Goal: Register for event/course

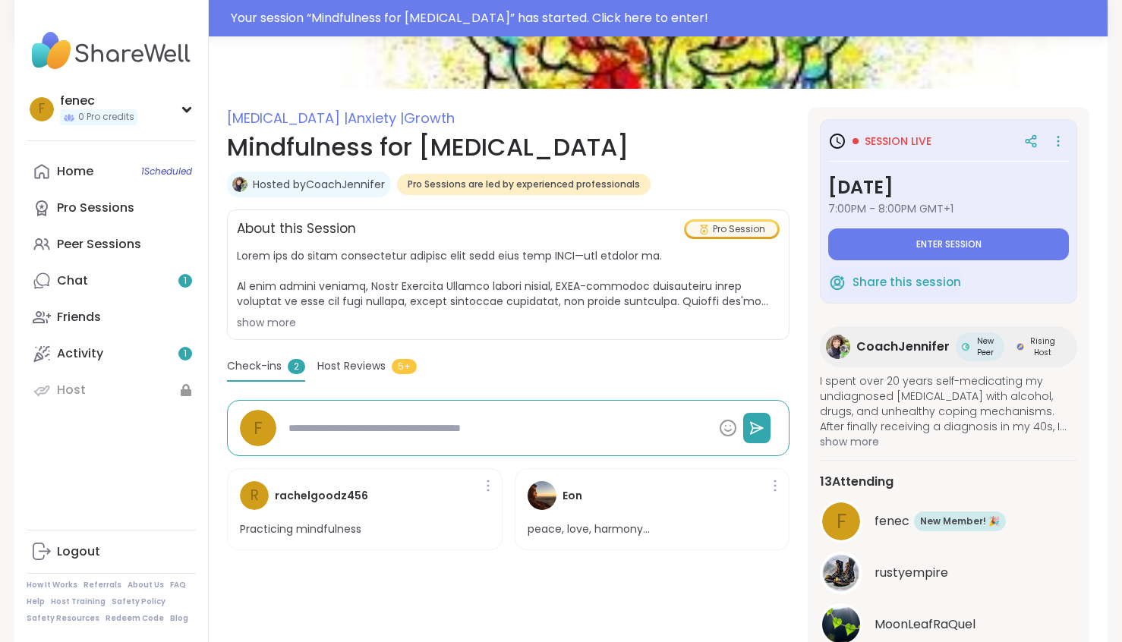
scroll to position [145, 0]
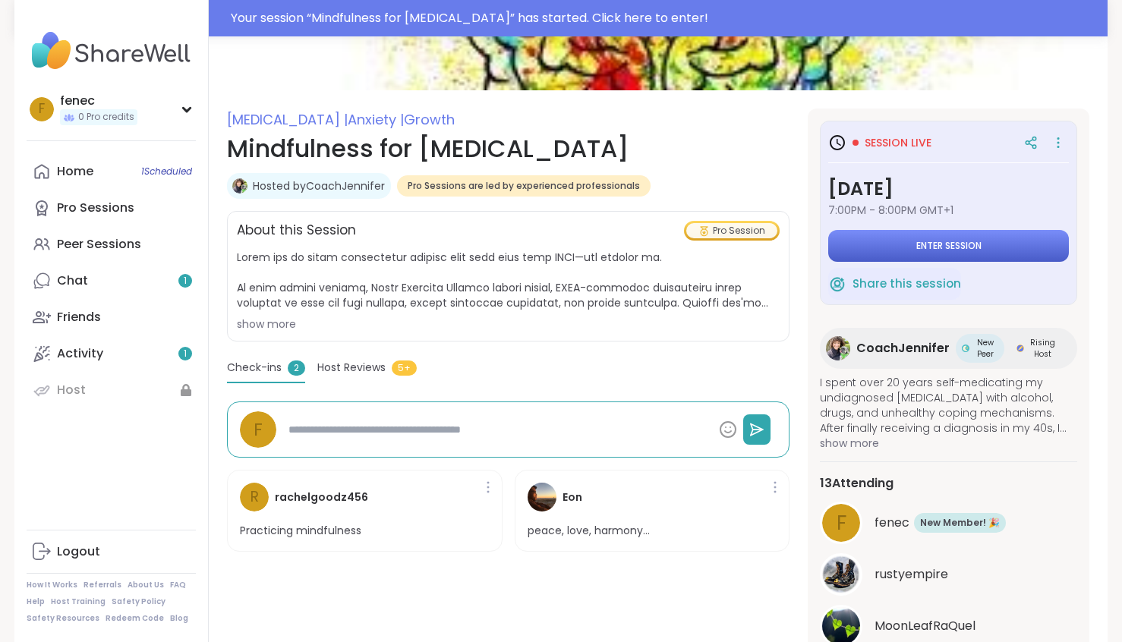
click at [959, 239] on button "Enter session" at bounding box center [948, 246] width 241 height 32
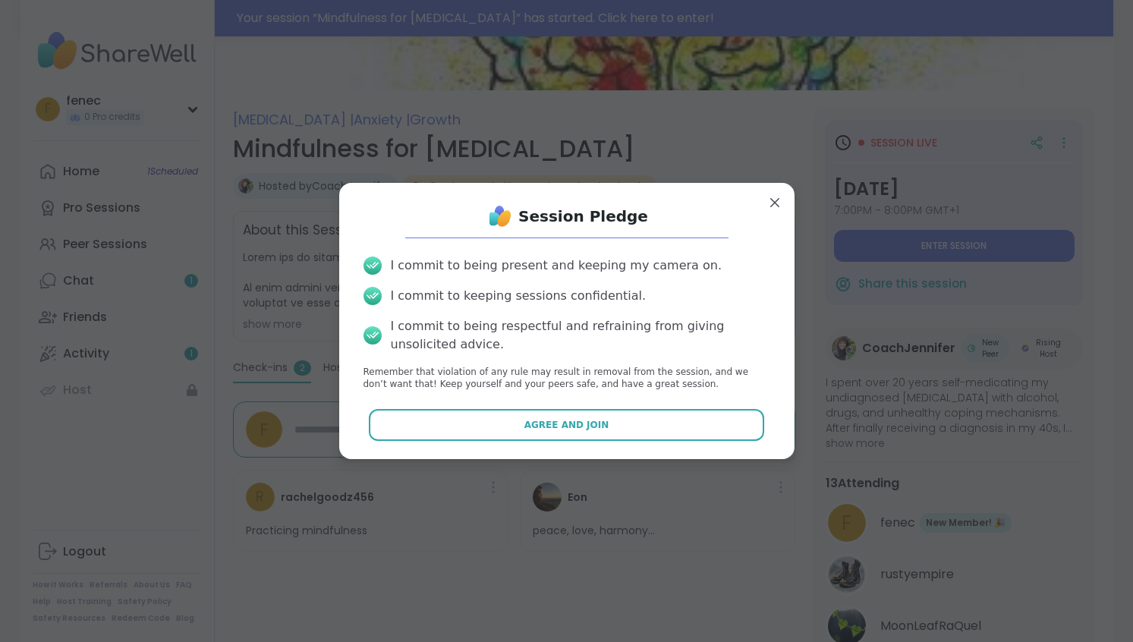
click at [367, 334] on icon at bounding box center [373, 335] width 18 height 24
click at [367, 301] on icon at bounding box center [373, 296] width 18 height 24
click at [370, 270] on icon at bounding box center [373, 266] width 18 height 24
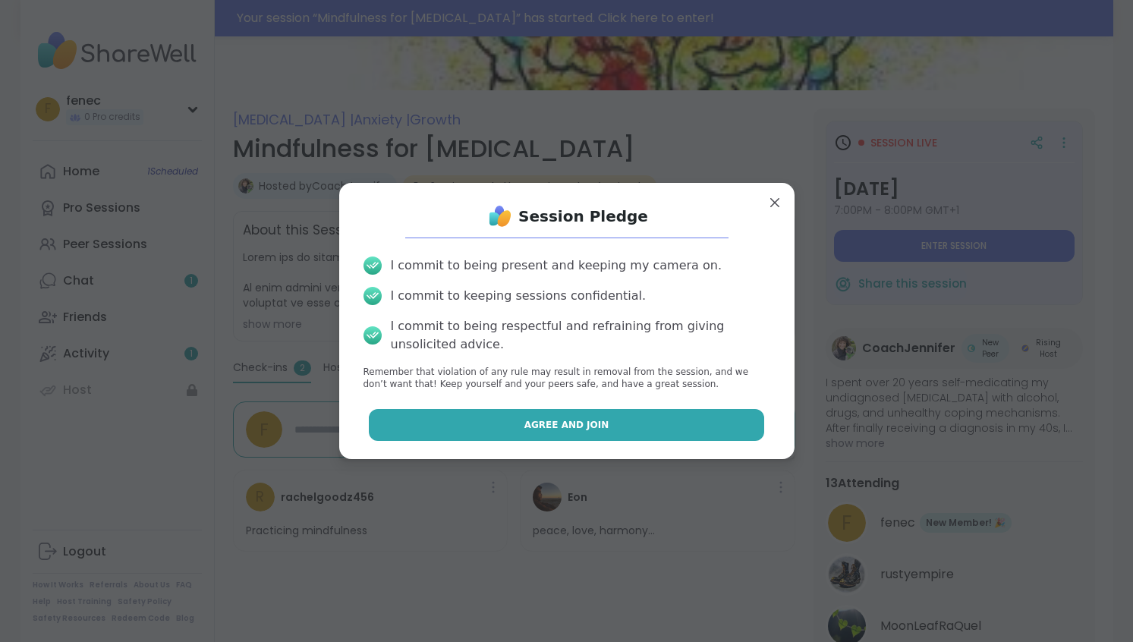
click at [584, 427] on span "Agree and Join" at bounding box center [566, 425] width 85 height 14
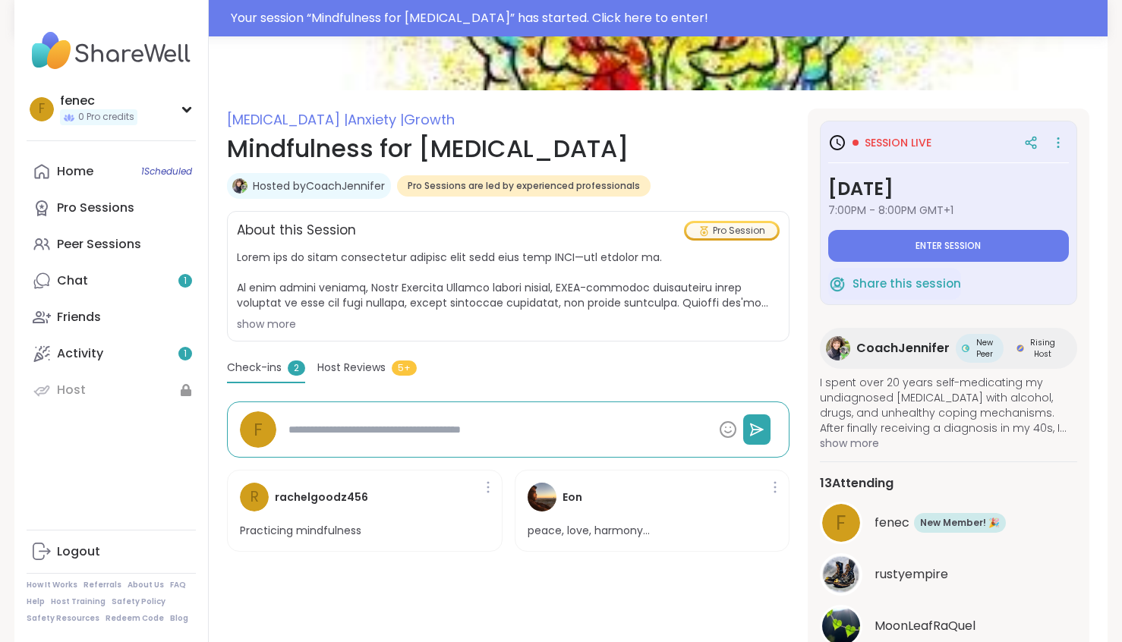
type textarea "*"
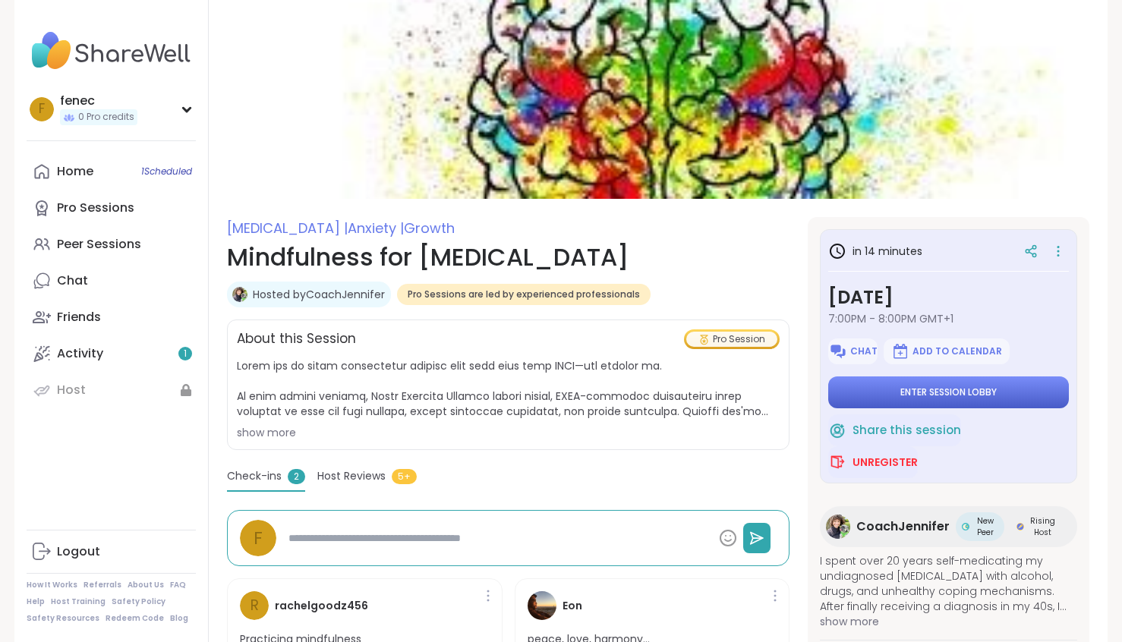
click at [981, 391] on span "Enter session lobby" at bounding box center [948, 392] width 96 height 12
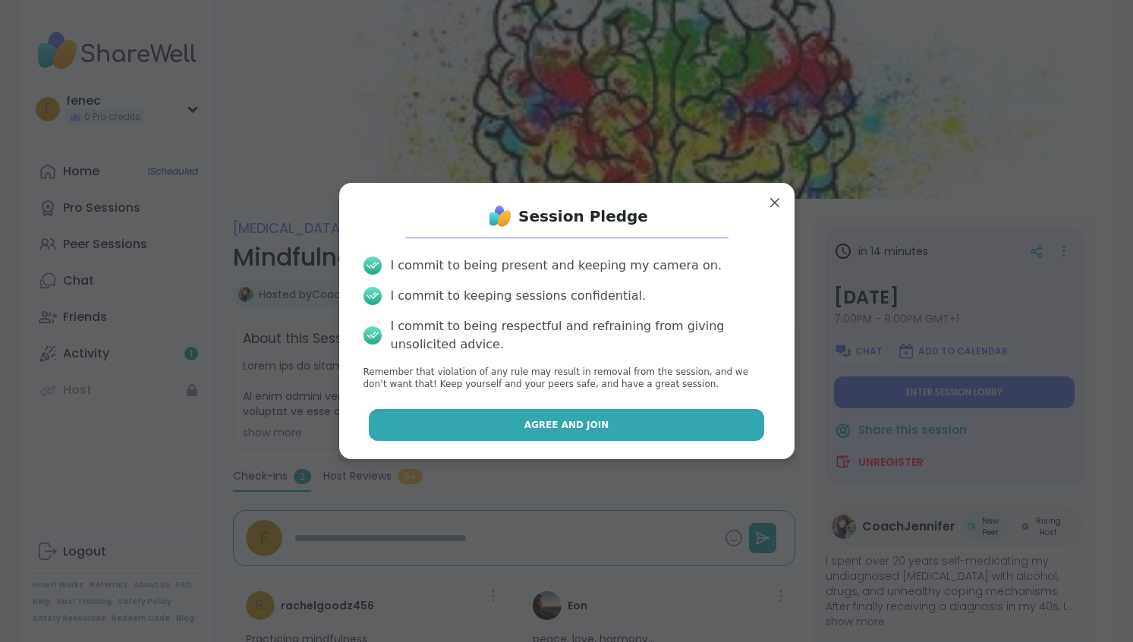
click at [687, 422] on button "Agree and Join" at bounding box center [566, 425] width 395 height 32
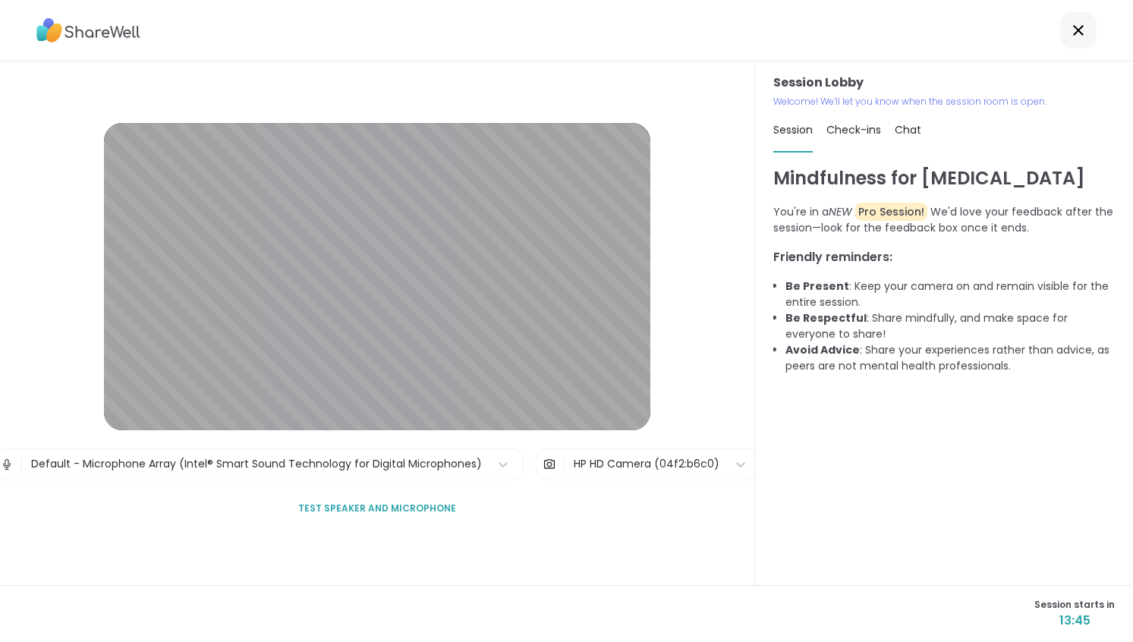
click at [634, 464] on div "HP HD Camera (04f2:b6c0)" at bounding box center [647, 464] width 146 height 16
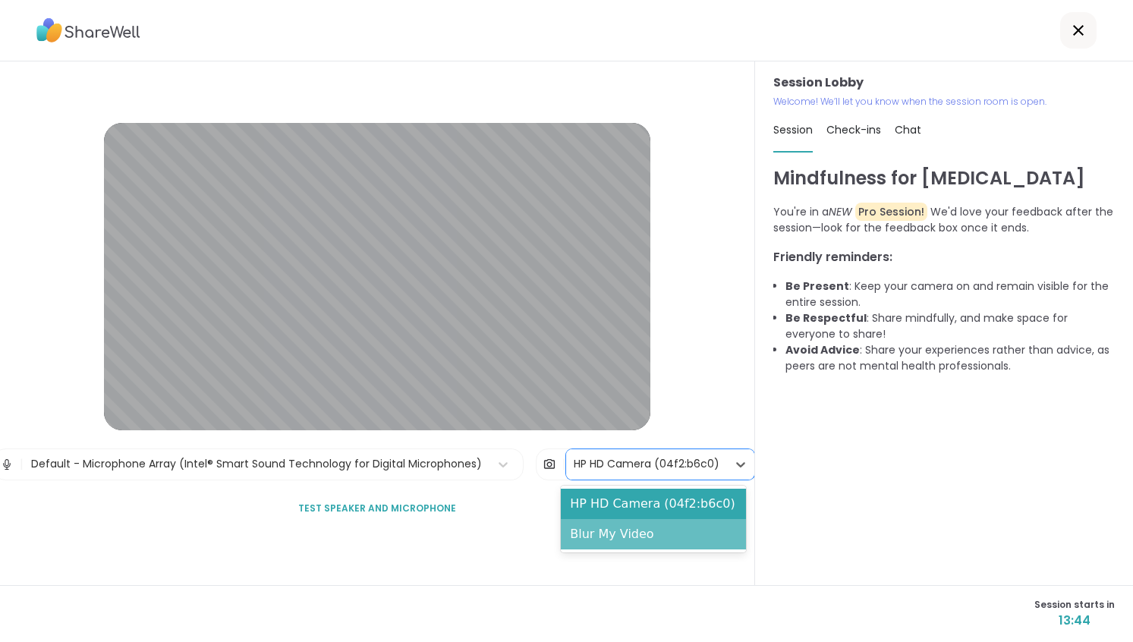
click at [620, 536] on div "Blur My Video" at bounding box center [653, 534] width 185 height 30
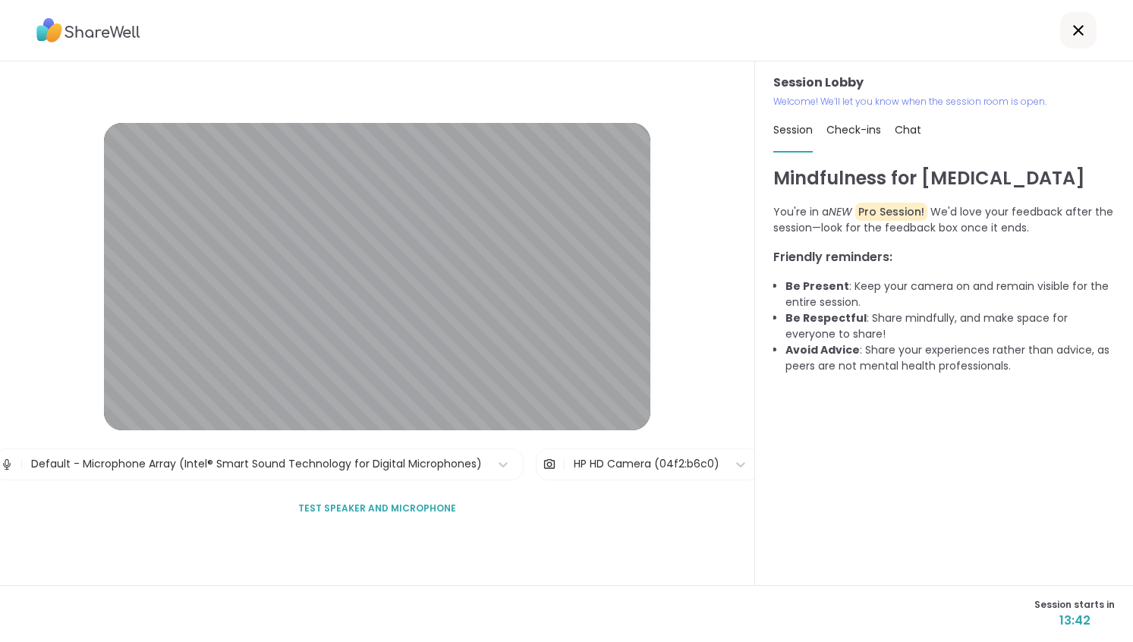
click at [543, 462] on img at bounding box center [550, 464] width 14 height 30
click at [1073, 28] on icon at bounding box center [1078, 30] width 11 height 11
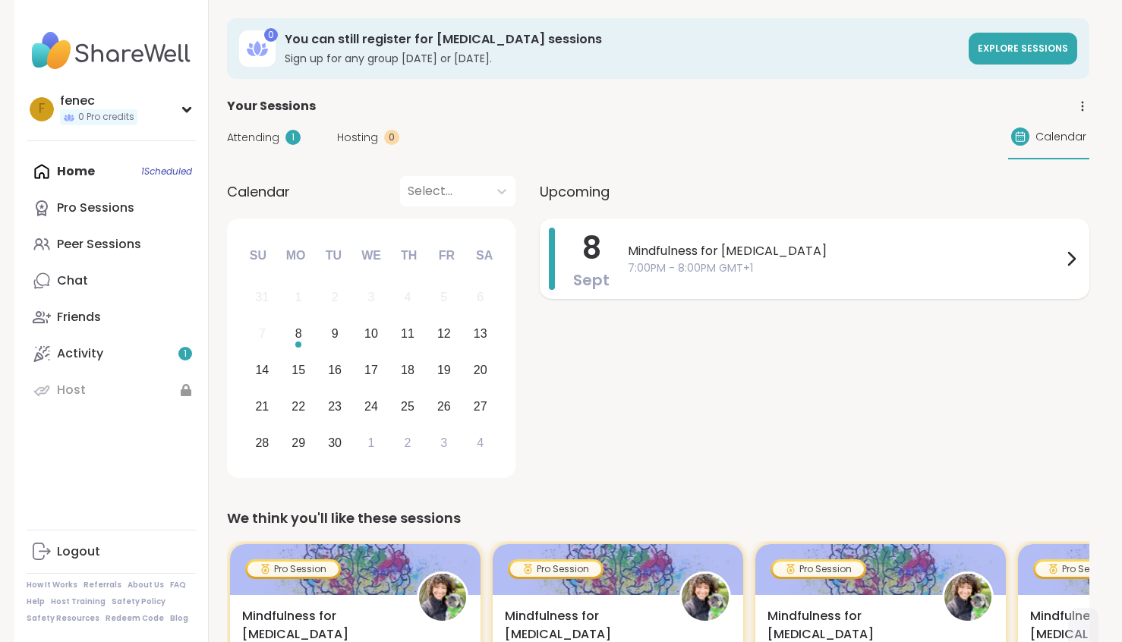
click at [1069, 257] on icon at bounding box center [1071, 259] width 18 height 18
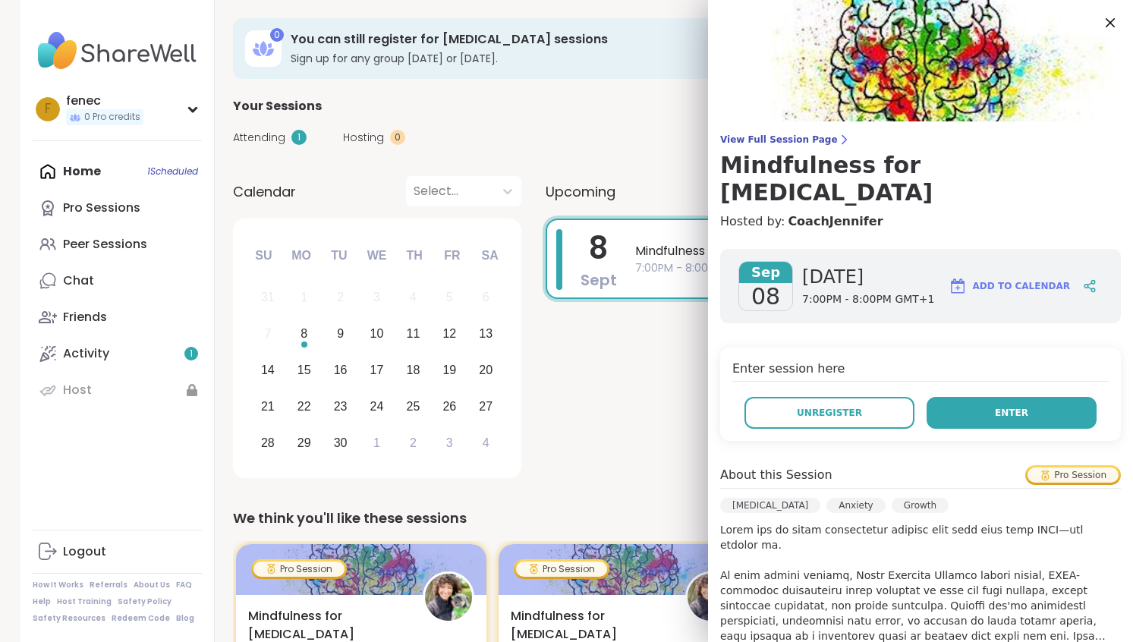
click at [968, 397] on button "Enter" at bounding box center [1012, 413] width 170 height 32
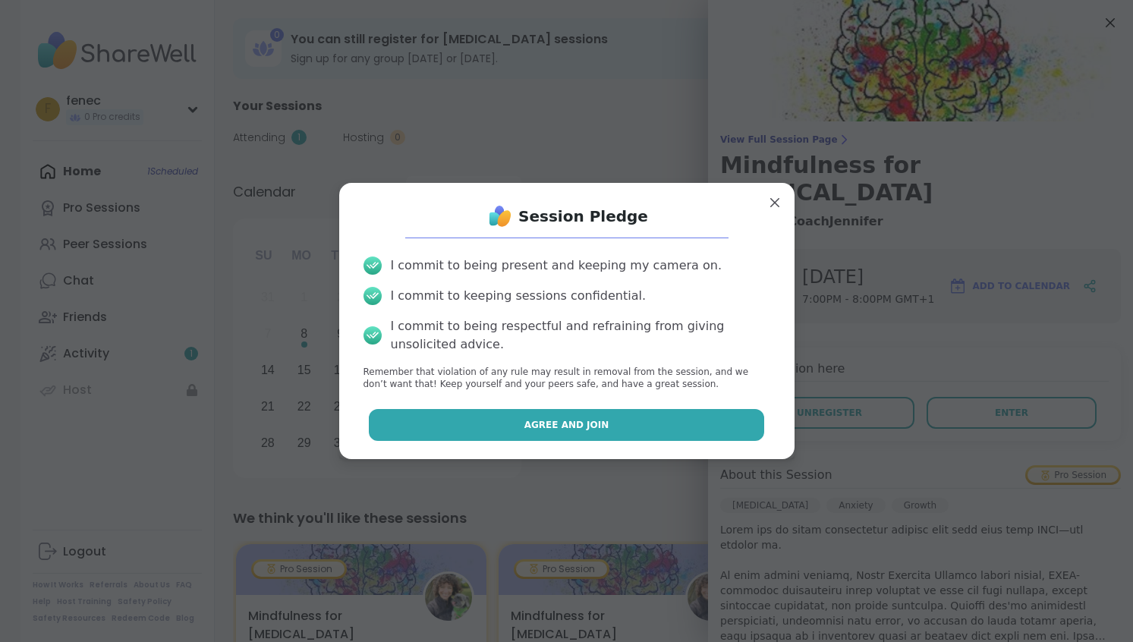
click at [512, 419] on button "Agree and Join" at bounding box center [566, 425] width 395 height 32
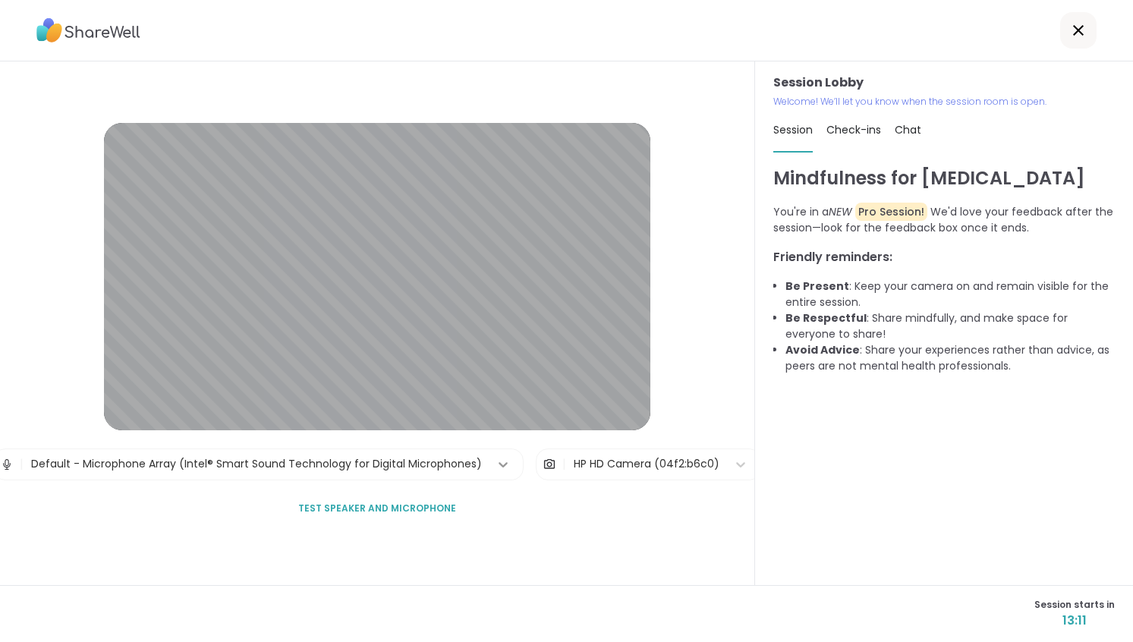
click at [499, 463] on icon at bounding box center [503, 464] width 9 height 5
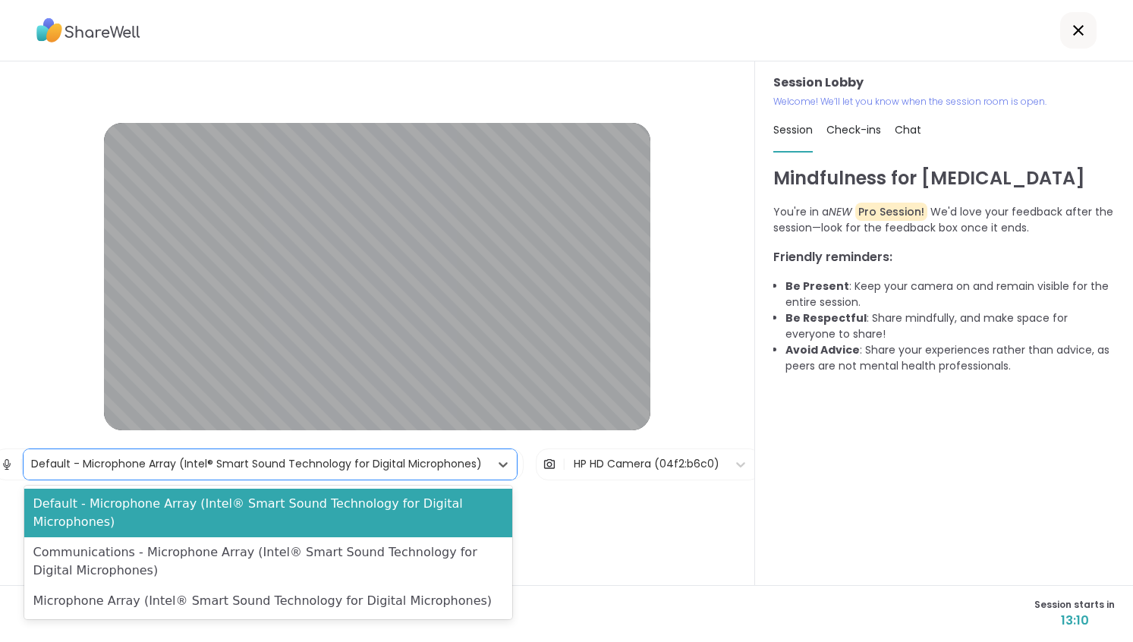
click at [683, 468] on div "HP HD Camera (04f2:b6c0)" at bounding box center [647, 464] width 146 height 16
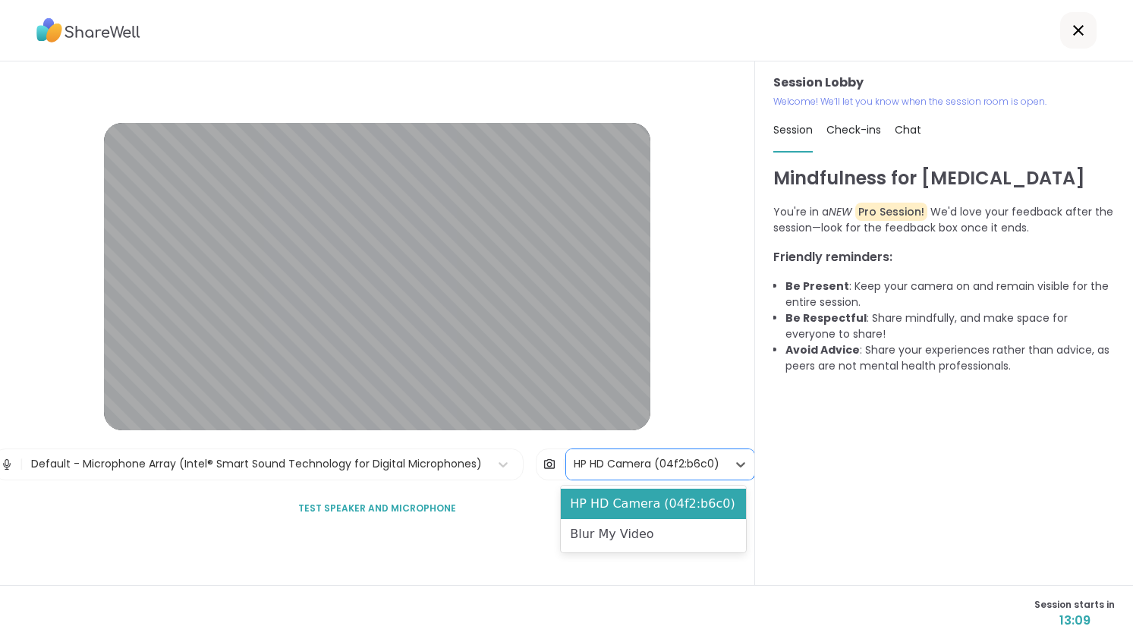
click at [620, 534] on div "Blur My Video" at bounding box center [653, 534] width 185 height 30
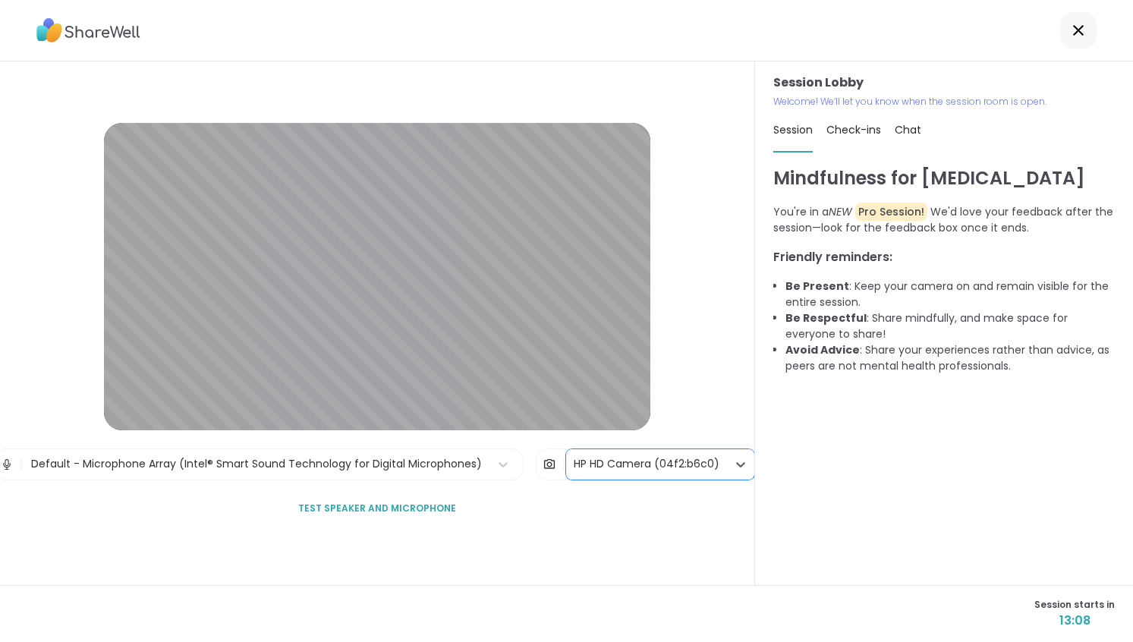
click at [663, 471] on div "HP HD Camera (04f2:b6c0)" at bounding box center [647, 464] width 146 height 16
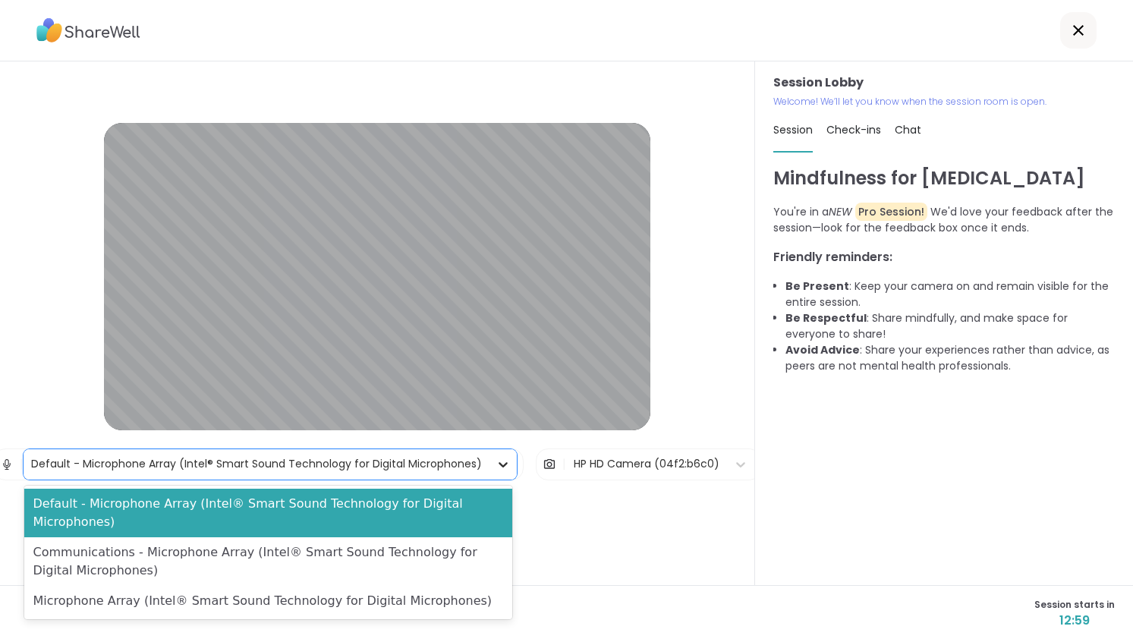
click at [496, 466] on icon at bounding box center [503, 464] width 15 height 15
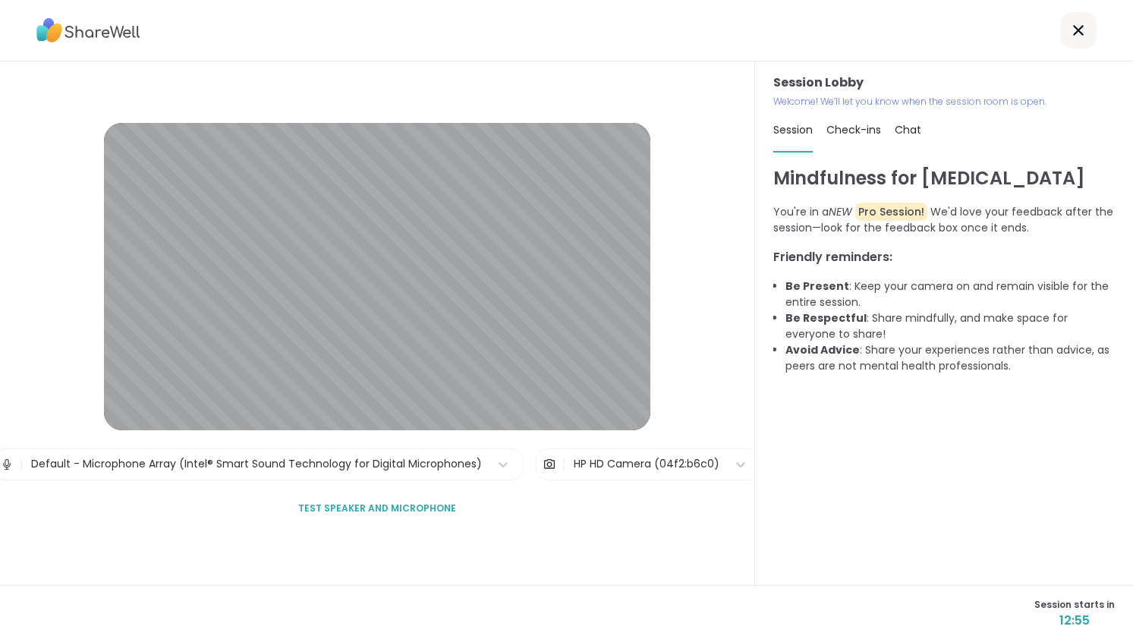
click at [912, 498] on div "Mindfulness for ADHD You're in a NEW Pro Session! We'd love your feedback after…" at bounding box center [944, 368] width 342 height 407
click at [669, 458] on div "HP HD Camera (04f2:b6c0)" at bounding box center [647, 464] width 146 height 16
click at [862, 128] on span "Check-ins" at bounding box center [854, 129] width 55 height 15
type textarea "*"
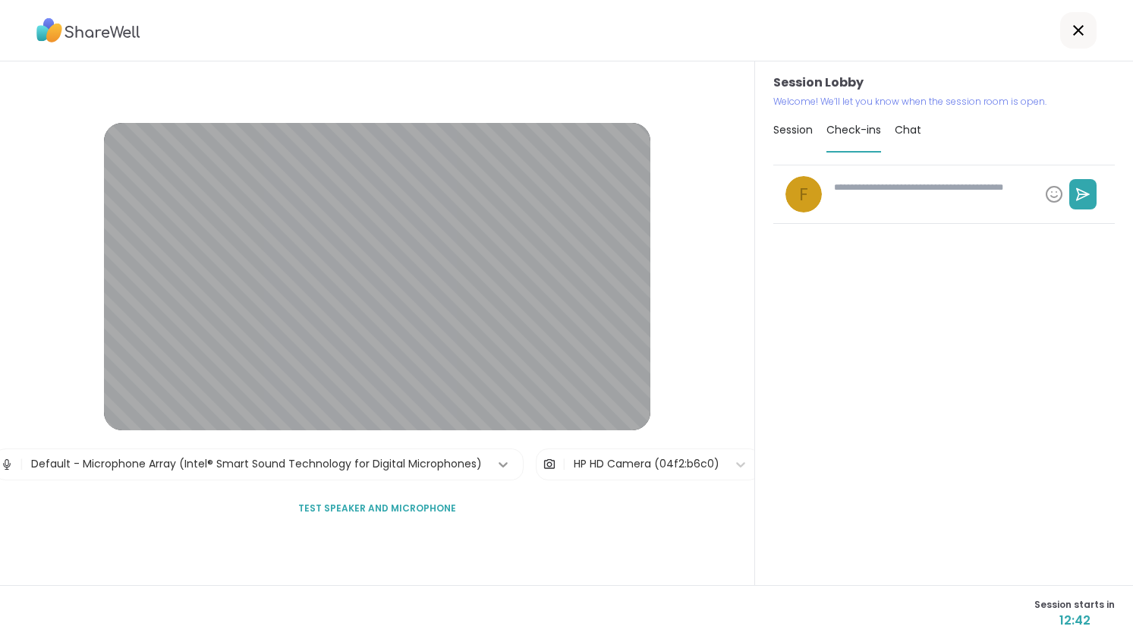
click at [496, 471] on icon at bounding box center [503, 464] width 15 height 15
click at [10, 467] on img at bounding box center [7, 464] width 14 height 30
click at [4, 465] on img at bounding box center [7, 464] width 14 height 30
click at [5, 465] on img at bounding box center [7, 464] width 14 height 30
click at [902, 131] on span "Chat" at bounding box center [908, 129] width 27 height 15
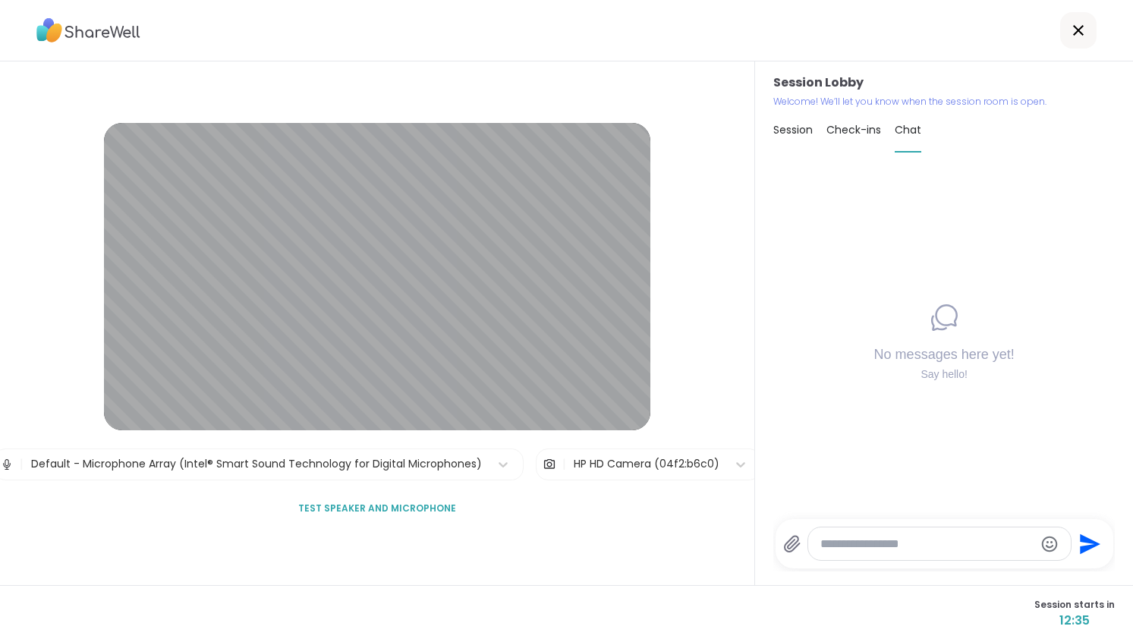
click at [794, 129] on span "Session" at bounding box center [792, 129] width 39 height 15
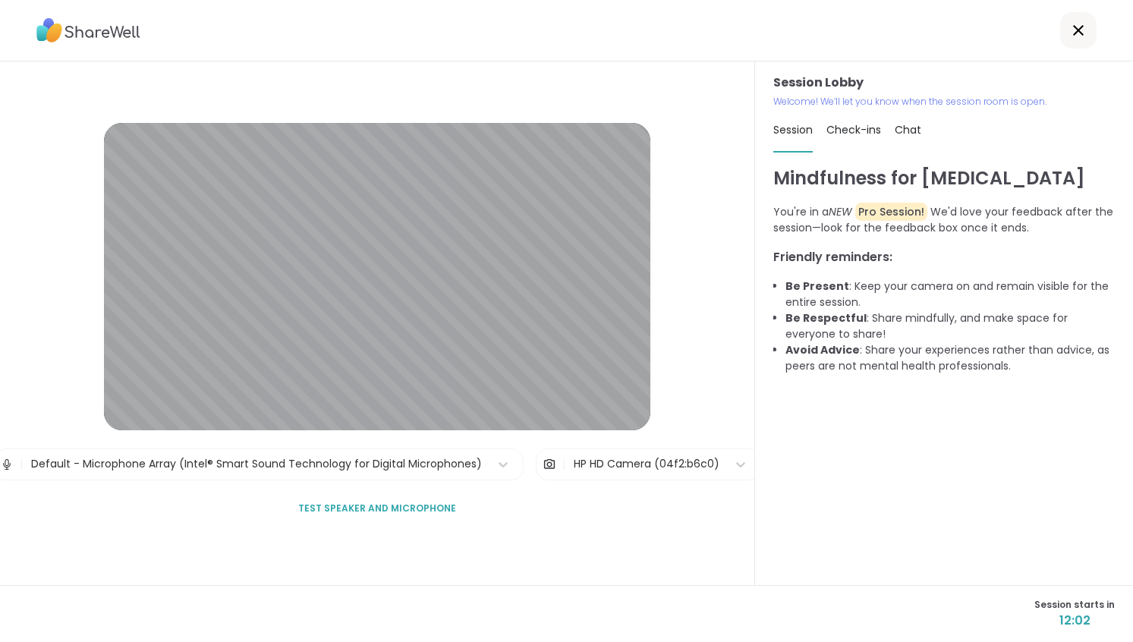
click at [332, 509] on span "Test speaker and microphone" at bounding box center [377, 509] width 158 height 14
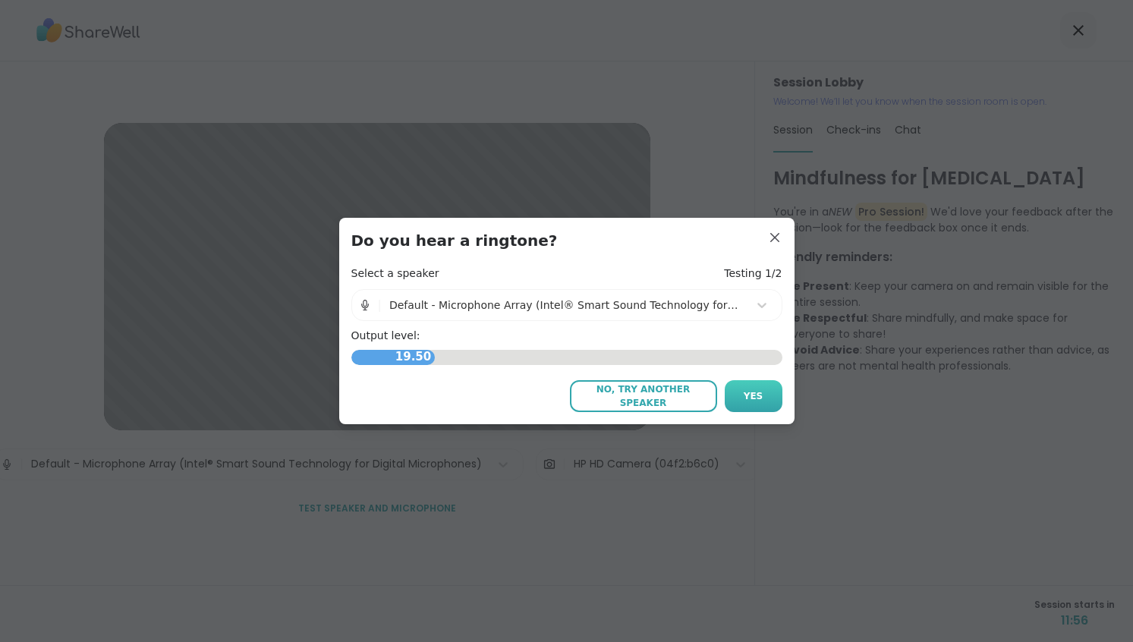
click at [751, 396] on span "Yes" at bounding box center [754, 396] width 20 height 14
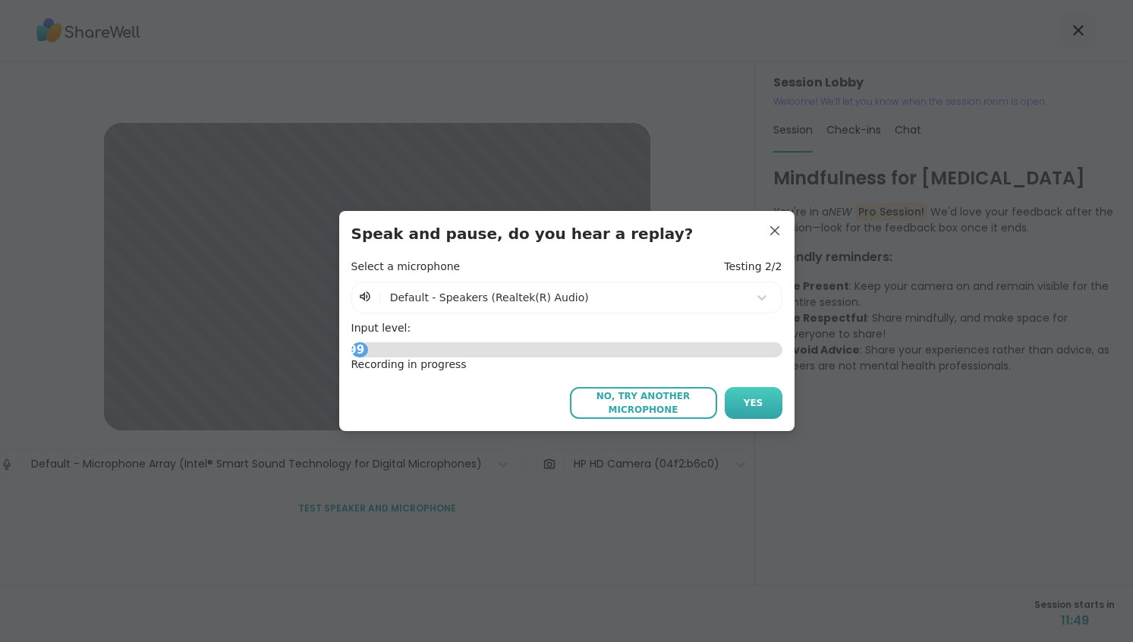
click at [756, 402] on button "Yes" at bounding box center [754, 403] width 58 height 32
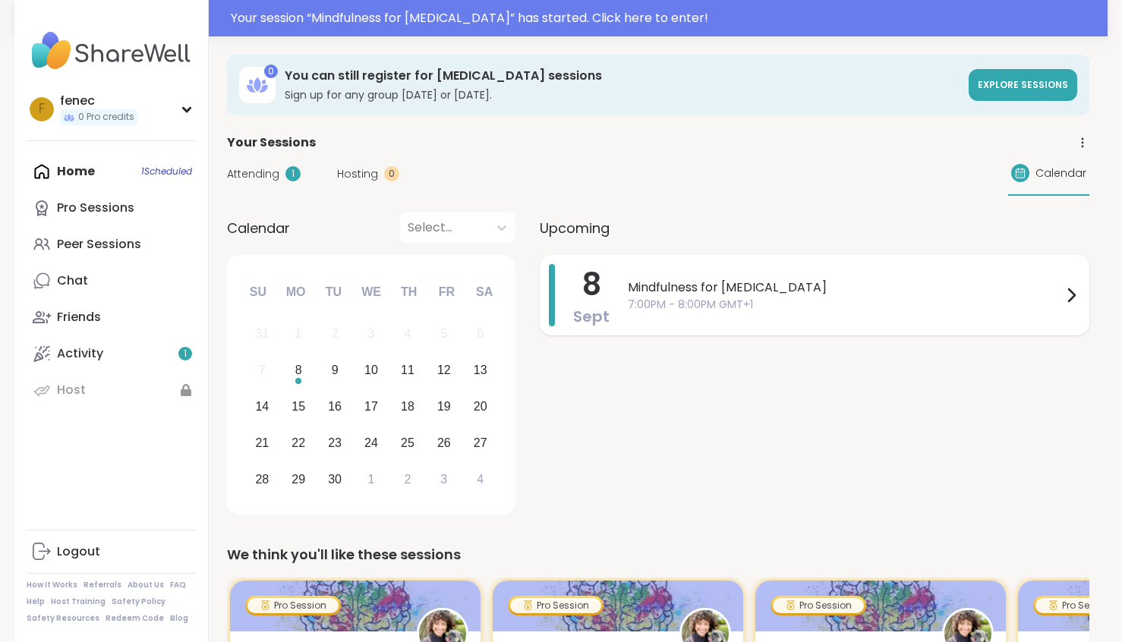
click at [1073, 291] on icon at bounding box center [1071, 295] width 18 height 18
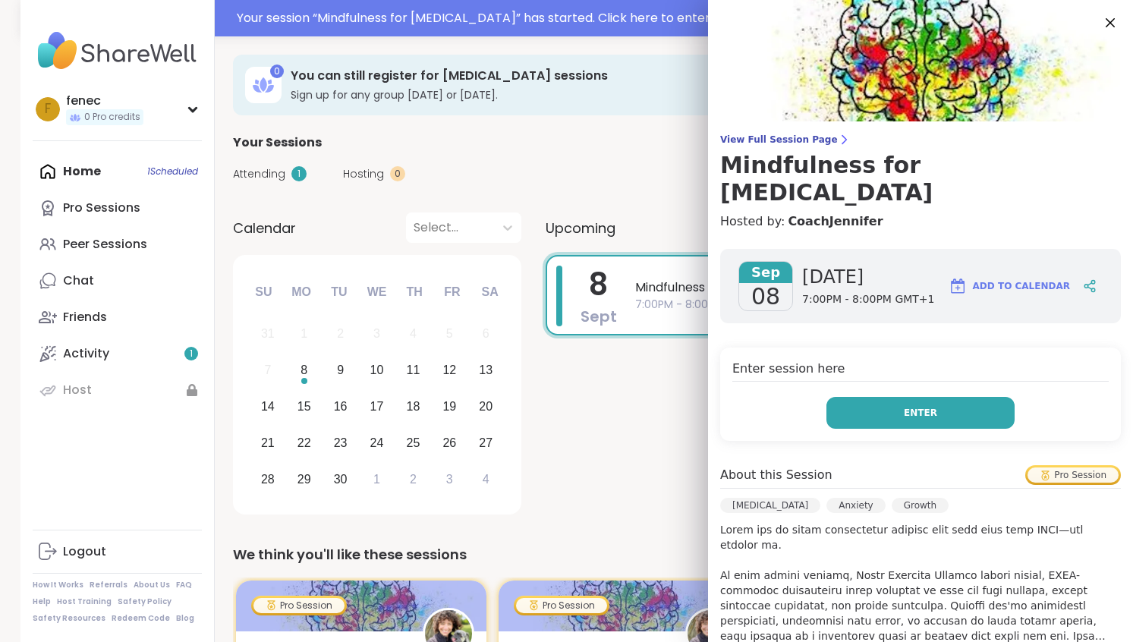
click at [953, 397] on button "Enter" at bounding box center [921, 413] width 188 height 32
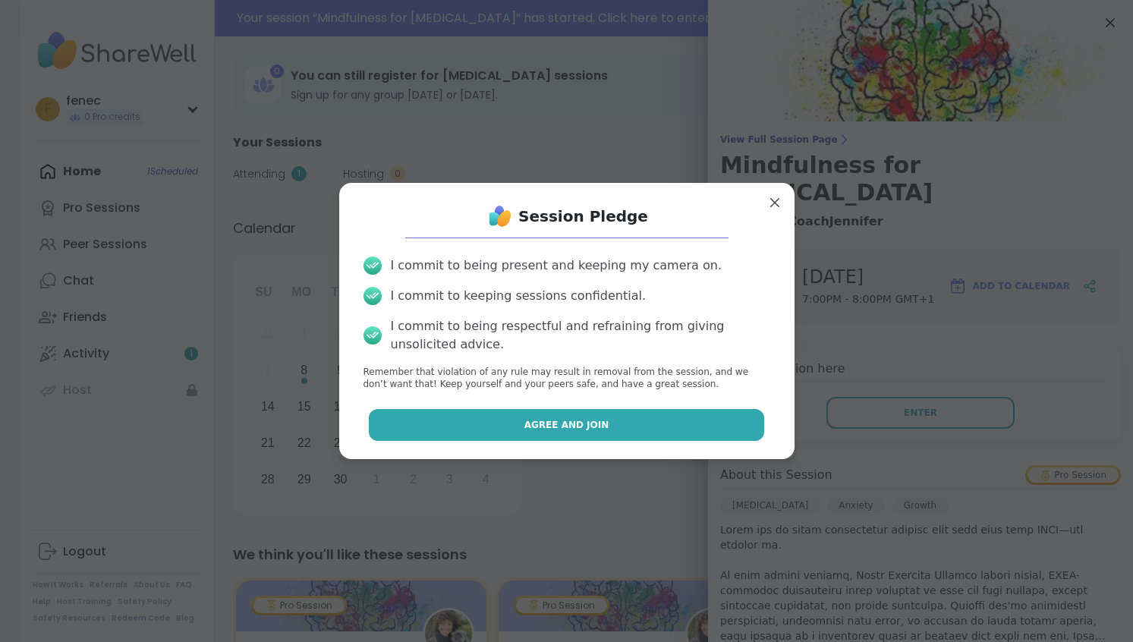
click at [547, 430] on span "Agree and Join" at bounding box center [566, 425] width 85 height 14
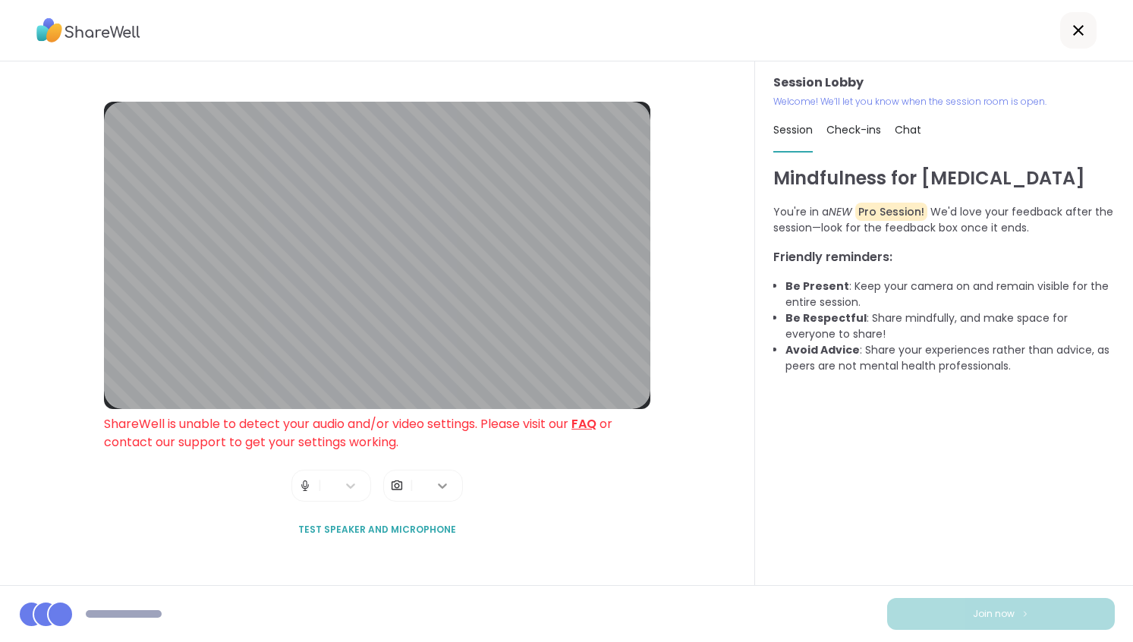
click at [436, 487] on icon at bounding box center [442, 485] width 15 height 15
click at [343, 486] on icon at bounding box center [350, 485] width 15 height 15
click at [343, 518] on div at bounding box center [339, 516] width 43 height 12
click at [301, 487] on img at bounding box center [305, 486] width 14 height 30
click at [343, 486] on icon at bounding box center [350, 485] width 15 height 15
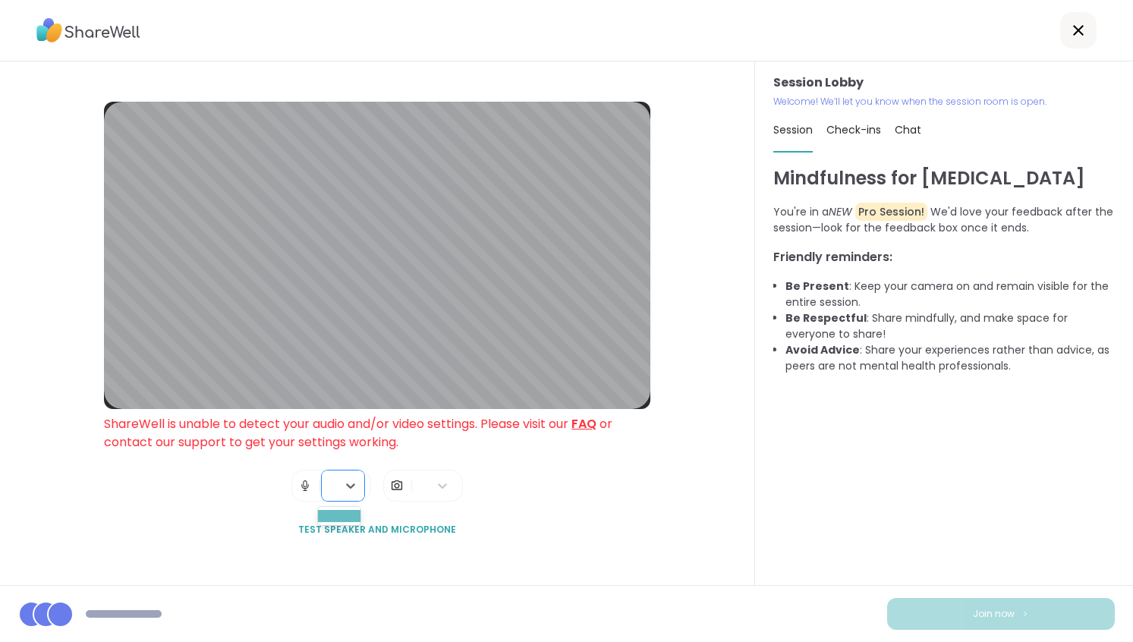
click at [344, 518] on div at bounding box center [339, 516] width 43 height 12
click at [435, 488] on icon at bounding box center [442, 485] width 15 height 15
click at [433, 540] on div "Blur My Video" at bounding box center [431, 555] width 43 height 67
click at [1069, 27] on icon at bounding box center [1078, 30] width 18 height 18
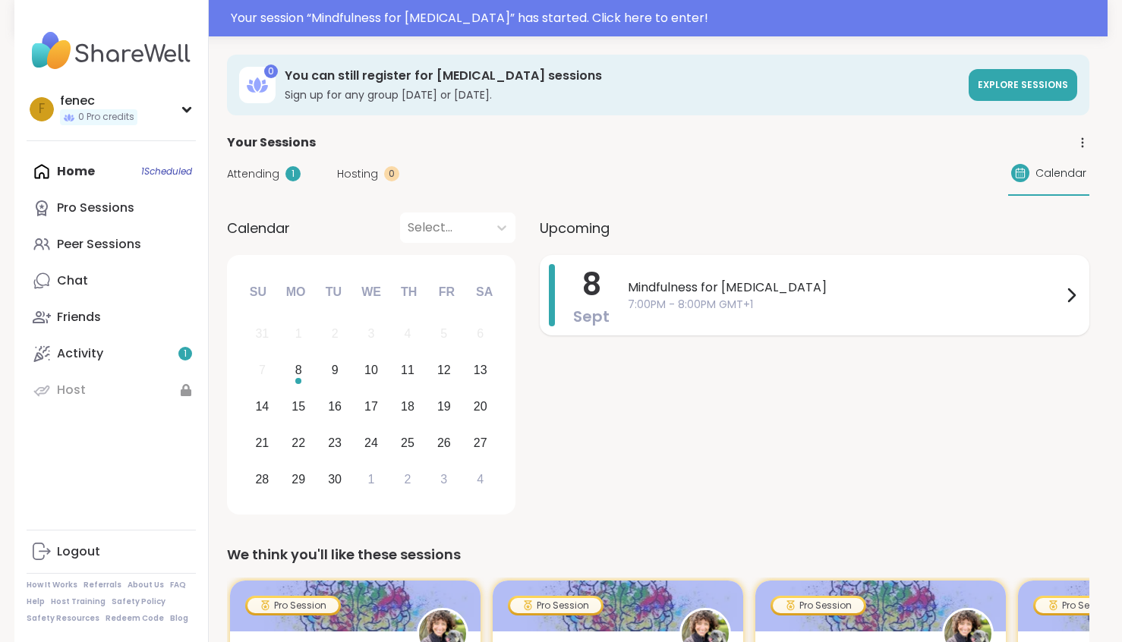
click at [1033, 305] on span "7:00PM - 8:00PM GMT+1" at bounding box center [845, 305] width 434 height 16
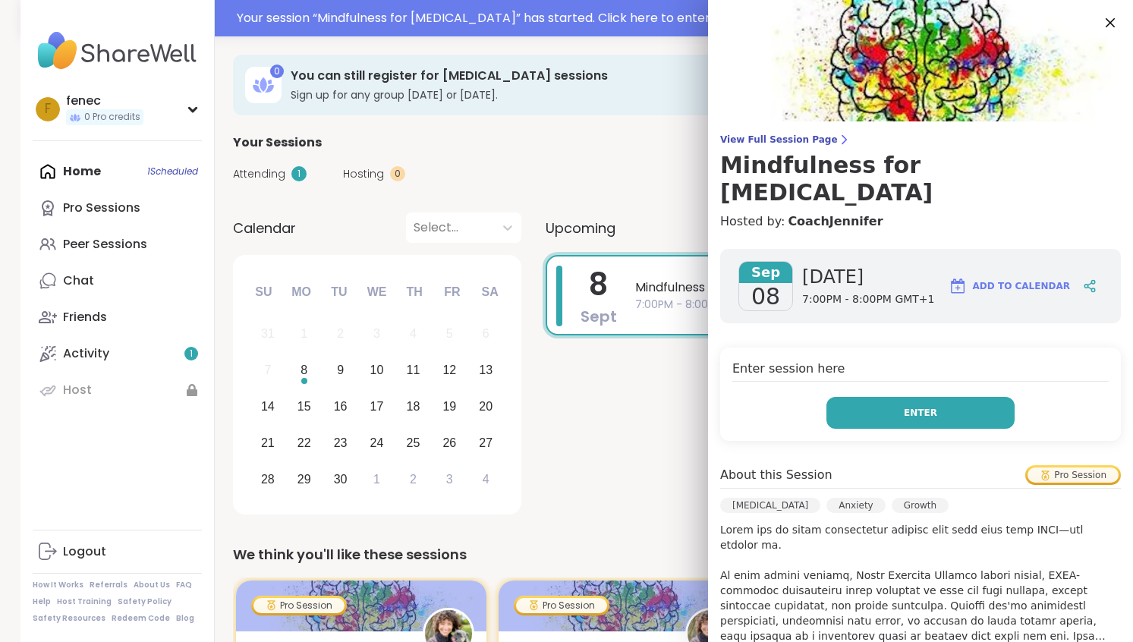
click at [916, 406] on span "Enter" at bounding box center [920, 413] width 33 height 14
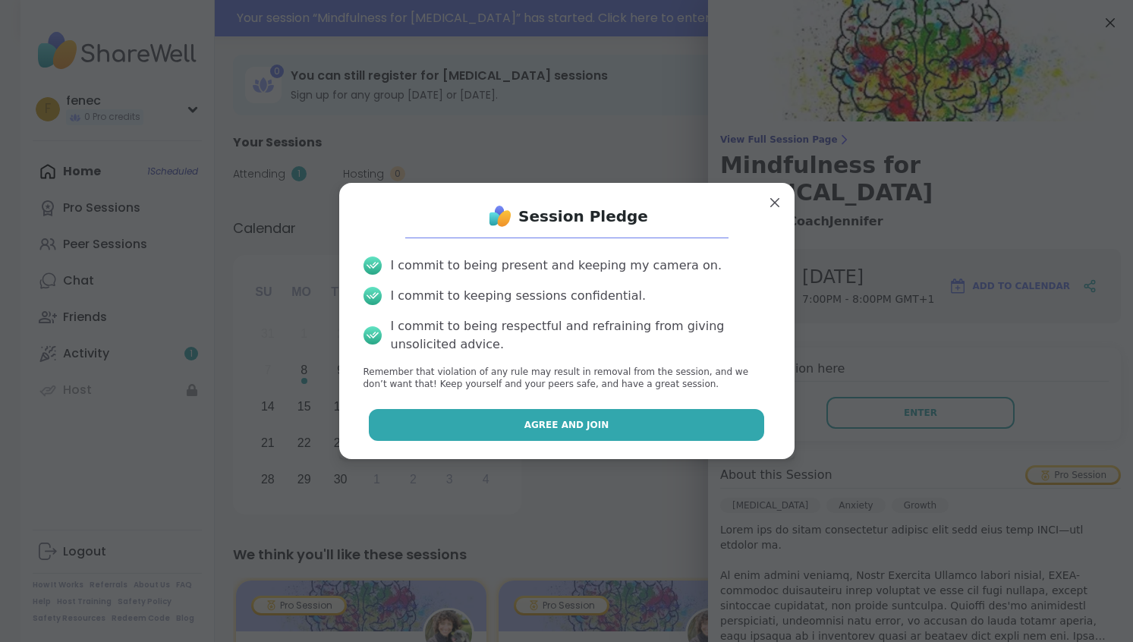
click at [674, 426] on button "Agree and Join" at bounding box center [566, 425] width 395 height 32
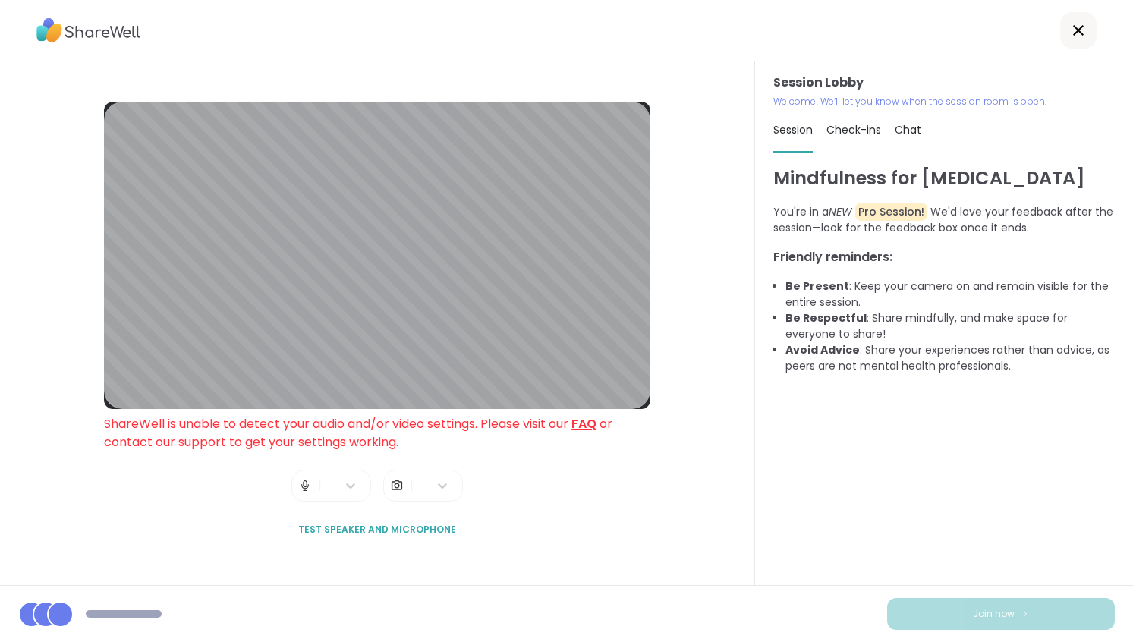
click at [322, 489] on div at bounding box center [329, 486] width 15 height 30
click at [336, 518] on div at bounding box center [339, 516] width 43 height 12
click at [436, 490] on icon at bounding box center [442, 485] width 15 height 15
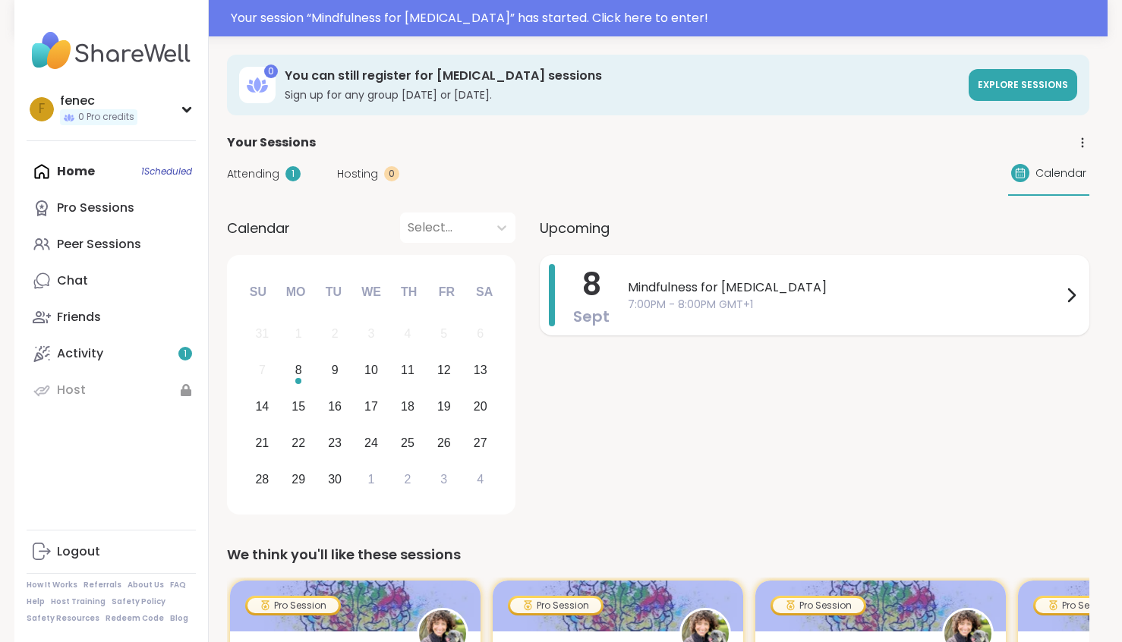
click at [867, 304] on span "7:00PM - 8:00PM GMT+1" at bounding box center [845, 305] width 434 height 16
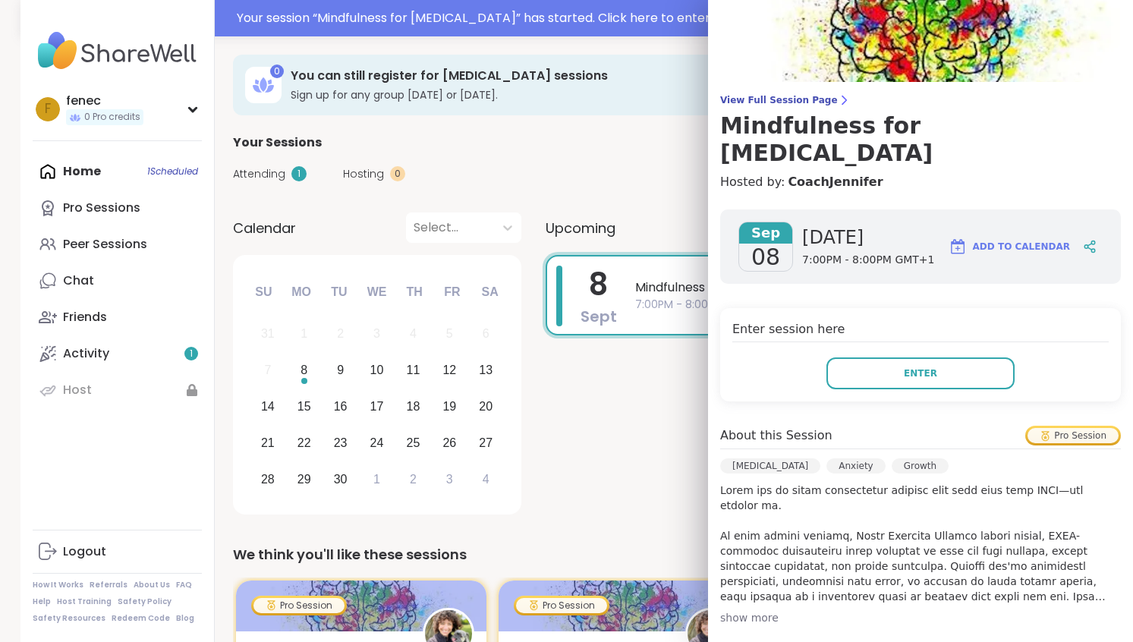
scroll to position [76, 0]
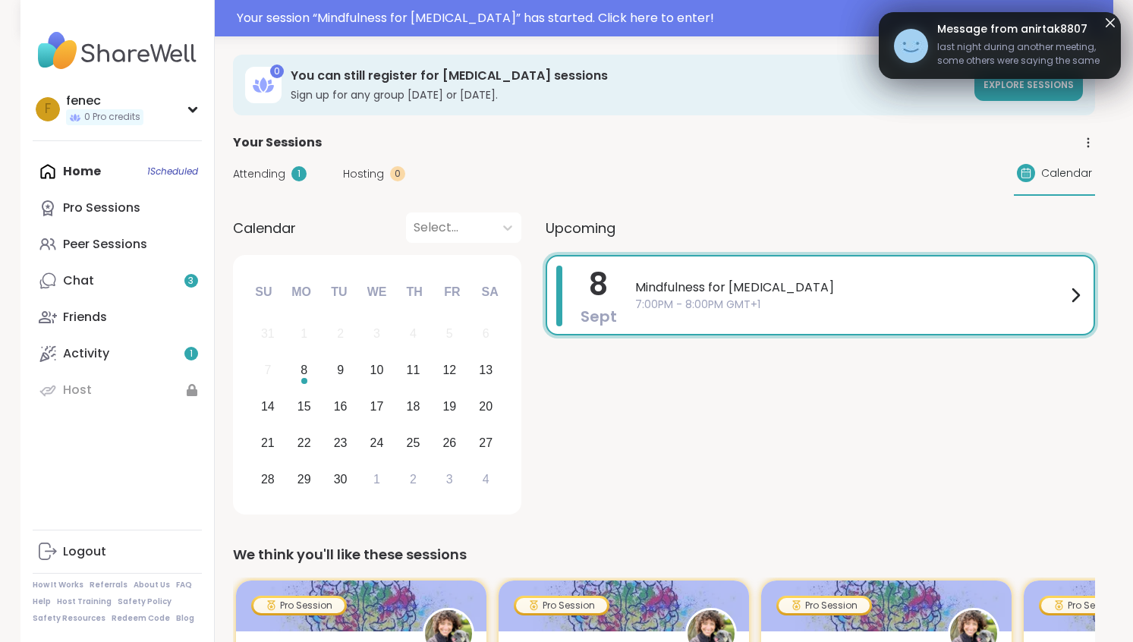
click at [1025, 58] on span "last night during another meeting, some others were saying the same thing!!" at bounding box center [1021, 55] width 168 height 30
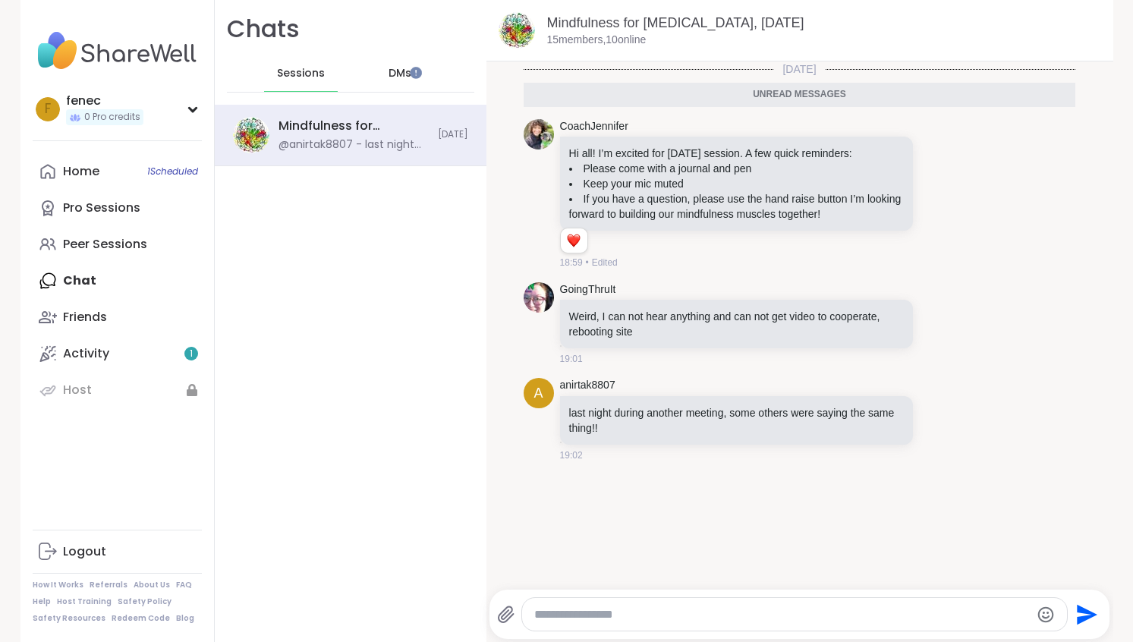
click at [389, 79] on span "DMs" at bounding box center [400, 73] width 23 height 15
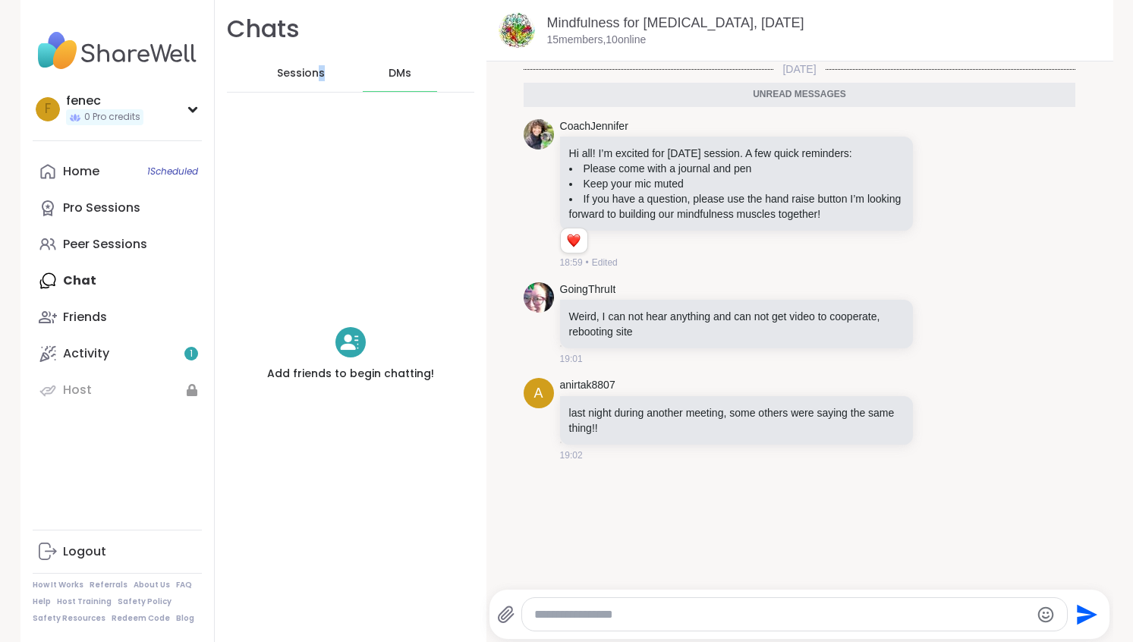
click at [311, 64] on div "Sessions" at bounding box center [301, 73] width 74 height 36
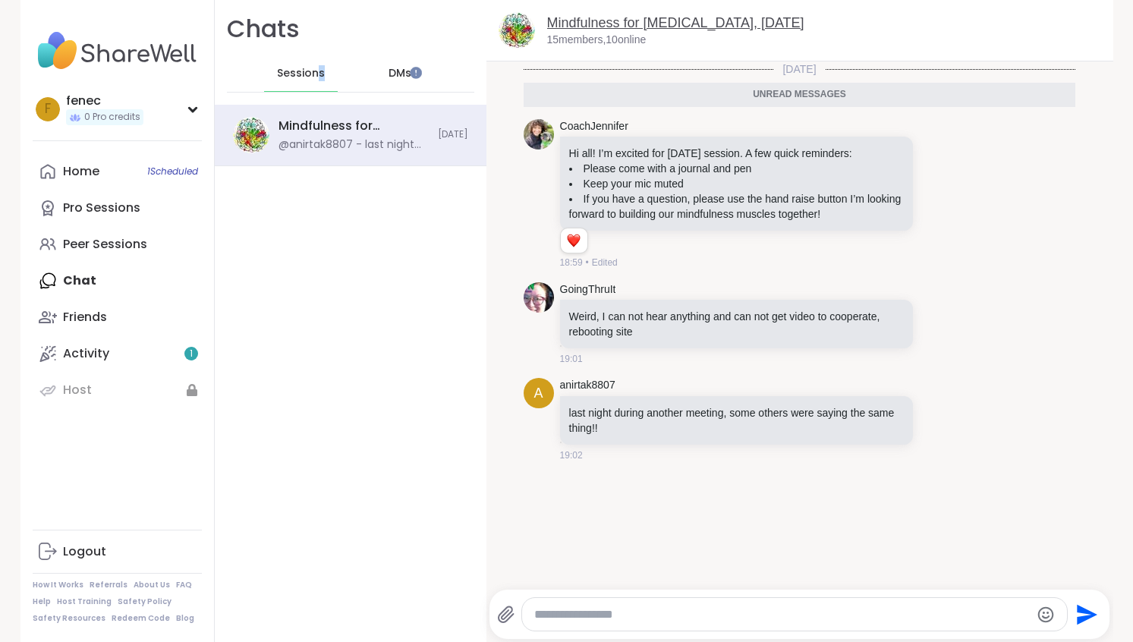
click at [672, 27] on link "Mindfulness for ADHD, Sep 08" at bounding box center [675, 22] width 257 height 15
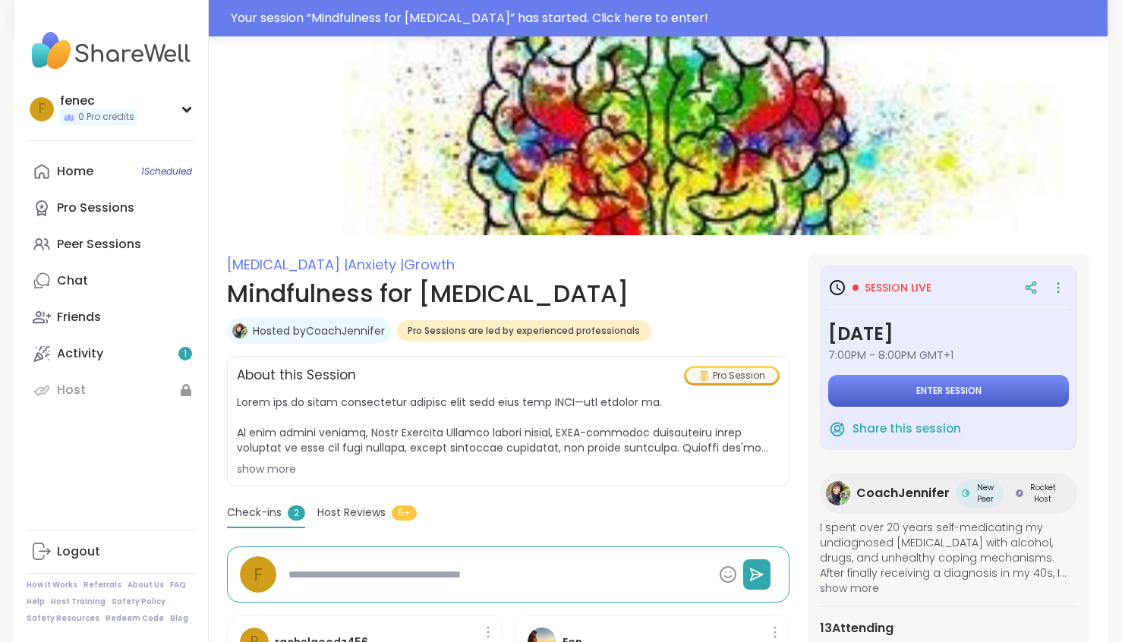
click at [975, 392] on span "Enter session" at bounding box center [948, 391] width 65 height 12
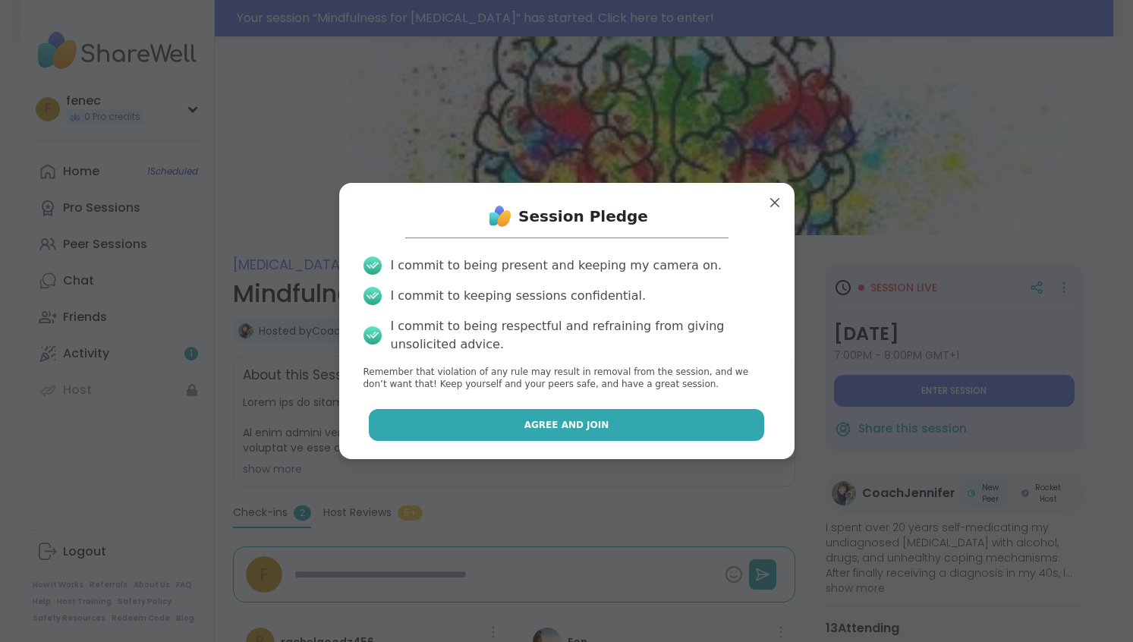
click at [670, 432] on button "Agree and Join" at bounding box center [566, 425] width 395 height 32
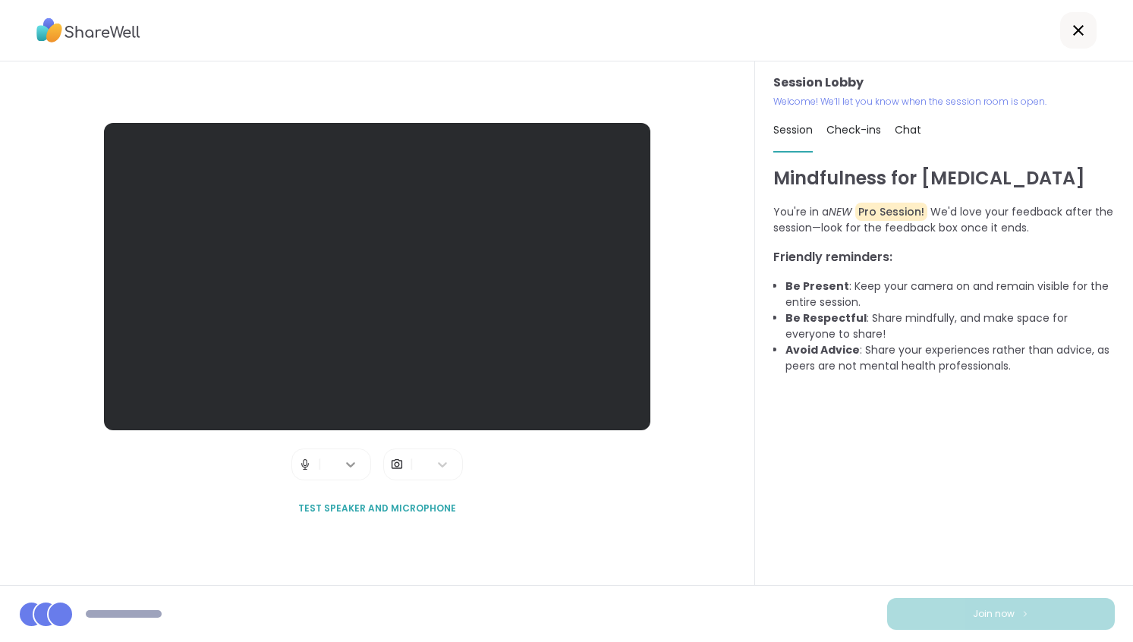
click at [345, 463] on icon at bounding box center [350, 464] width 15 height 15
click at [343, 496] on div at bounding box center [339, 495] width 43 height 12
click at [442, 469] on icon at bounding box center [442, 464] width 15 height 15
click at [440, 523] on div "Blur My Video" at bounding box center [431, 534] width 43 height 67
click at [358, 509] on span "Test speaker and microphone" at bounding box center [377, 509] width 158 height 14
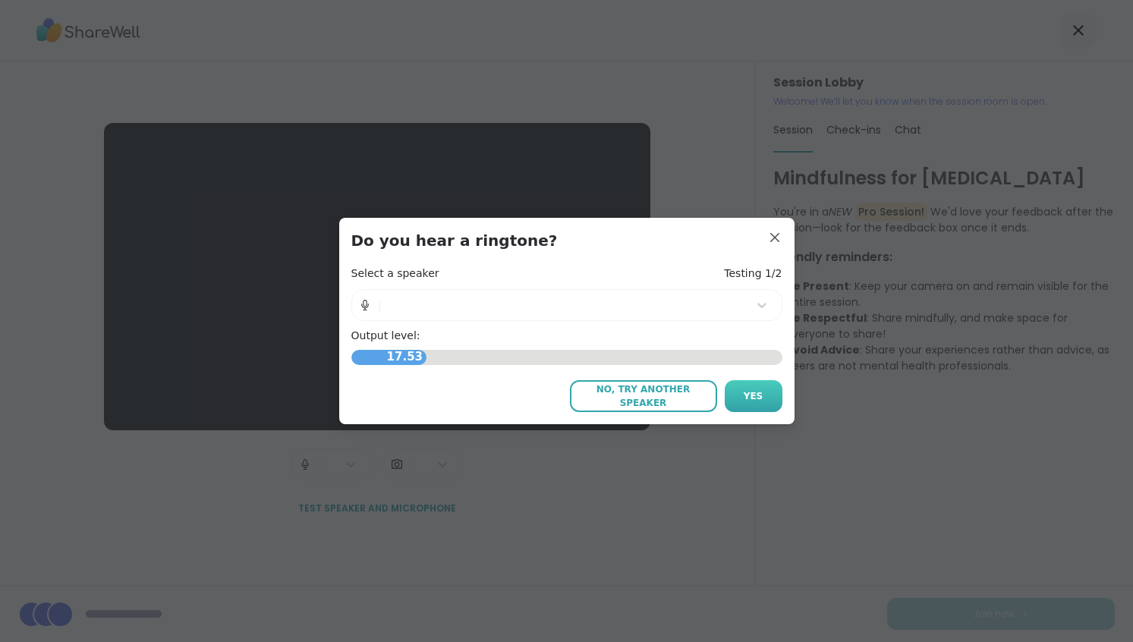
click at [751, 395] on span "Yes" at bounding box center [754, 396] width 20 height 14
click at [754, 398] on span "Yes" at bounding box center [754, 396] width 20 height 14
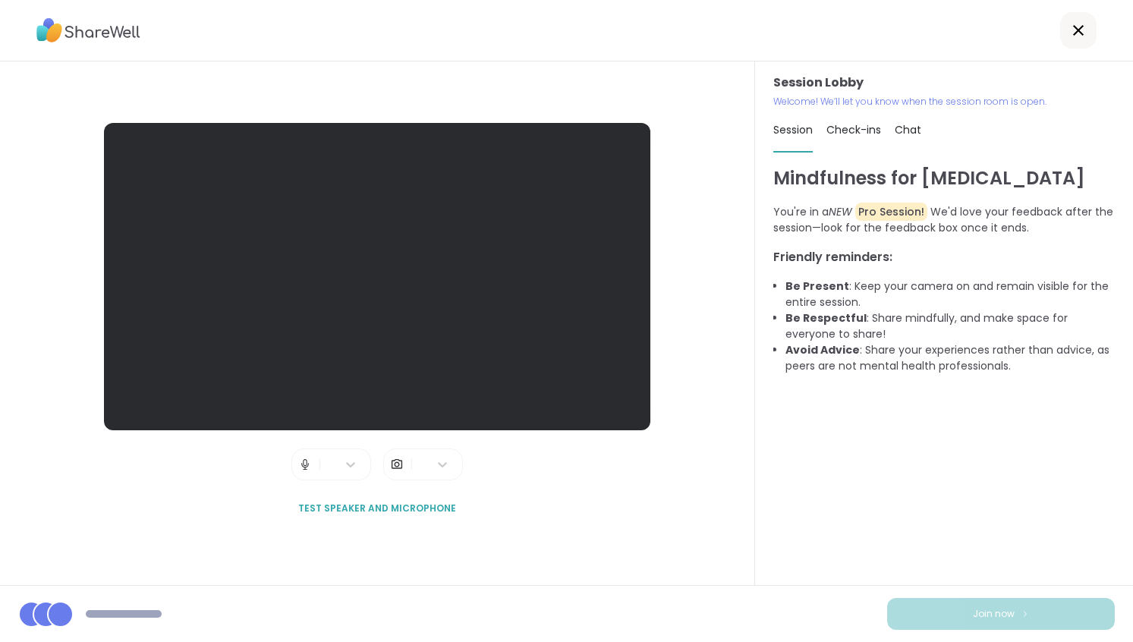
click at [387, 356] on div at bounding box center [377, 276] width 546 height 307
click at [414, 466] on div at bounding box center [421, 464] width 15 height 30
click at [419, 490] on div at bounding box center [431, 495] width 43 height 12
click at [439, 474] on div at bounding box center [442, 464] width 27 height 27
click at [634, 507] on div "Session Lobby | | option , selected. Select is focused , press Down to open the…" at bounding box center [377, 324] width 546 height 402
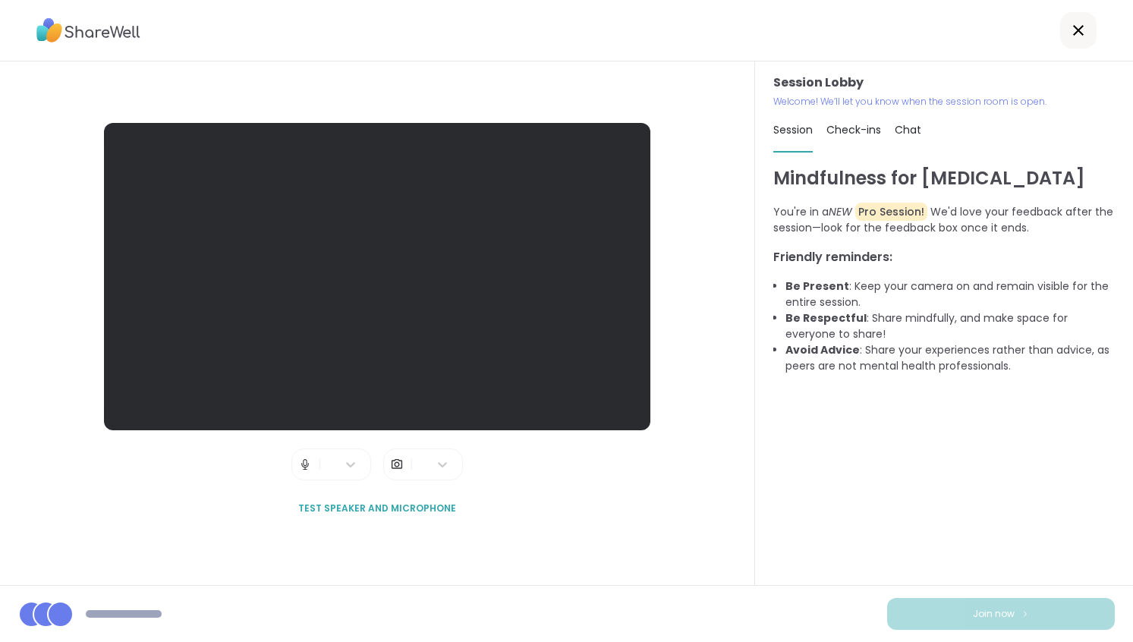
click at [855, 134] on span "Check-ins" at bounding box center [854, 129] width 55 height 15
type textarea "*"
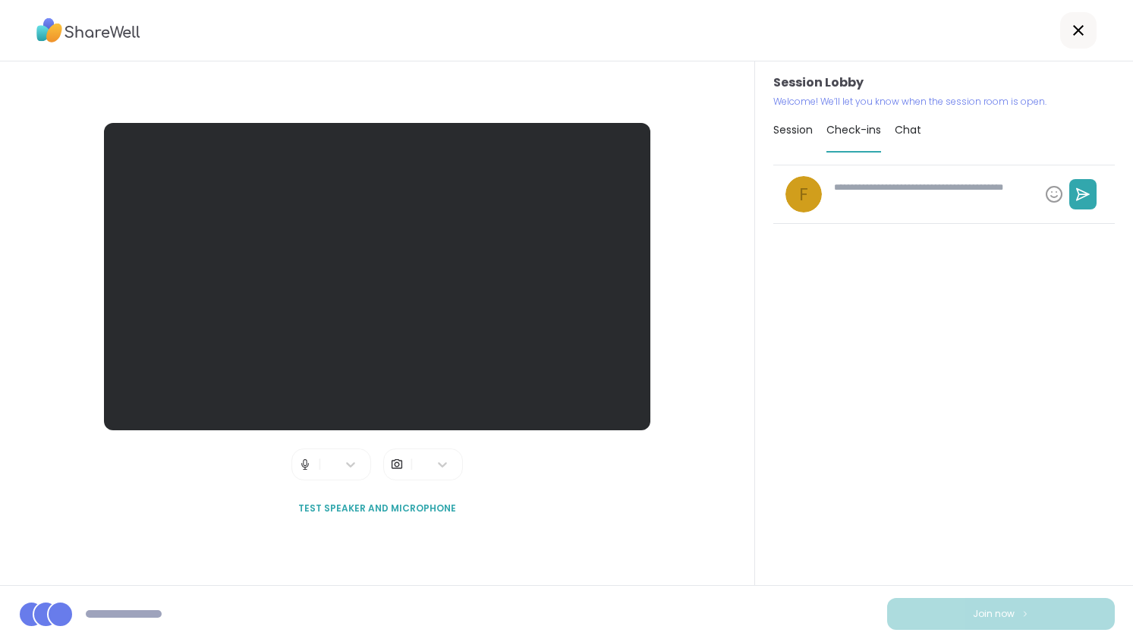
click at [901, 126] on span "Chat" at bounding box center [908, 129] width 27 height 15
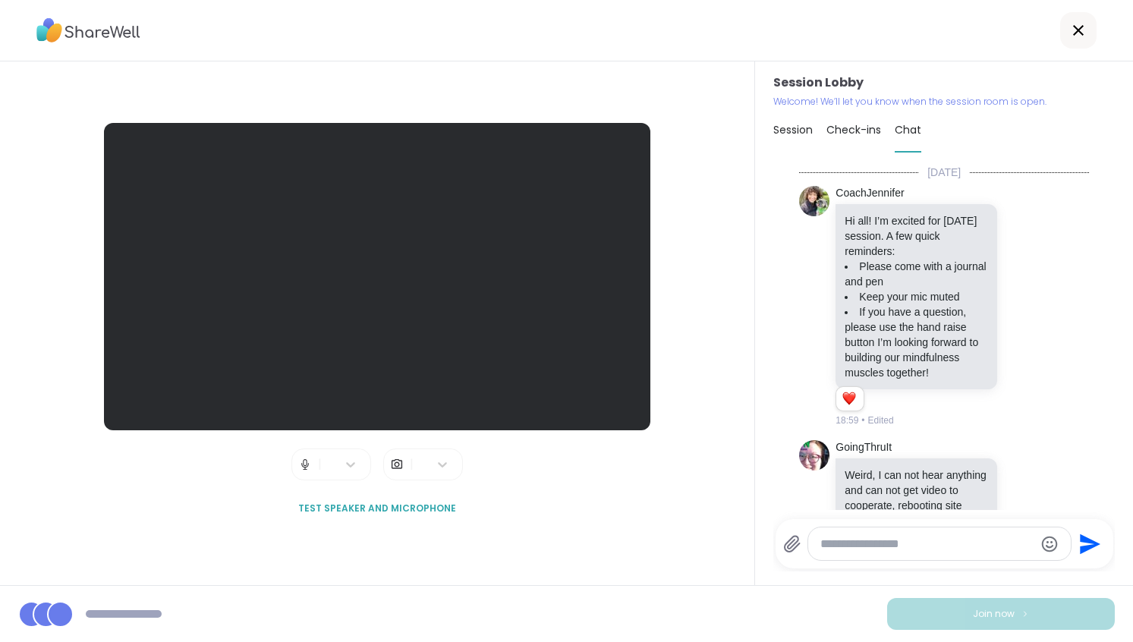
scroll to position [192, 0]
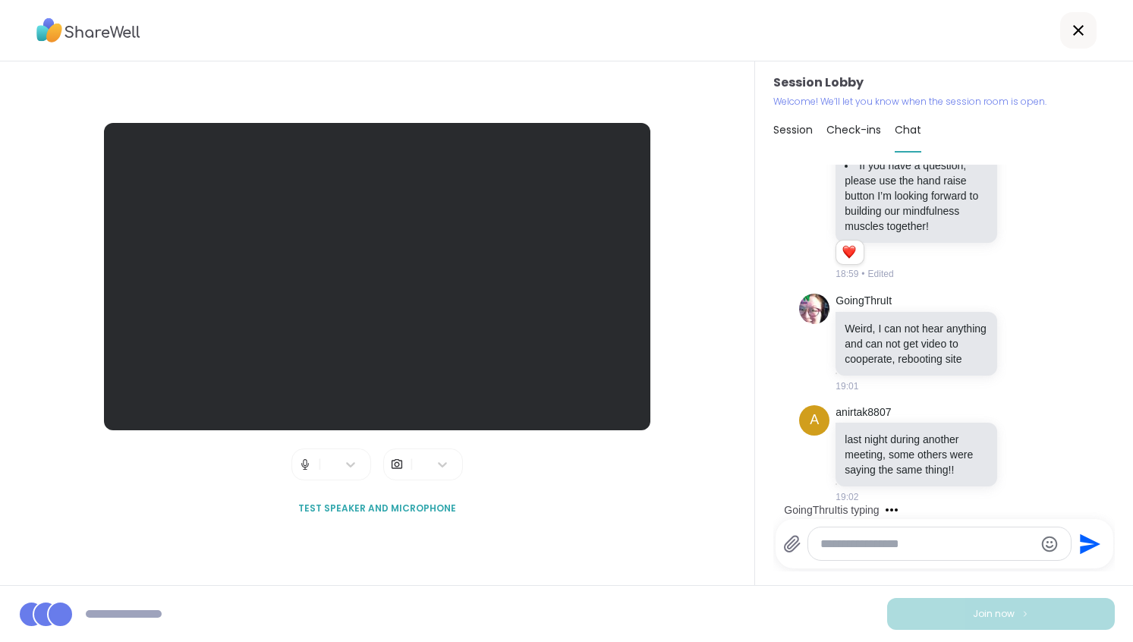
click at [788, 131] on span "Session" at bounding box center [792, 129] width 39 height 15
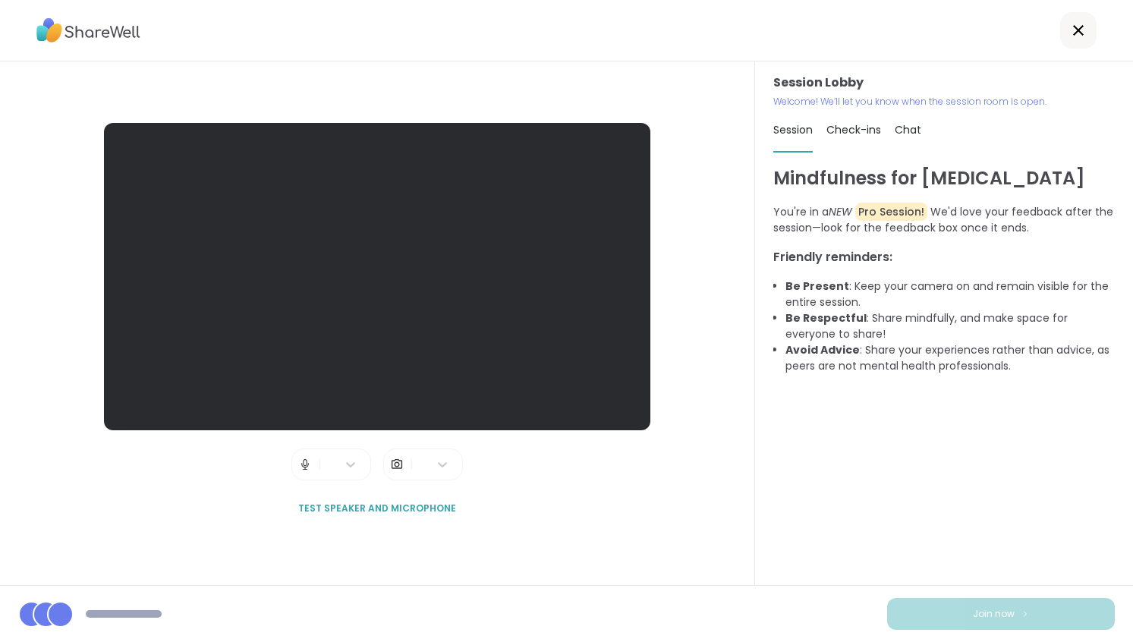
click at [742, 30] on div at bounding box center [566, 30] width 1133 height 61
click at [536, 358] on div at bounding box center [377, 276] width 546 height 307
click at [394, 507] on span "Test speaker and microphone" at bounding box center [377, 509] width 158 height 14
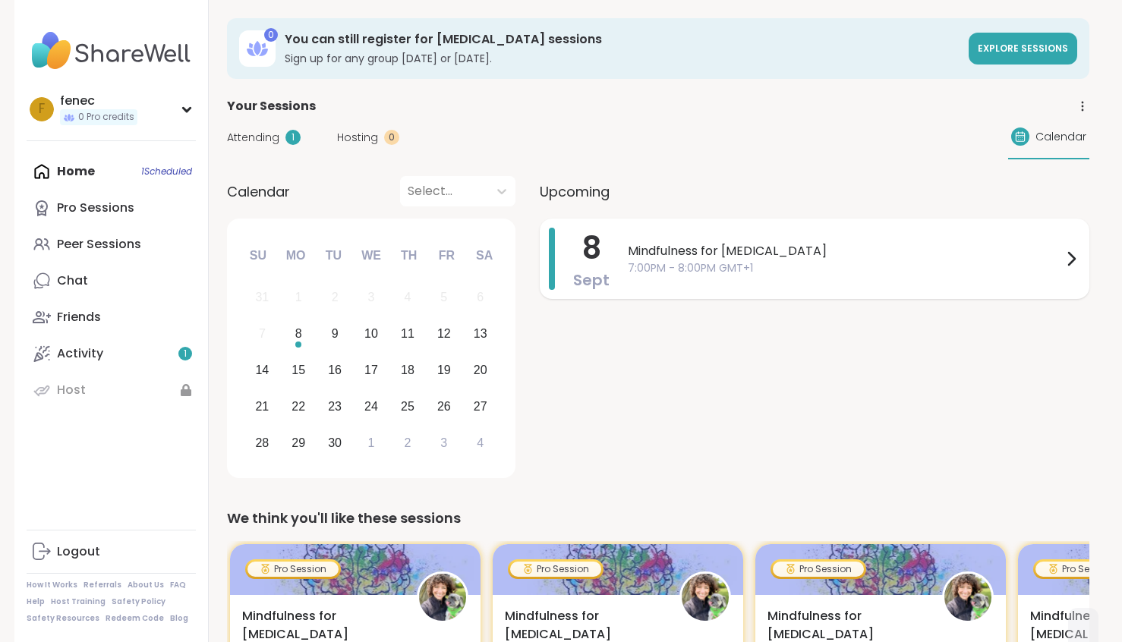
click at [1001, 269] on span "7:00PM - 8:00PM GMT+1" at bounding box center [845, 268] width 434 height 16
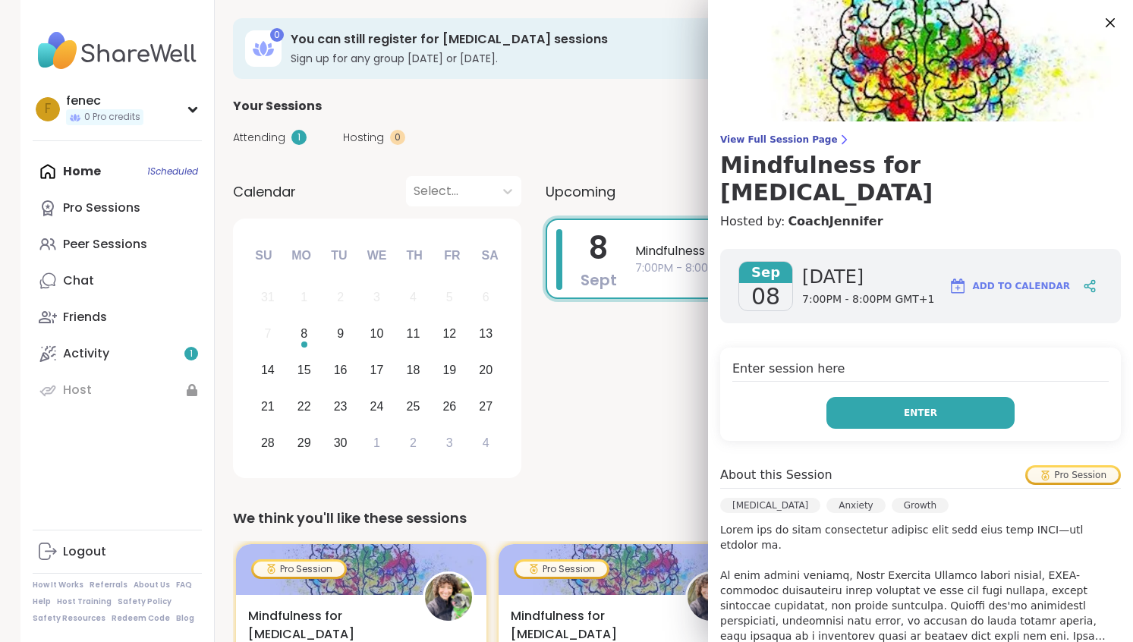
click at [918, 397] on button "Enter" at bounding box center [921, 413] width 188 height 32
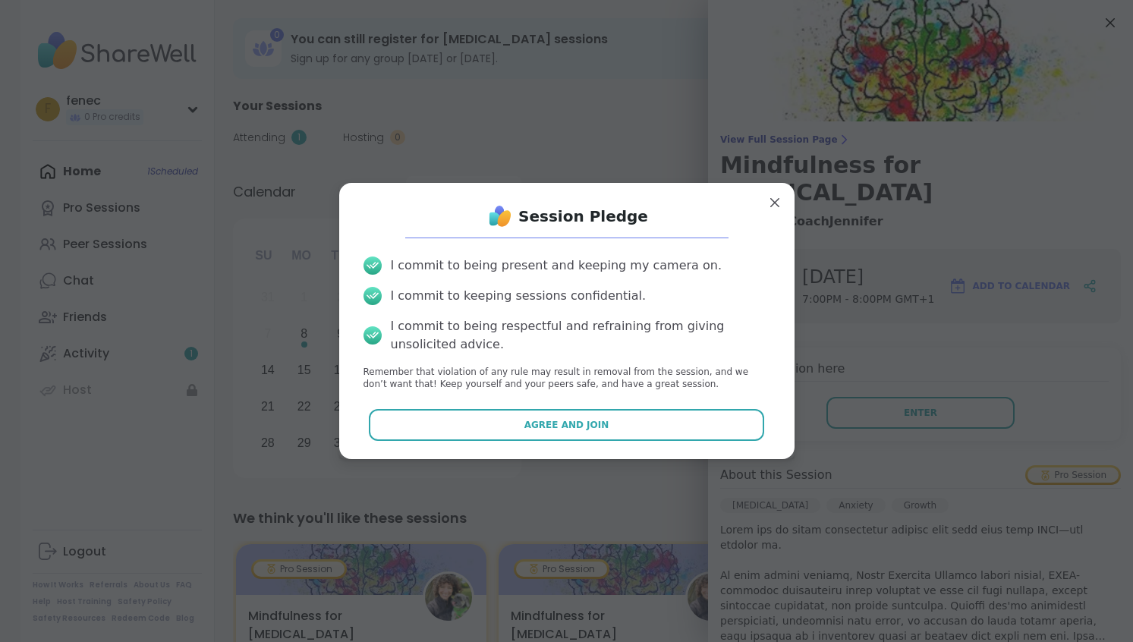
click at [619, 406] on div "Session Pledge I commit to being present and keeping my camera on. I commit to …" at bounding box center [566, 321] width 431 height 252
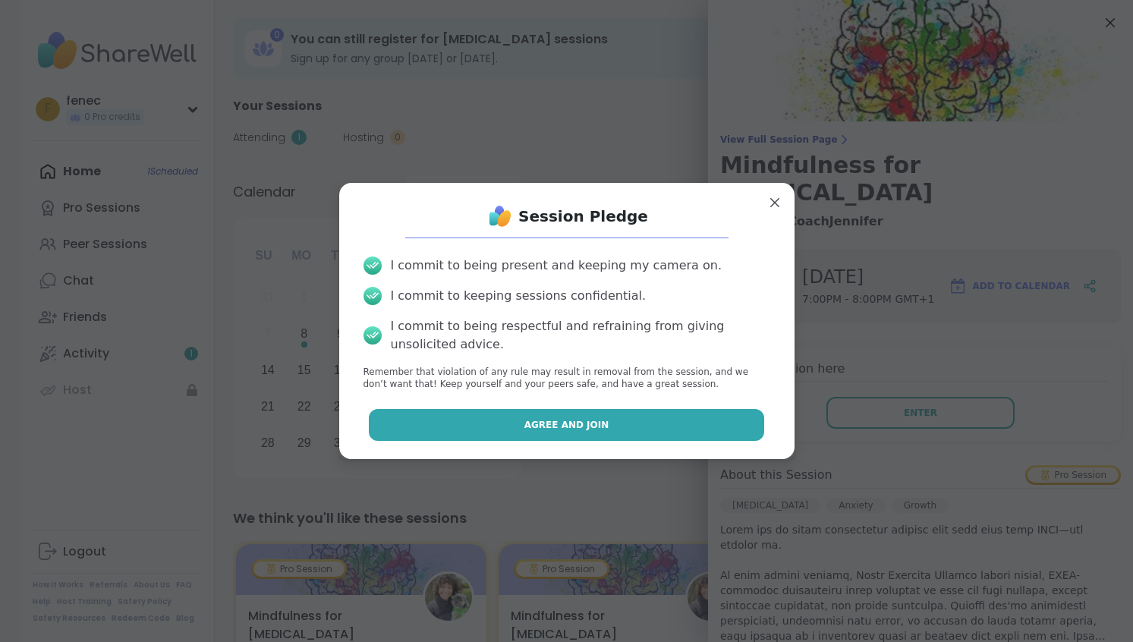
click at [610, 435] on button "Agree and Join" at bounding box center [566, 425] width 395 height 32
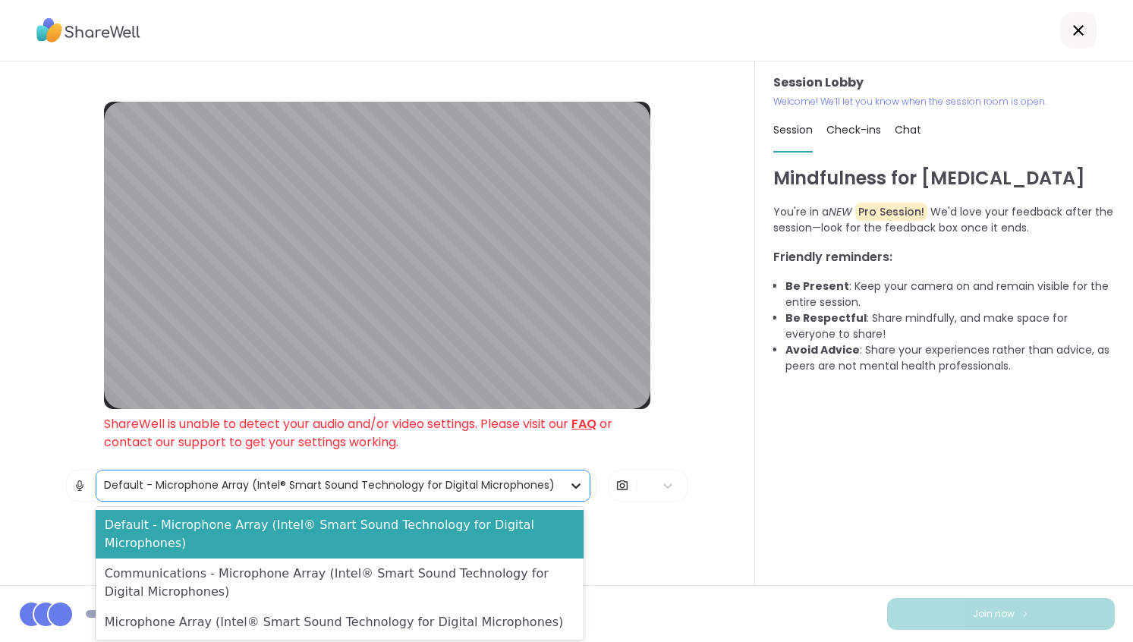
click at [568, 488] on icon at bounding box center [575, 485] width 15 height 15
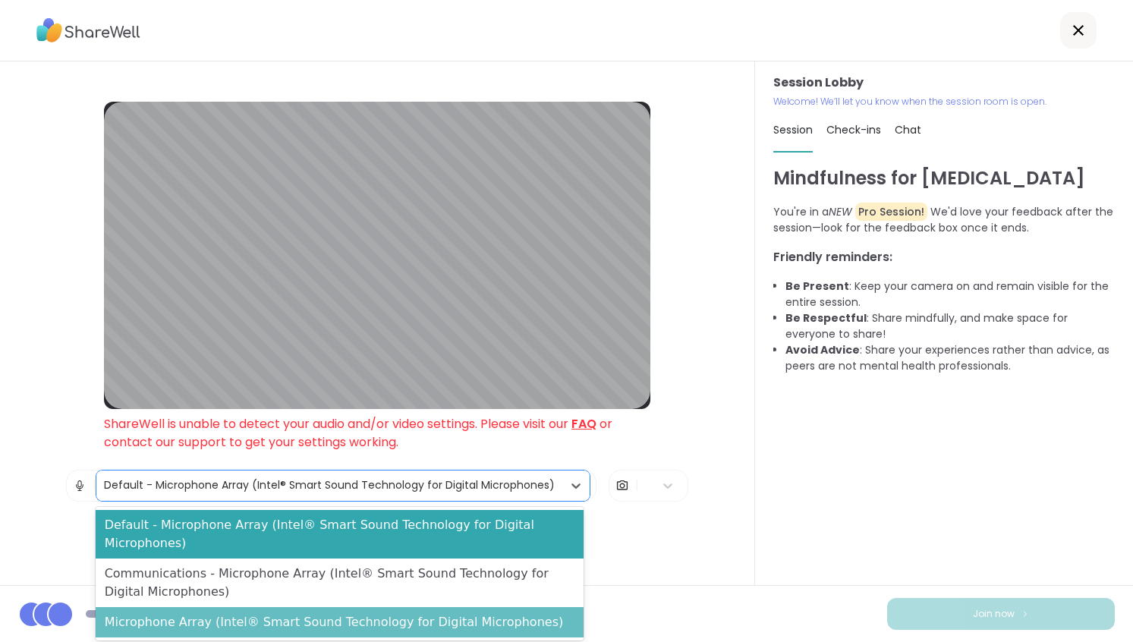
click at [369, 609] on div "Microphone Array (Intel® Smart Sound Technology for Digital Microphones)" at bounding box center [340, 622] width 488 height 30
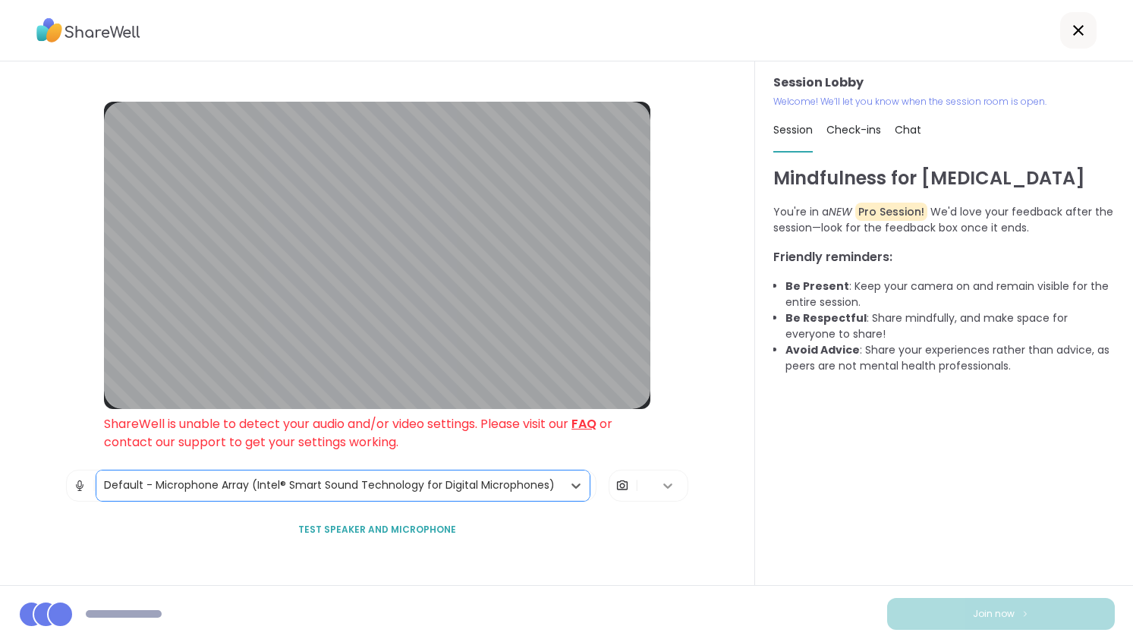
click at [654, 491] on div at bounding box center [667, 485] width 27 height 27
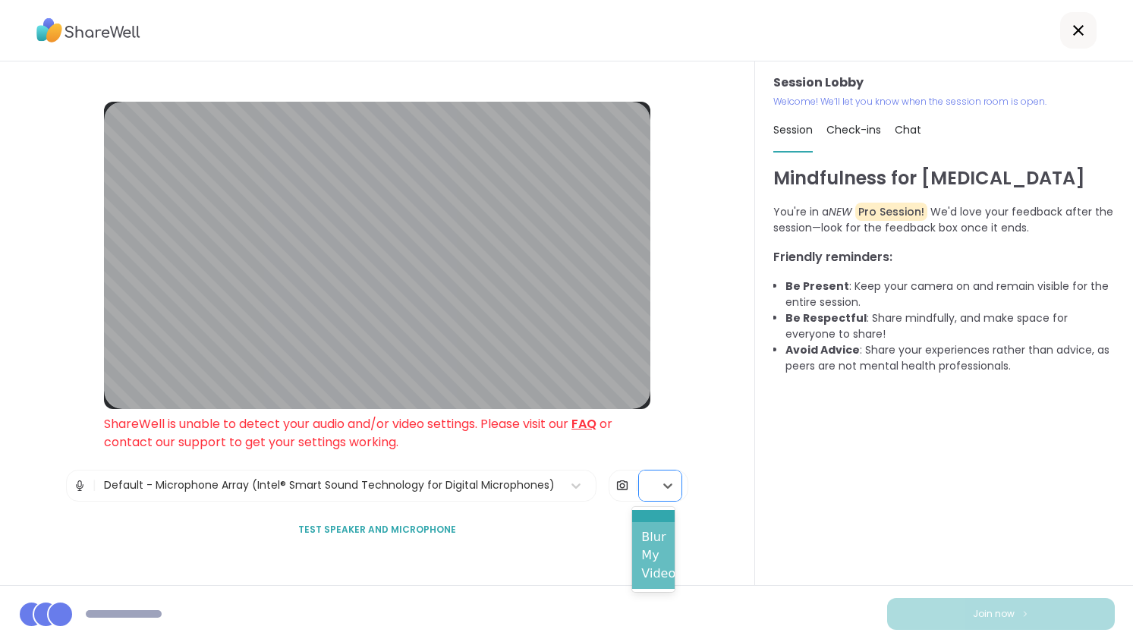
click at [642, 553] on div "Blur My Video" at bounding box center [653, 555] width 43 height 67
click at [701, 551] on div "Session Lobby ShareWell is unable to detect your audio and/or video settings. P…" at bounding box center [377, 323] width 755 height 524
click at [318, 448] on span "ShareWell is unable to detect your audio and/or video settings. Please visit ou…" at bounding box center [358, 433] width 509 height 36
click at [439, 489] on div "Default - Microphone Array (Intel® Smart Sound Technology for Digital Microphon…" at bounding box center [329, 485] width 451 height 16
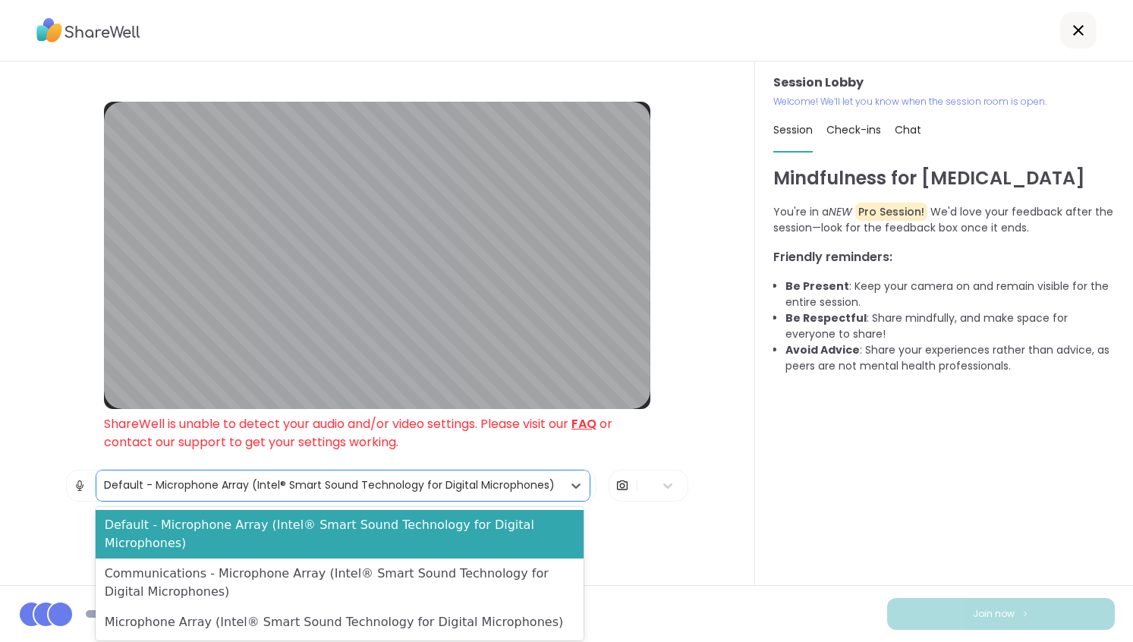
click at [250, 561] on div "Communications - Microphone Array (Intel® Smart Sound Technology for Digital Mi…" at bounding box center [340, 583] width 488 height 49
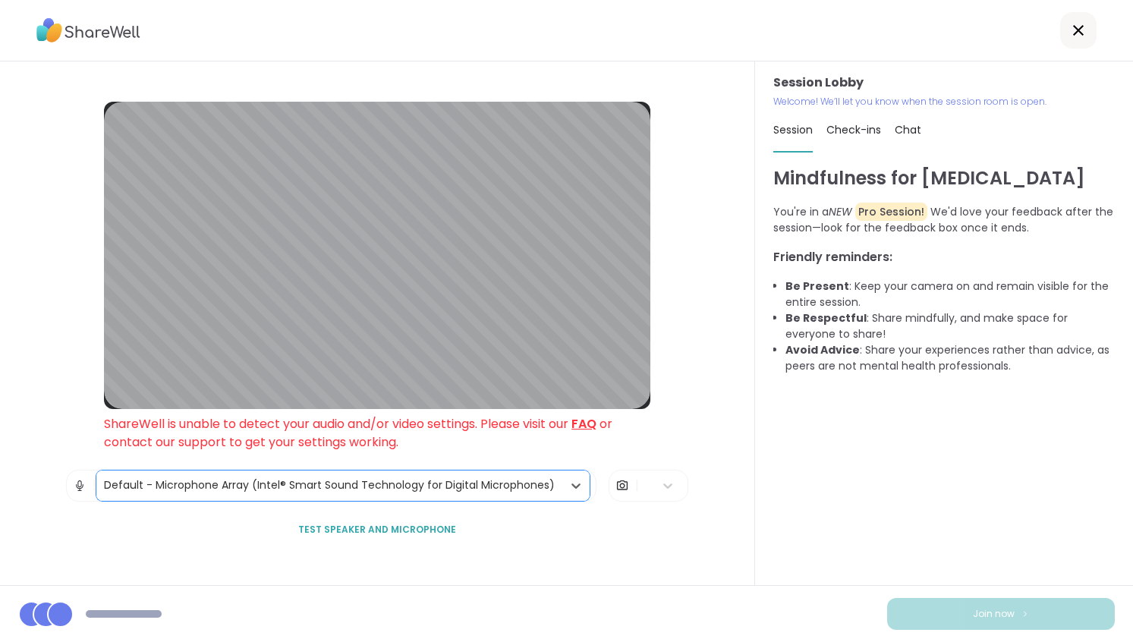
click at [535, 540] on div "Session Lobby ShareWell is unable to detect your audio and/or video settings. P…" at bounding box center [377, 324] width 546 height 444
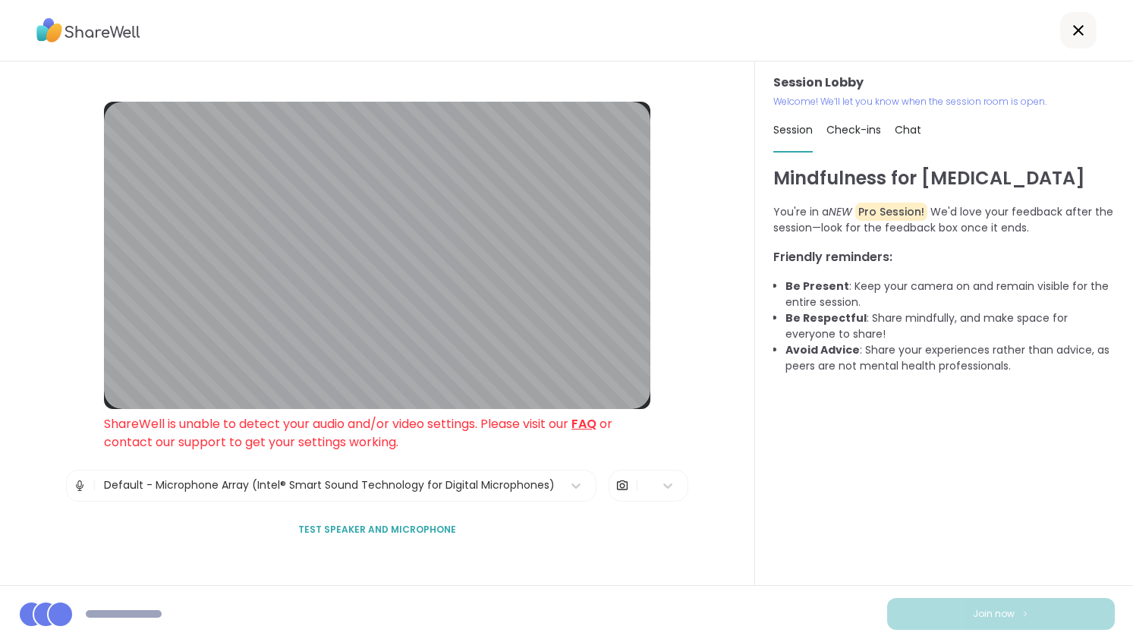
click at [389, 526] on span "Test speaker and microphone" at bounding box center [377, 530] width 158 height 14
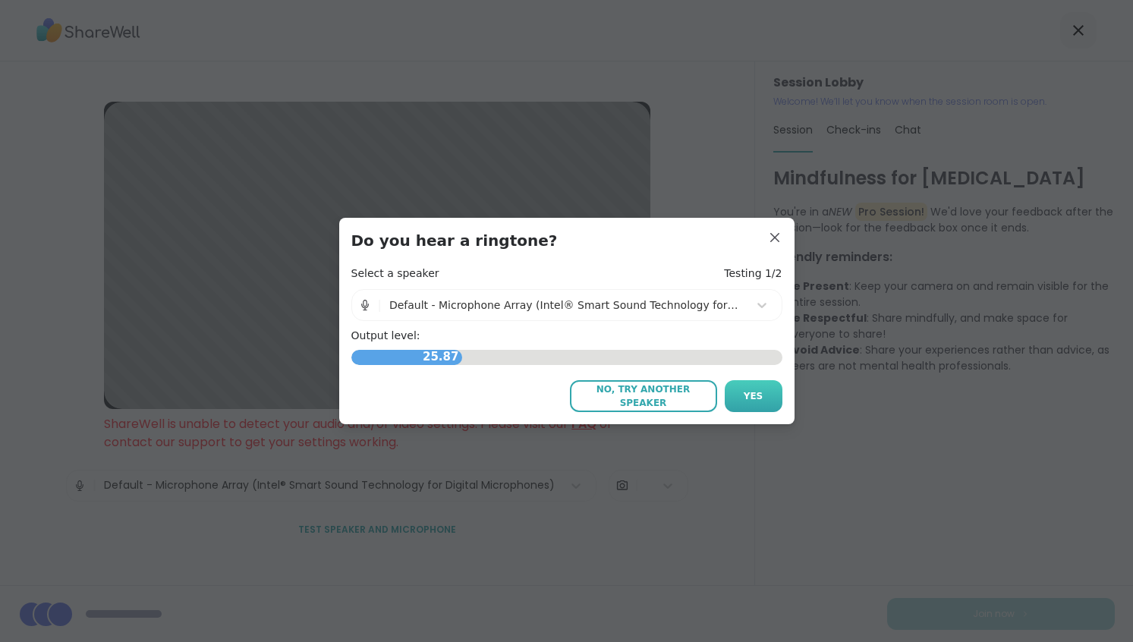
click at [736, 395] on button "Yes" at bounding box center [754, 396] width 58 height 32
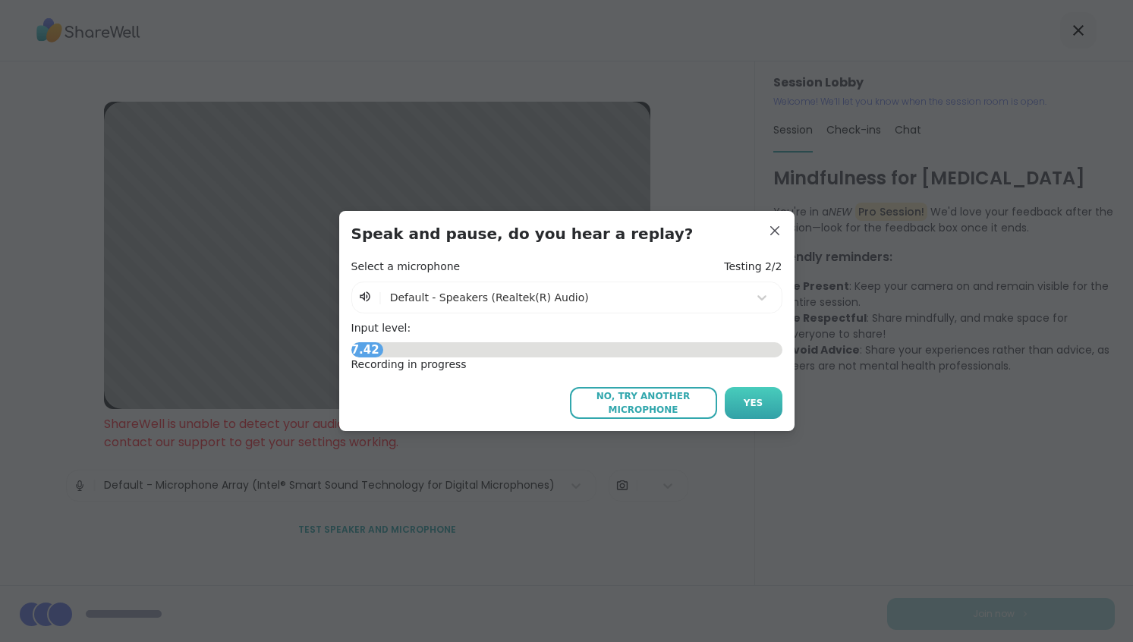
click at [736, 400] on button "Yes" at bounding box center [754, 403] width 58 height 32
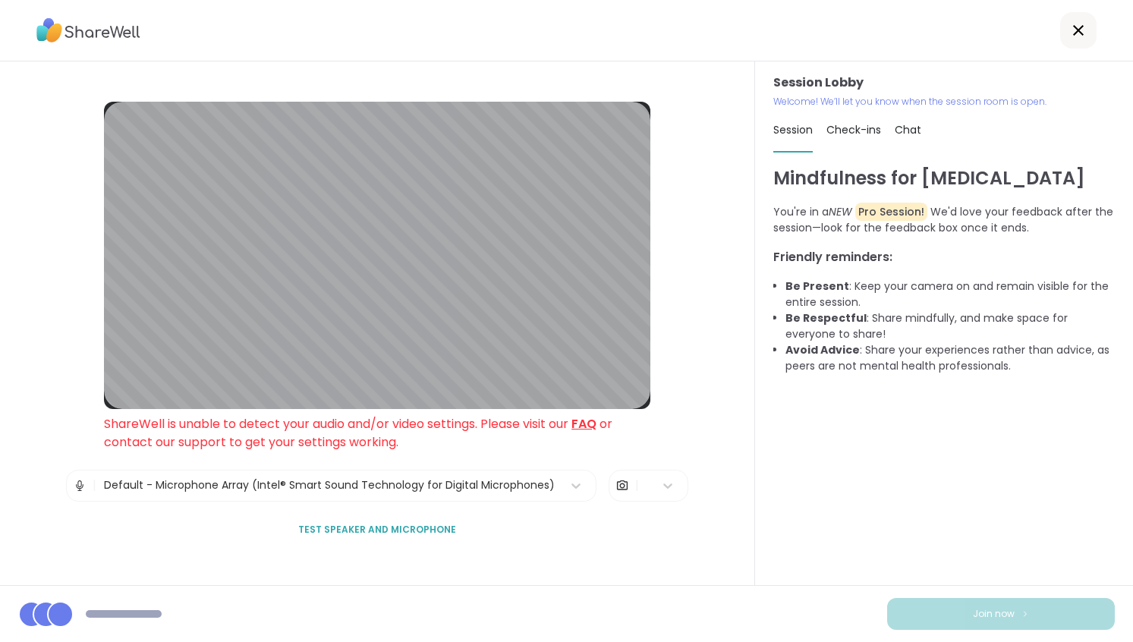
click at [75, 488] on img at bounding box center [80, 486] width 14 height 30
click at [645, 491] on div at bounding box center [646, 486] width 15 height 30
click at [668, 522] on div "Blur My Video" at bounding box center [653, 555] width 43 height 67
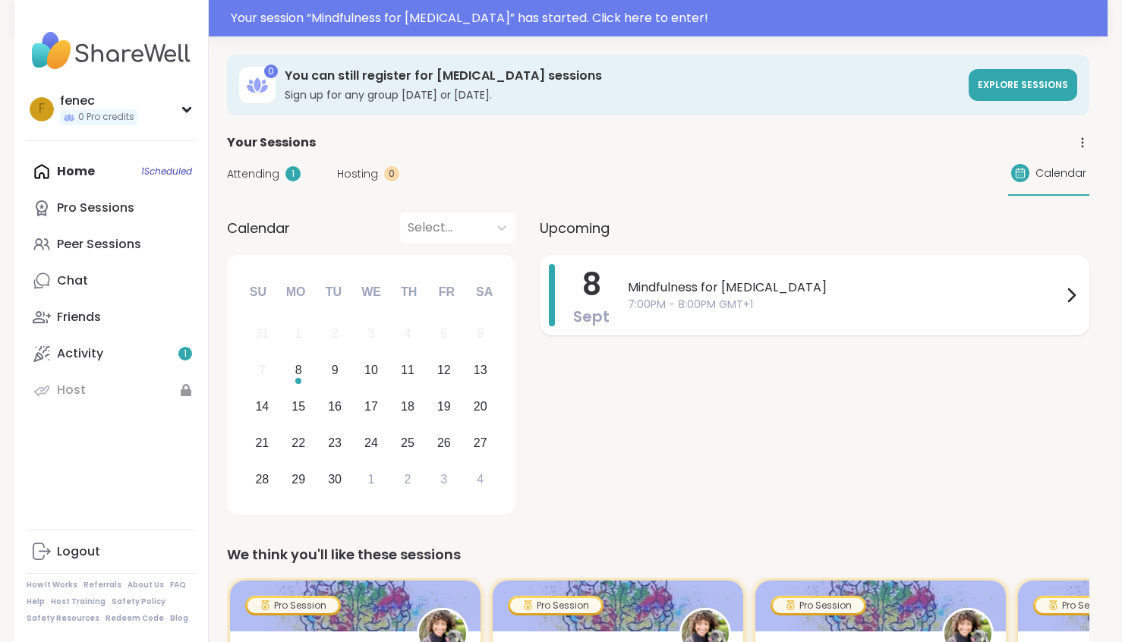
click at [821, 304] on span "7:00PM - 8:00PM GMT+1" at bounding box center [845, 305] width 434 height 16
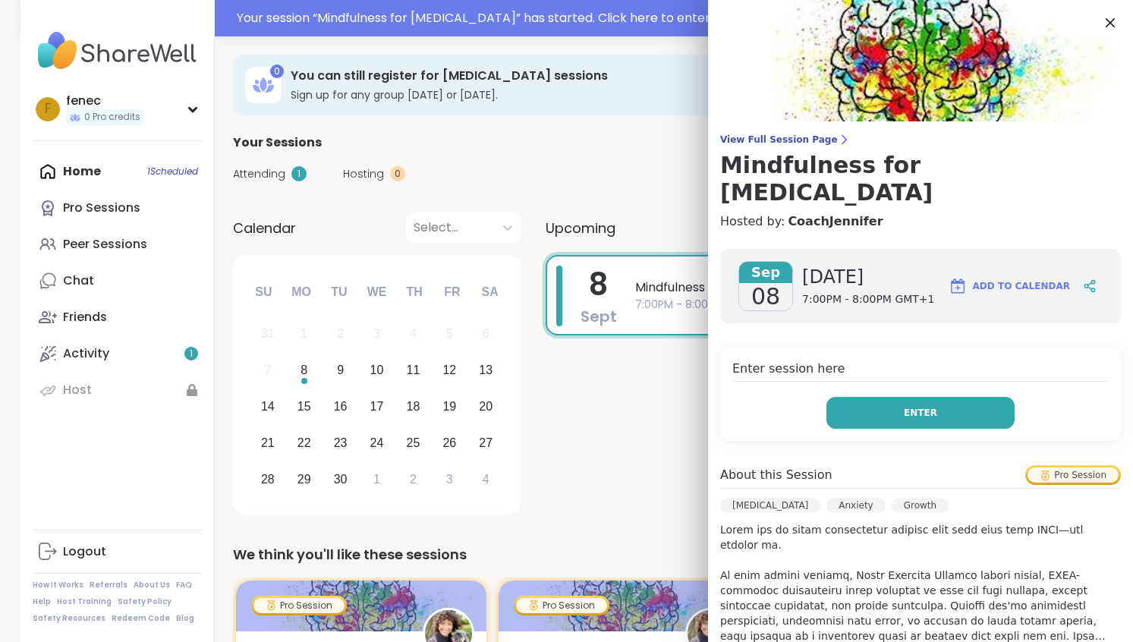
click at [849, 397] on button "Enter" at bounding box center [921, 413] width 188 height 32
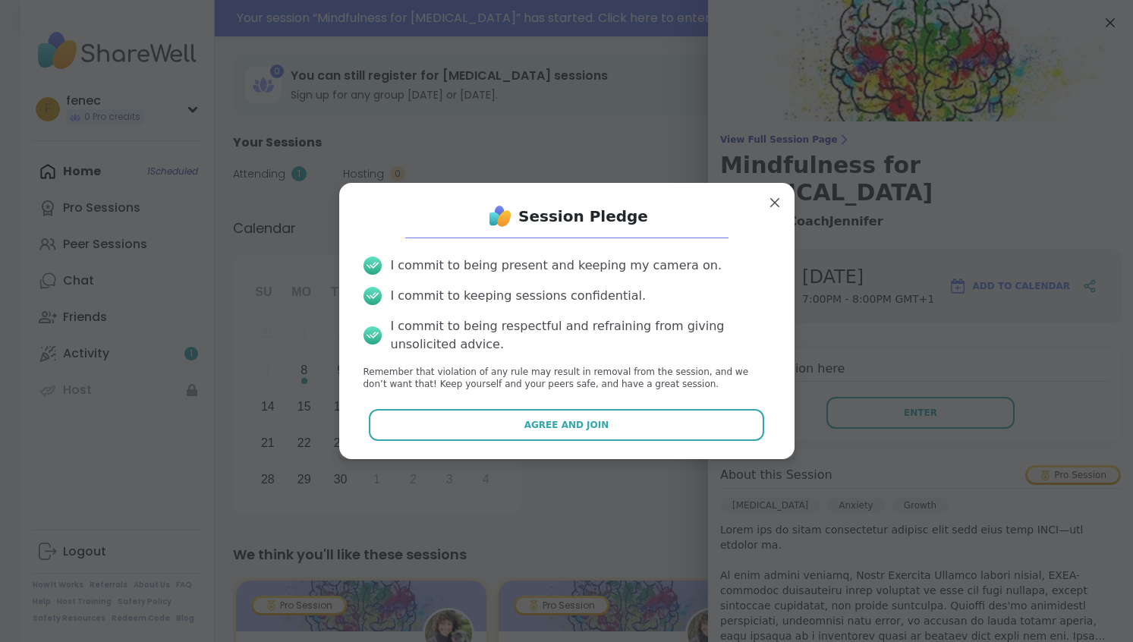
click at [592, 424] on button "Agree and Join" at bounding box center [566, 425] width 395 height 32
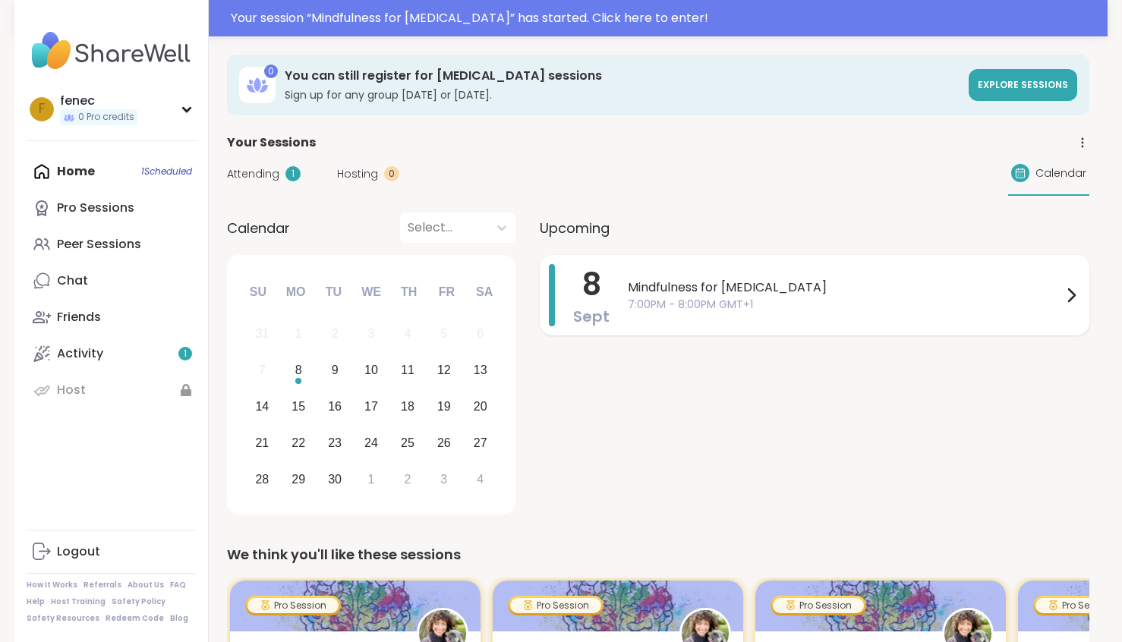
click at [948, 309] on span "7:00PM - 8:00PM GMT+1" at bounding box center [845, 305] width 434 height 16
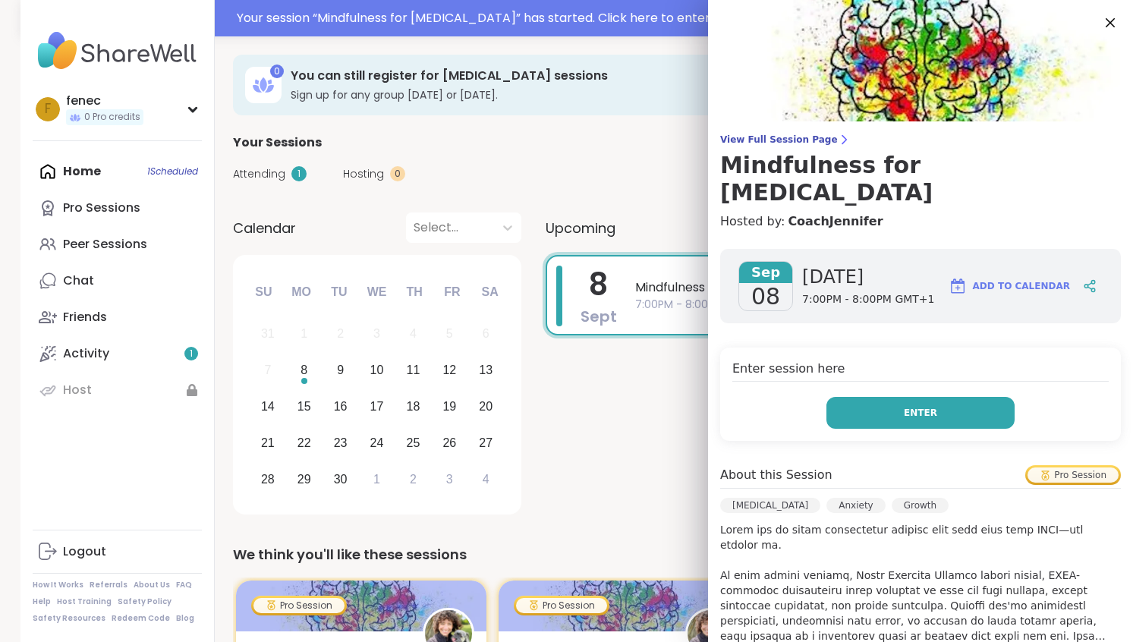
click at [933, 397] on button "Enter" at bounding box center [921, 413] width 188 height 32
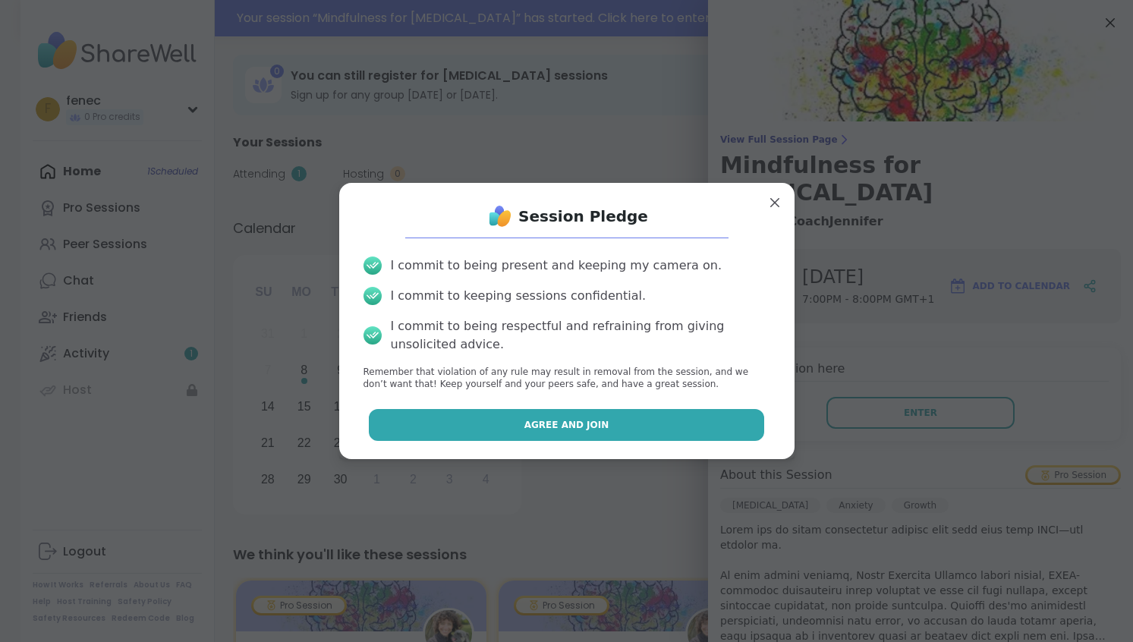
click at [713, 424] on button "Agree and Join" at bounding box center [566, 425] width 395 height 32
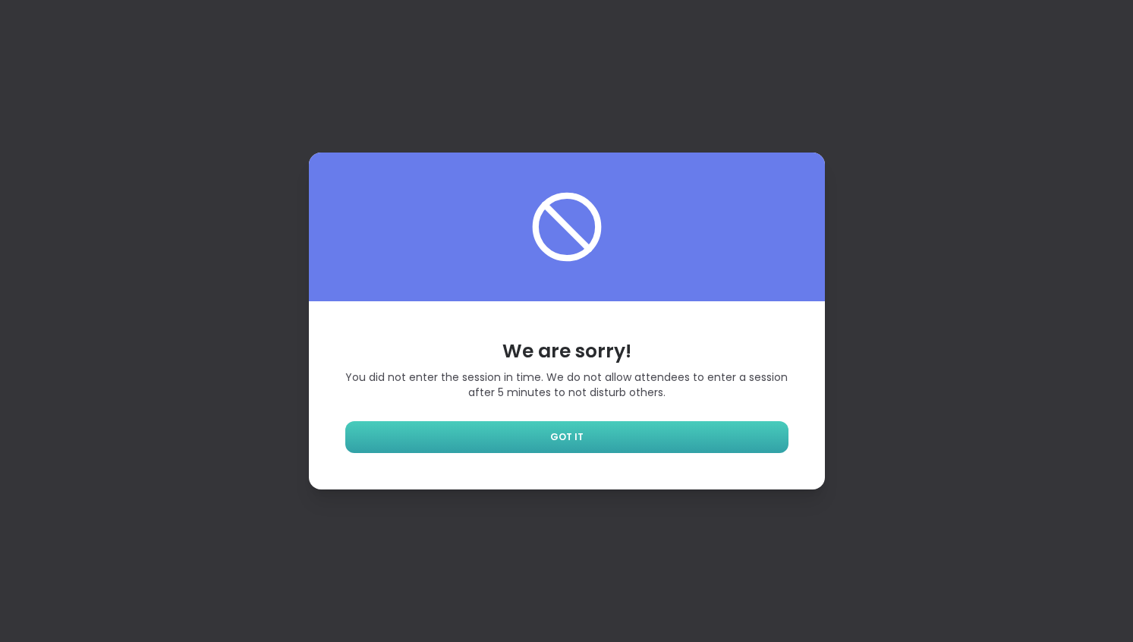
click at [595, 432] on link "GOT IT" at bounding box center [566, 437] width 443 height 32
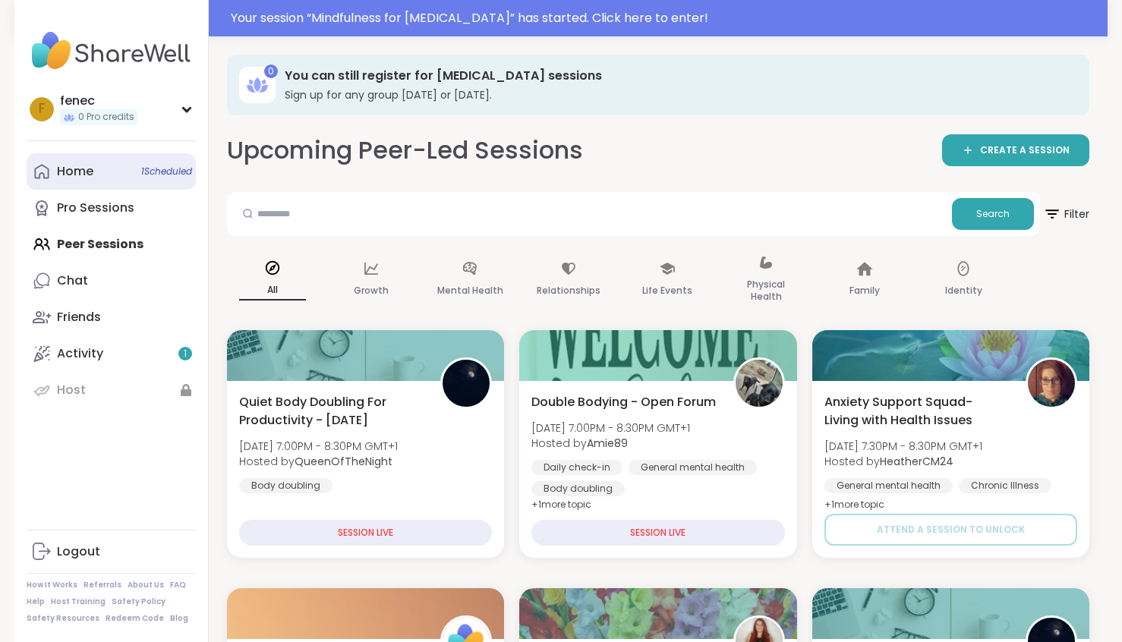
click at [70, 176] on div "Home 1 Scheduled" at bounding box center [75, 171] width 36 height 17
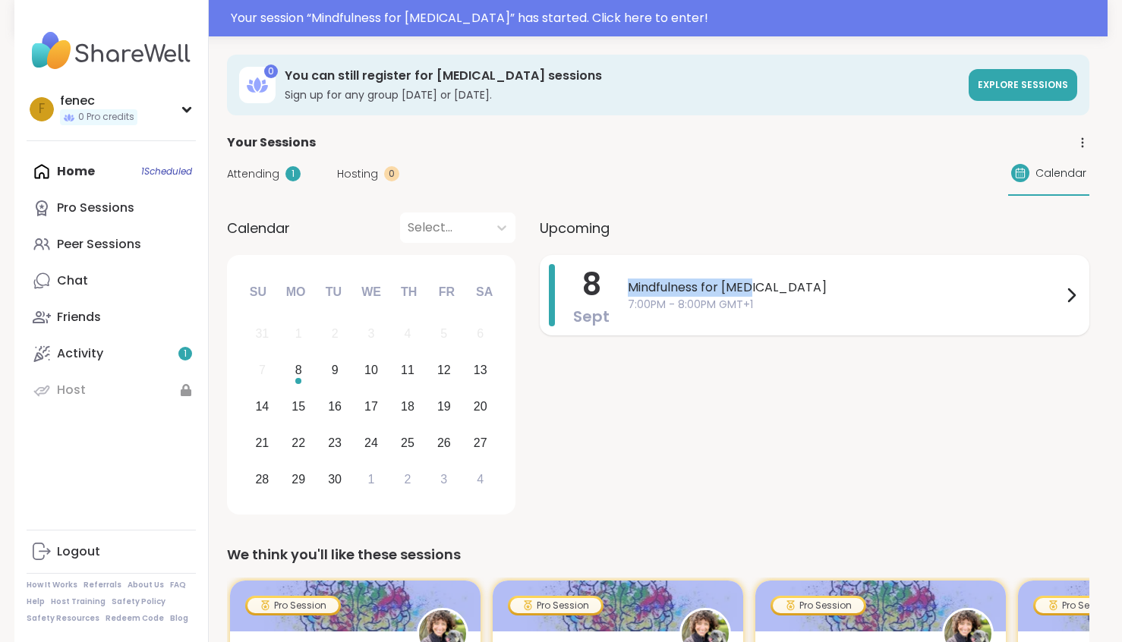
drag, startPoint x: 628, startPoint y: 289, endPoint x: 757, endPoint y: 295, distance: 129.2
click at [757, 295] on span "Mindfulness for [MEDICAL_DATA]" at bounding box center [845, 288] width 434 height 18
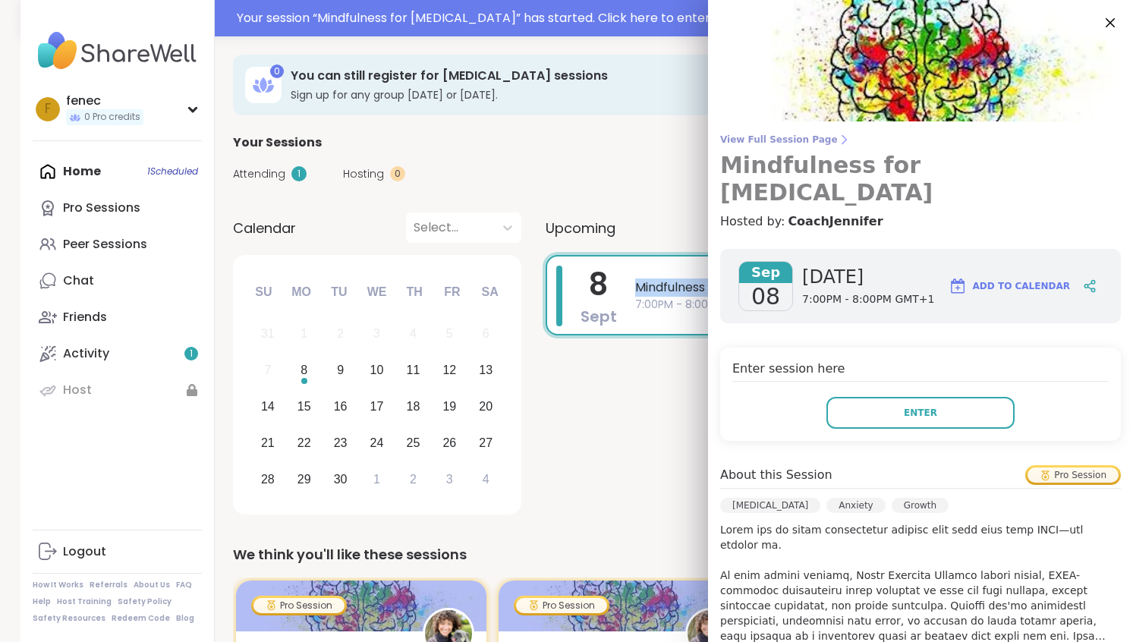
copy span "Mindfulness for [MEDICAL_DATA]"
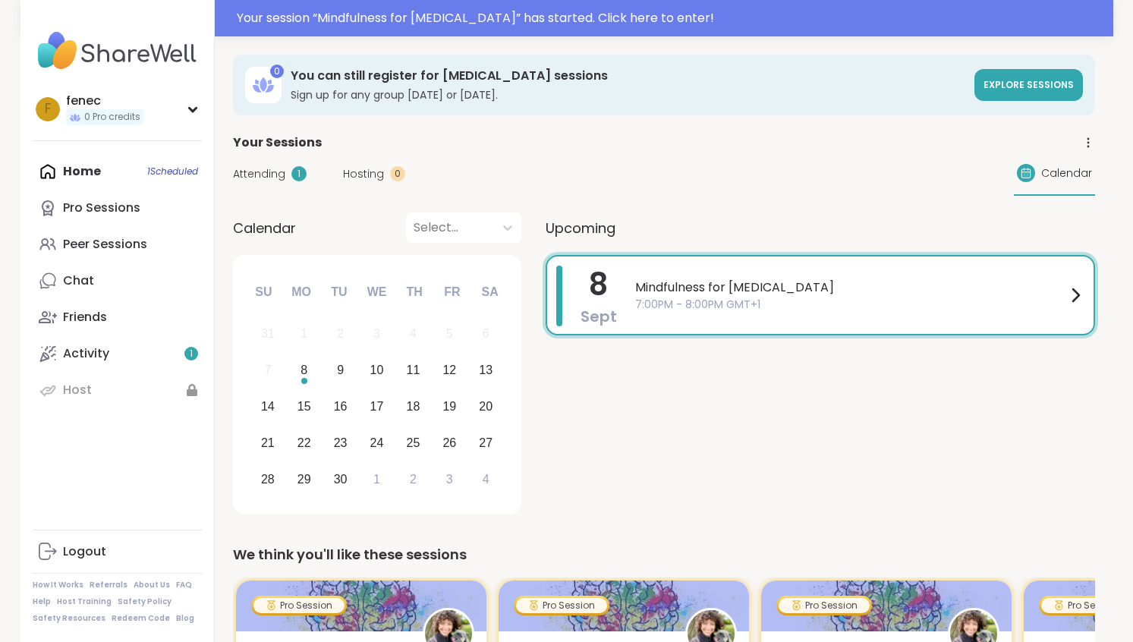
click at [631, 417] on div "8 Sept Mindfulness for ADHD 7:00PM - 8:00PM GMT+1" at bounding box center [821, 387] width 550 height 265
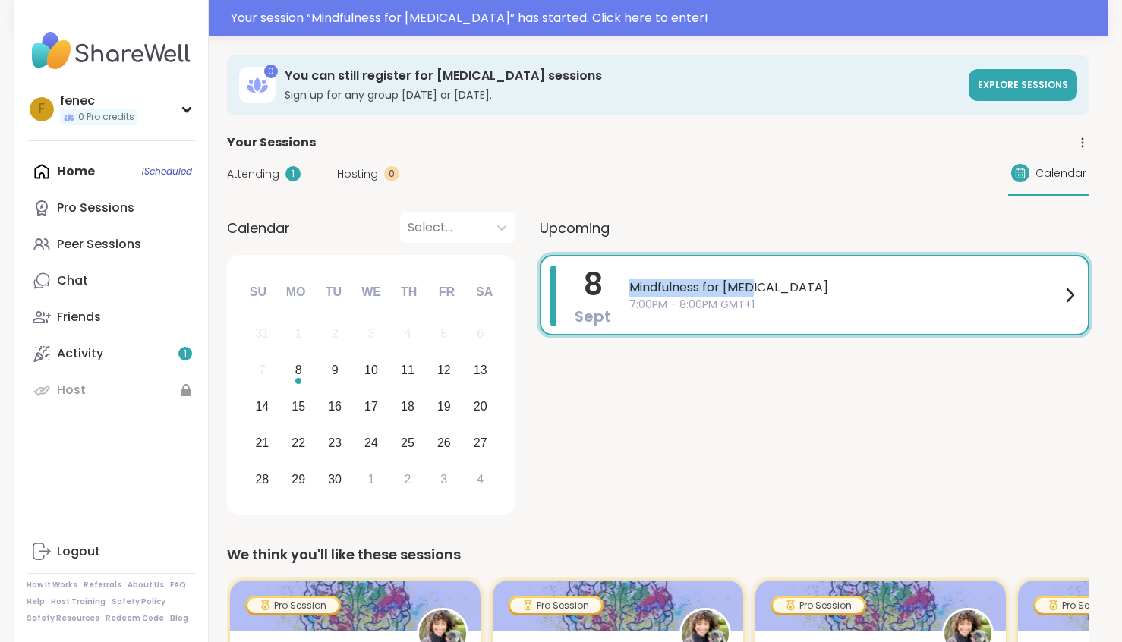
drag, startPoint x: 623, startPoint y: 289, endPoint x: 754, endPoint y: 291, distance: 131.3
click at [754, 291] on div "8 Sept Mindfulness for ADHD 7:00PM - 8:00PM GMT+1" at bounding box center [815, 295] width 550 height 80
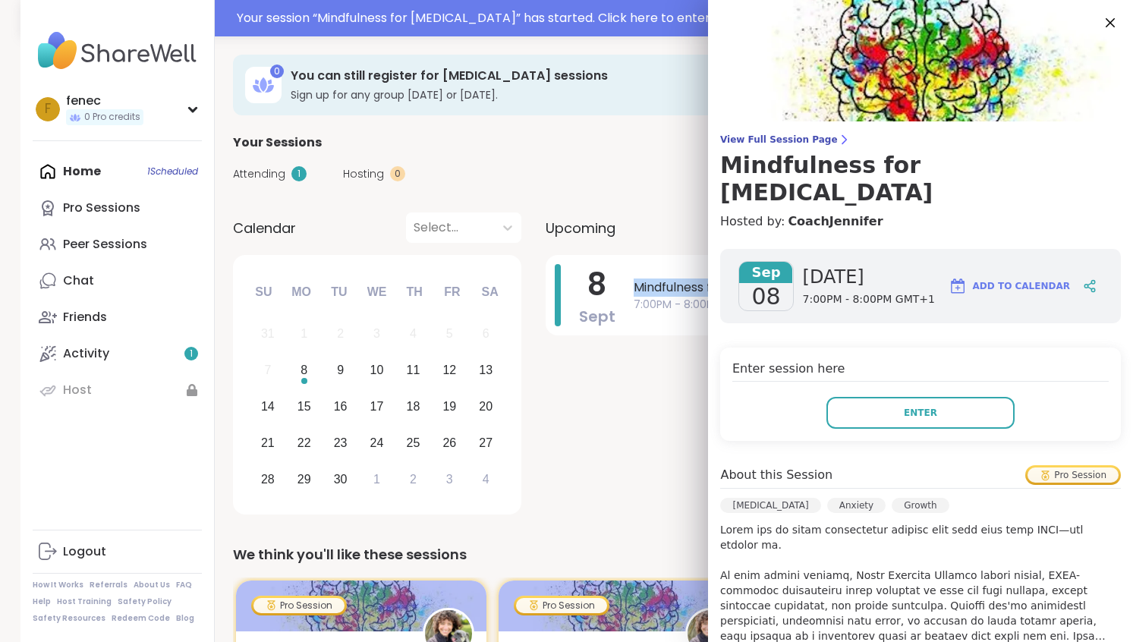
copy span "Mindfulness for [MEDICAL_DATA]"
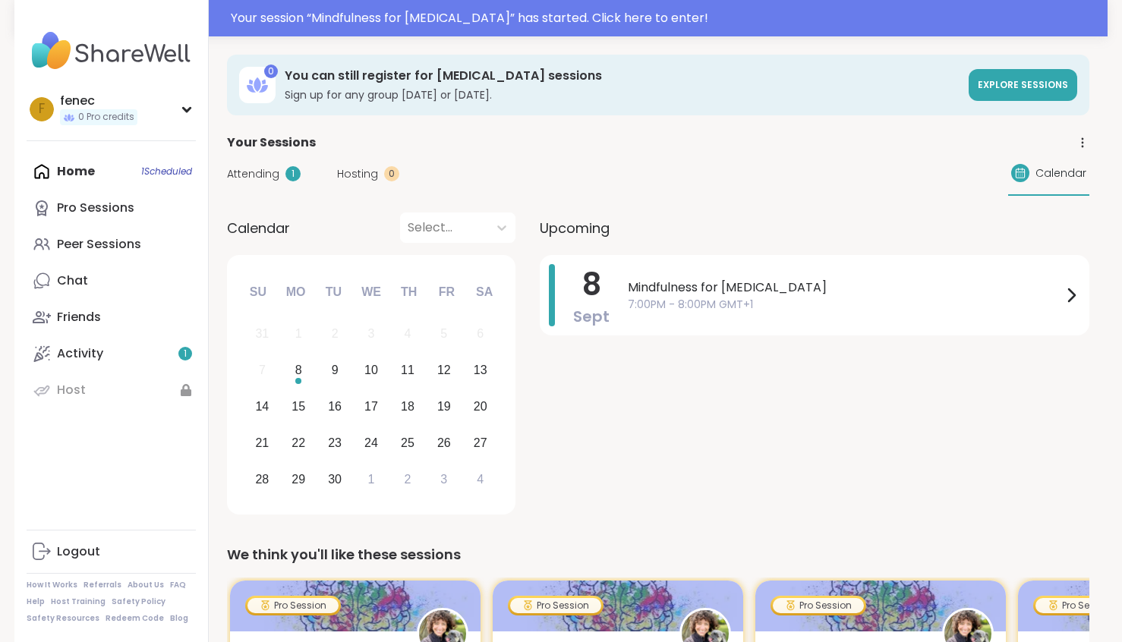
click at [567, 231] on span "Upcoming" at bounding box center [575, 228] width 70 height 20
click at [585, 225] on span "Upcoming" at bounding box center [575, 228] width 70 height 20
click at [694, 213] on div "Upcoming" at bounding box center [815, 228] width 550 height 30
click at [556, 235] on span "Upcoming" at bounding box center [575, 228] width 70 height 20
click at [598, 235] on span "Upcoming" at bounding box center [575, 228] width 70 height 20
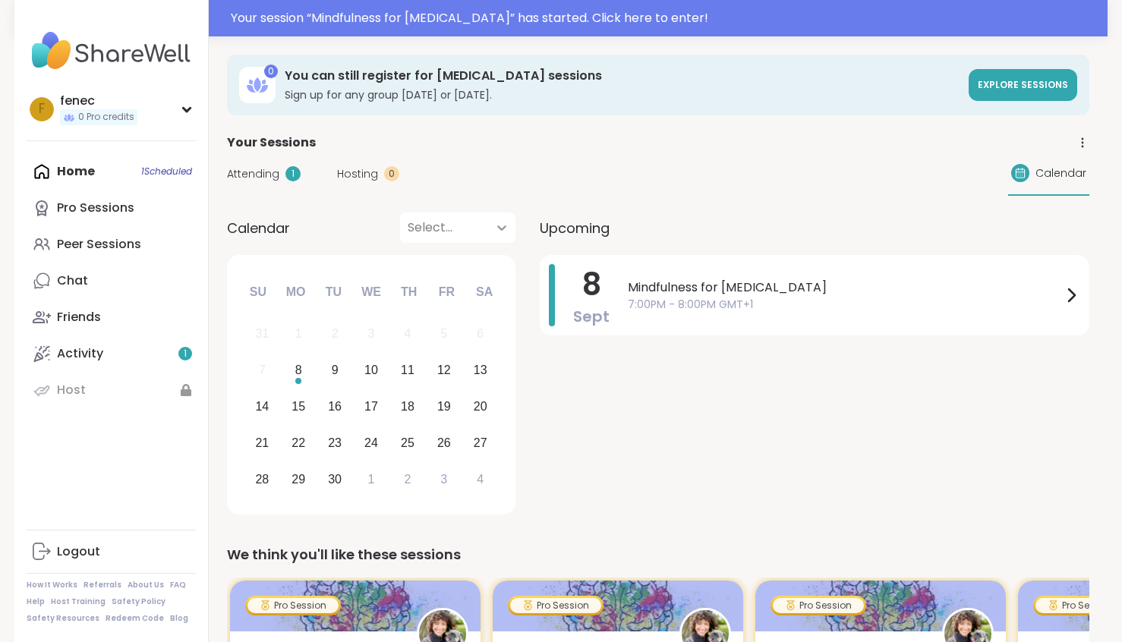
click at [492, 225] on div at bounding box center [501, 227] width 27 height 27
click at [481, 266] on div "September 2025" at bounding box center [457, 267] width 115 height 30
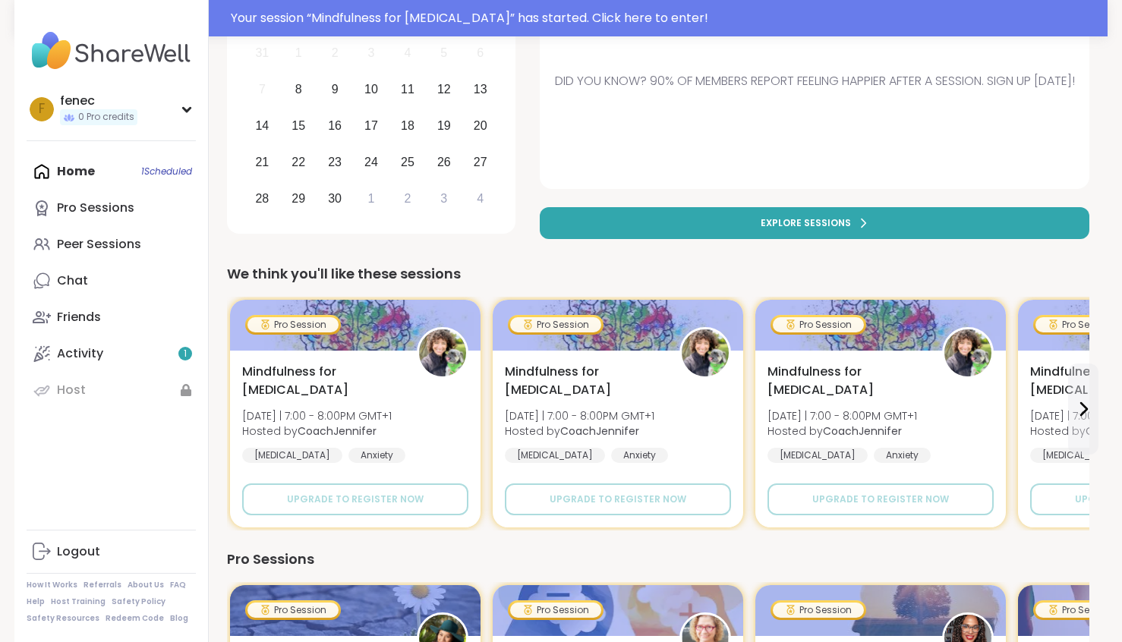
scroll to position [228, 0]
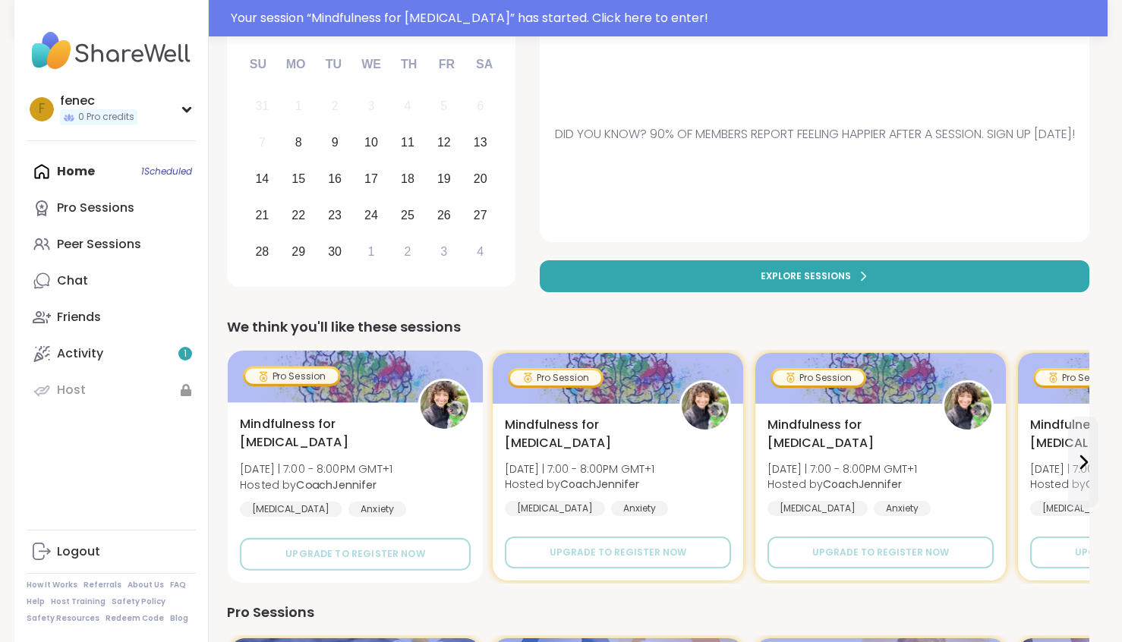
click at [392, 419] on div "Mindfulness for ADHD Mon 9/15 | 7:00 - 8:00PM GMT+1 Hosted by CoachJennifer ADH…" at bounding box center [355, 477] width 231 height 124
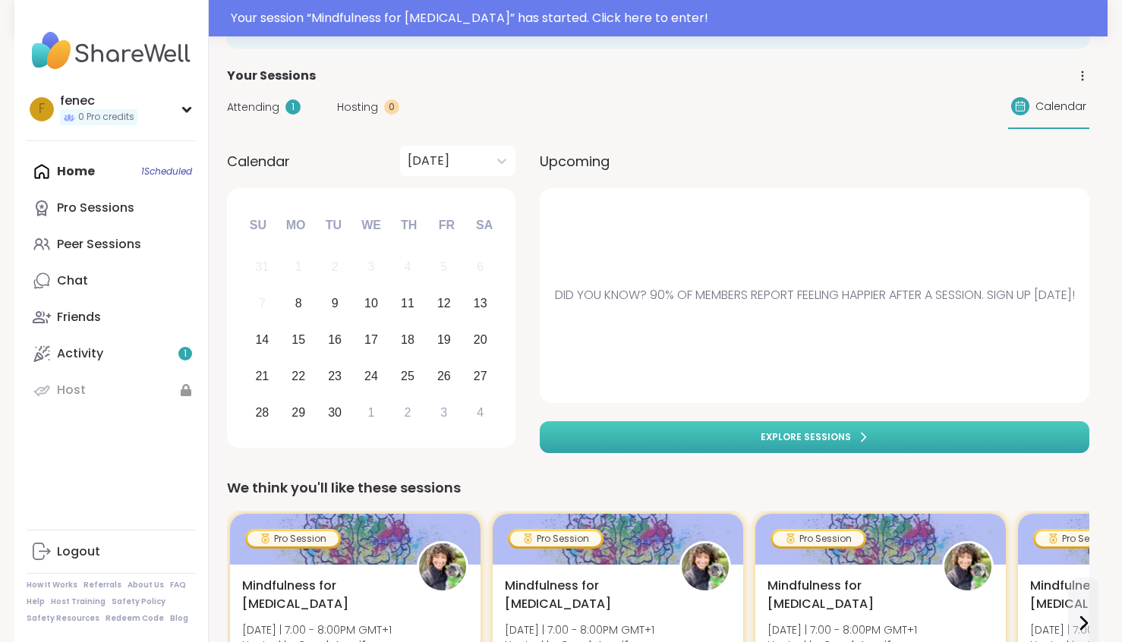
scroll to position [0, 0]
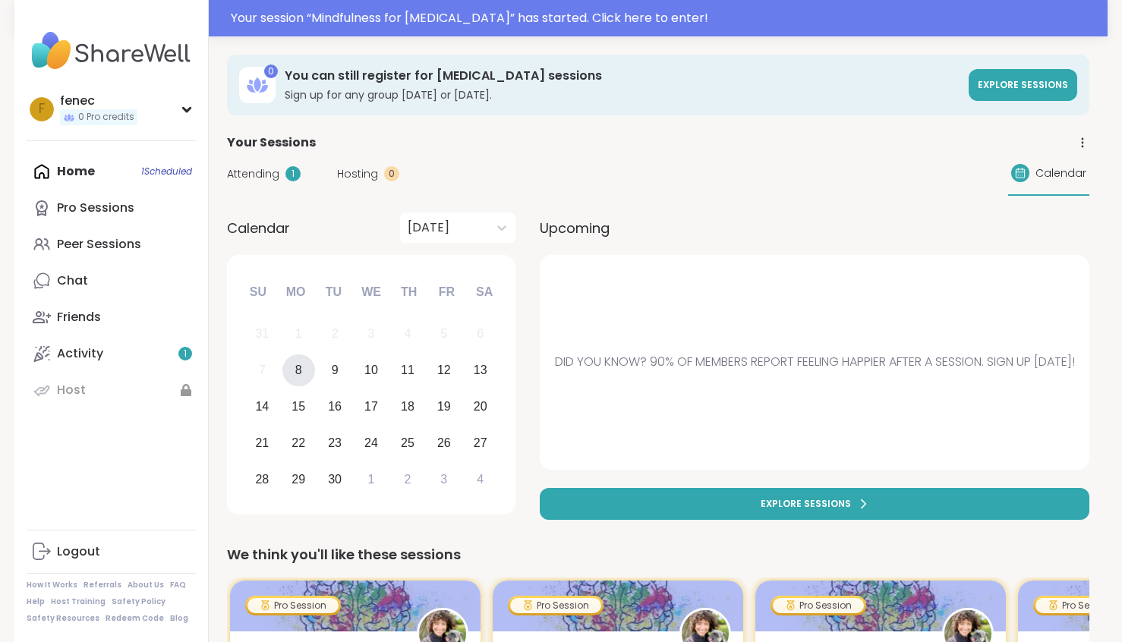
click at [295, 373] on div "8" at bounding box center [298, 370] width 7 height 20
click at [265, 173] on span "Attending" at bounding box center [253, 174] width 52 height 16
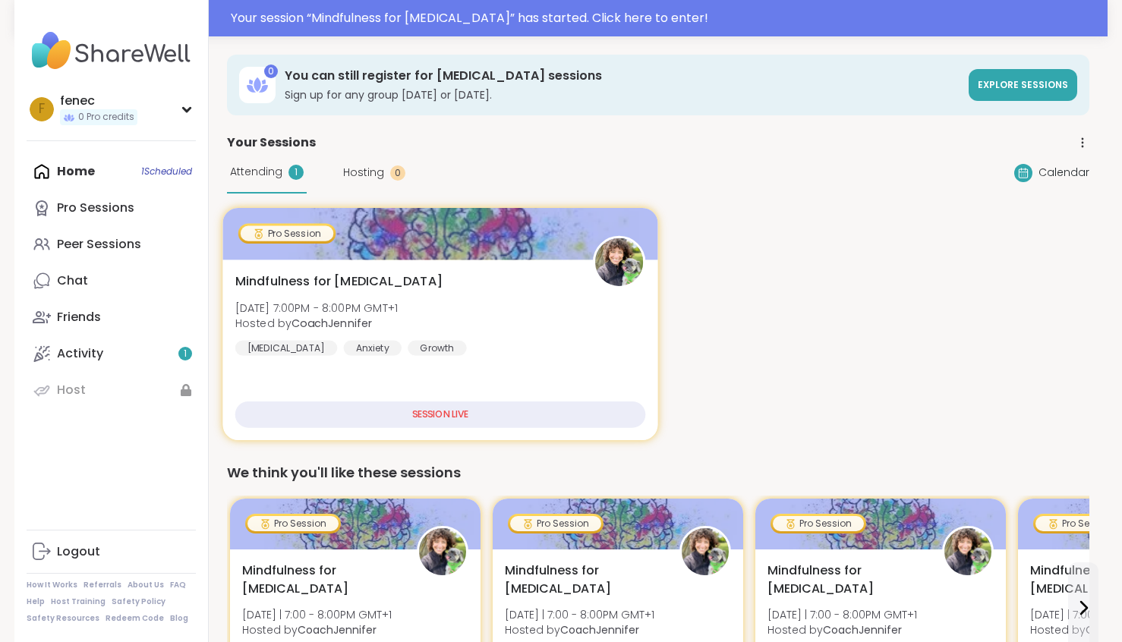
click at [433, 416] on div "SESSION LIVE" at bounding box center [440, 415] width 411 height 27
click at [436, 311] on div "Mindfulness for ADHD Mon, Sep 08 | 7:00PM - 8:00PM GMT+1 Hosted by CoachJennife…" at bounding box center [440, 313] width 411 height 83
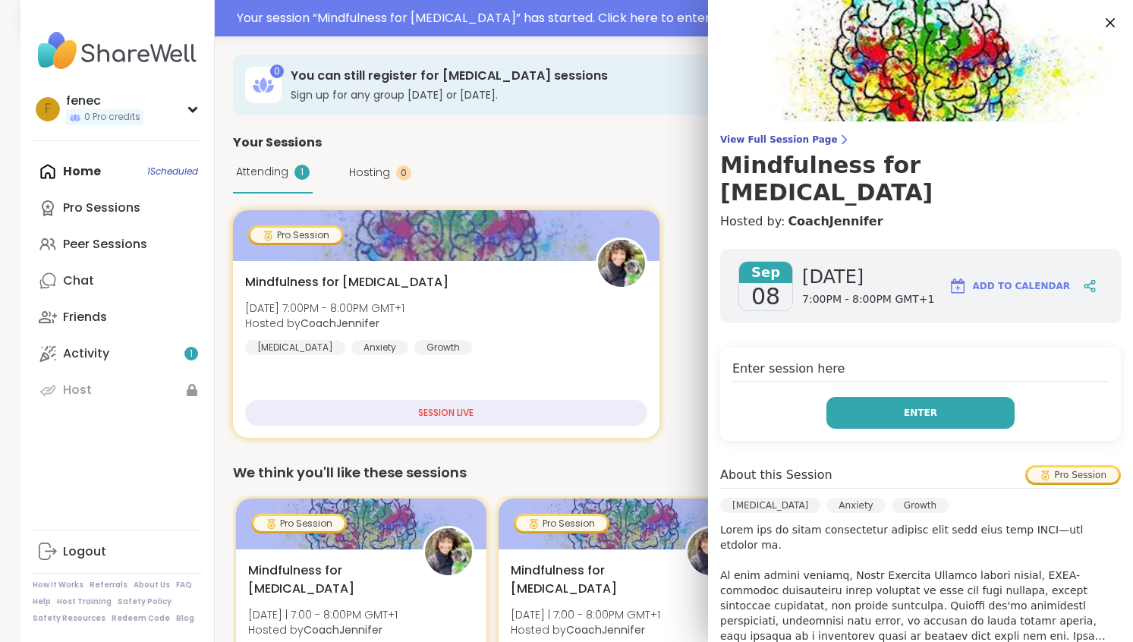
click at [874, 397] on button "Enter" at bounding box center [921, 413] width 188 height 32
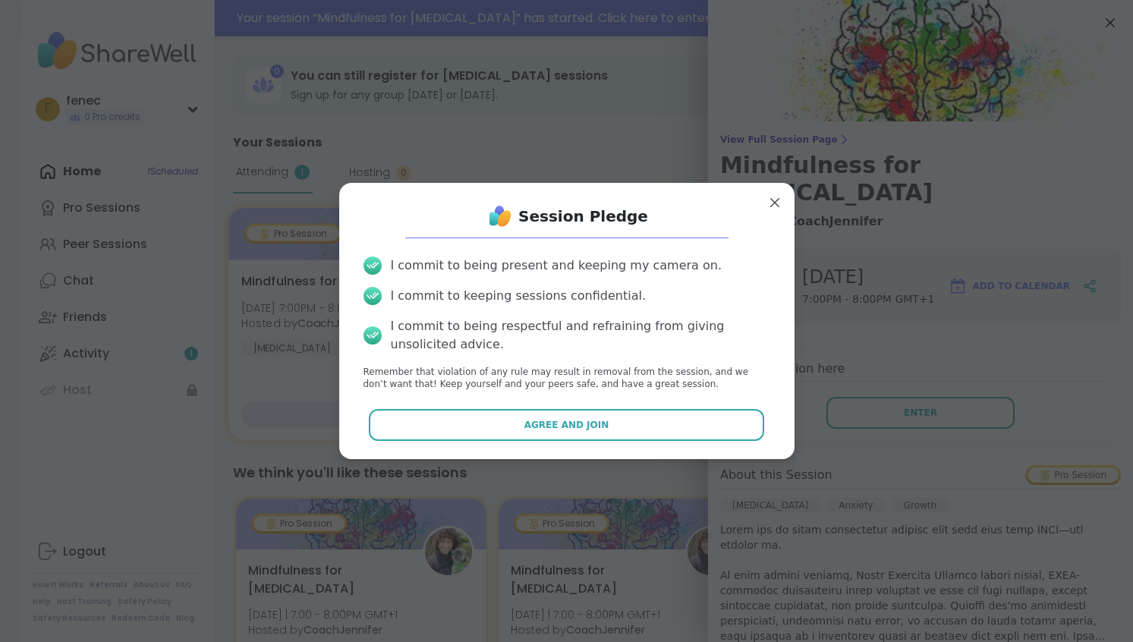
click at [615, 415] on button "Agree and Join" at bounding box center [566, 425] width 395 height 32
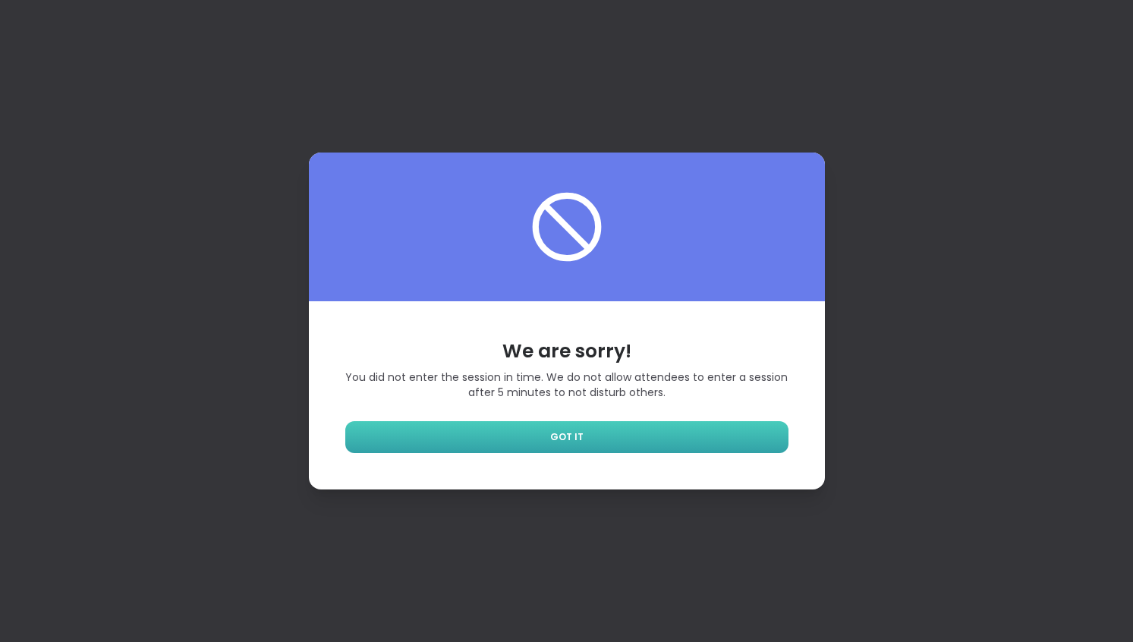
click at [638, 433] on link "GOT IT" at bounding box center [566, 437] width 443 height 32
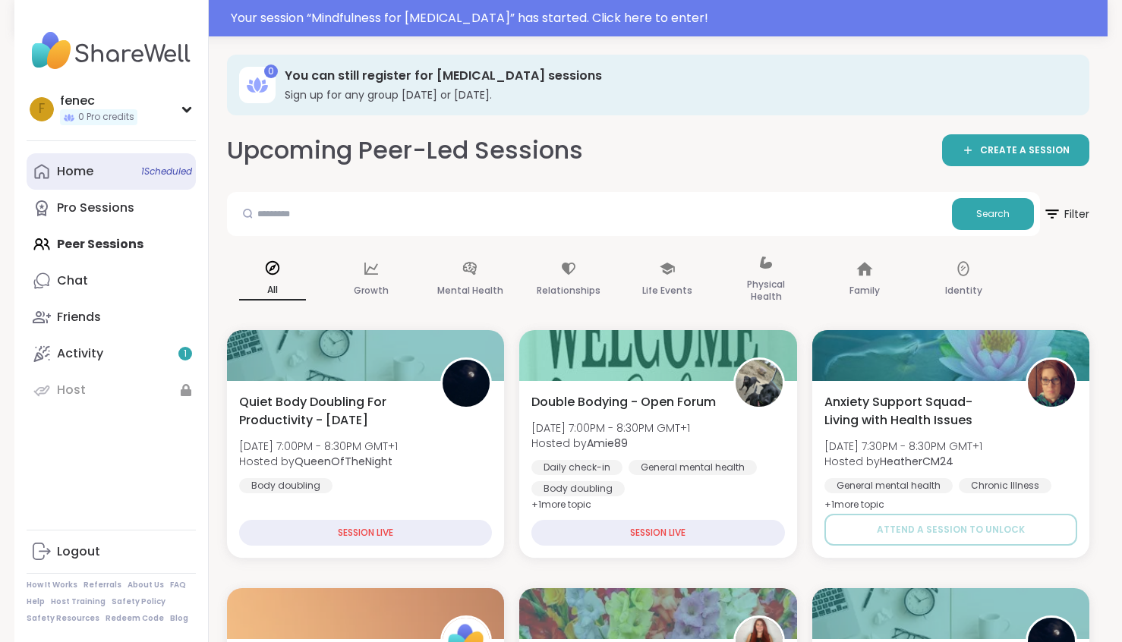
click at [123, 175] on link "Home 1 Scheduled" at bounding box center [111, 171] width 169 height 36
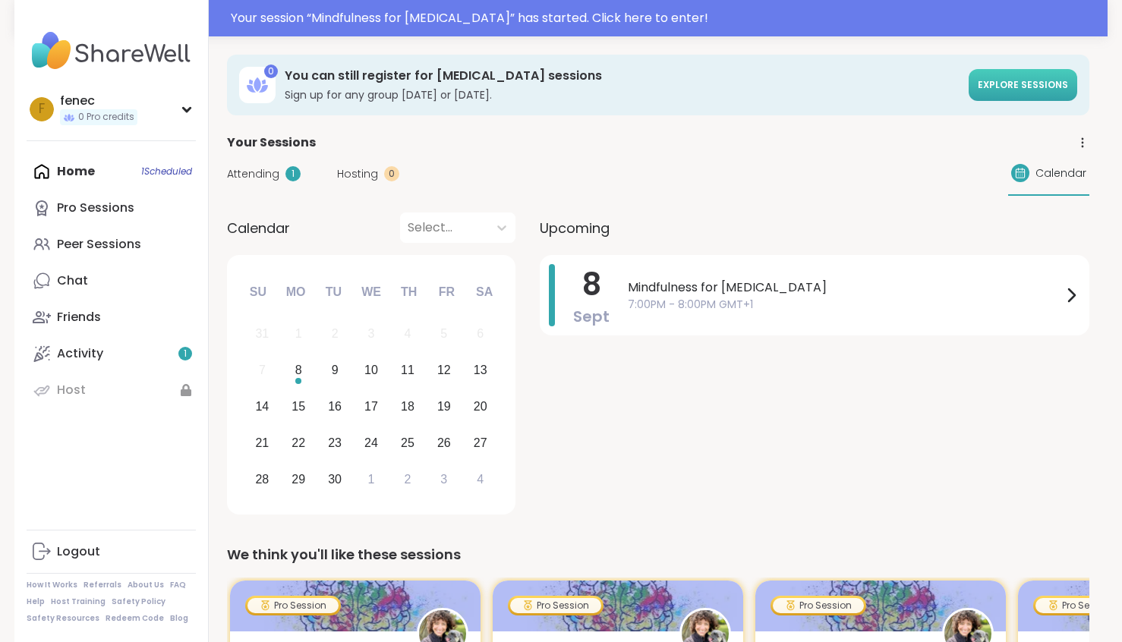
click at [1020, 90] on span "Explore sessions" at bounding box center [1023, 84] width 90 height 13
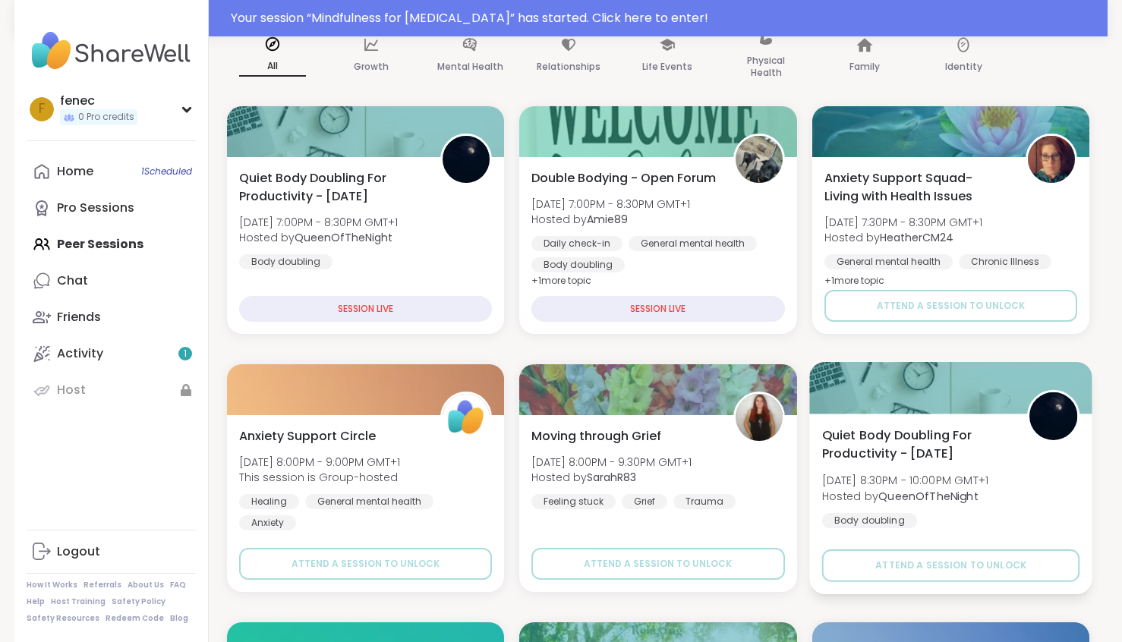
scroll to position [228, 0]
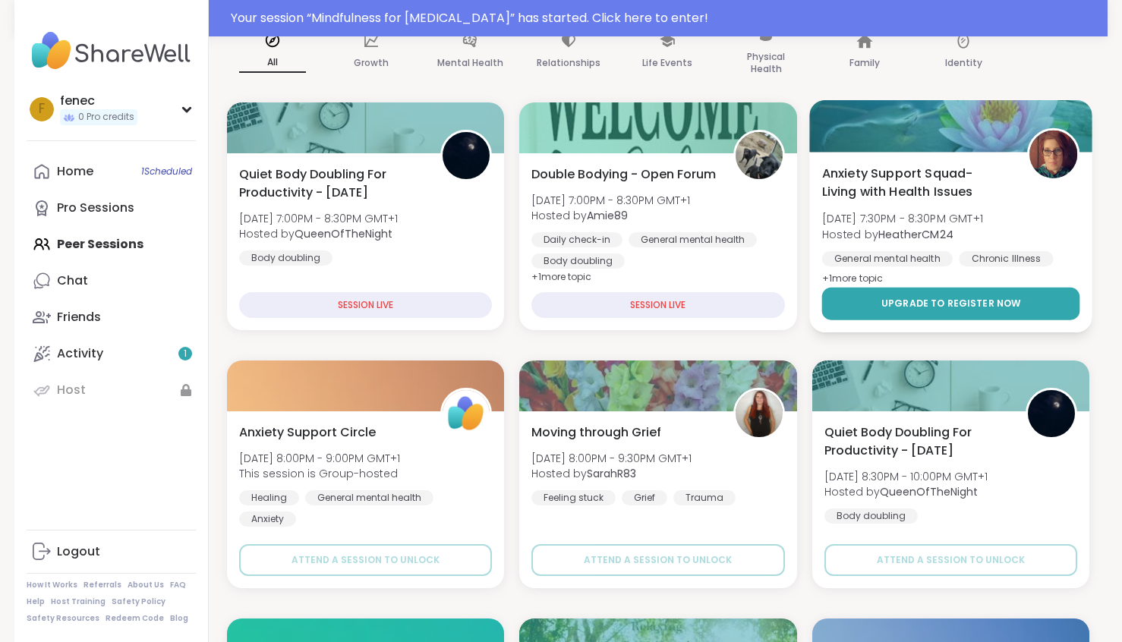
click at [973, 305] on span "Upgrade to register now" at bounding box center [951, 304] width 140 height 14
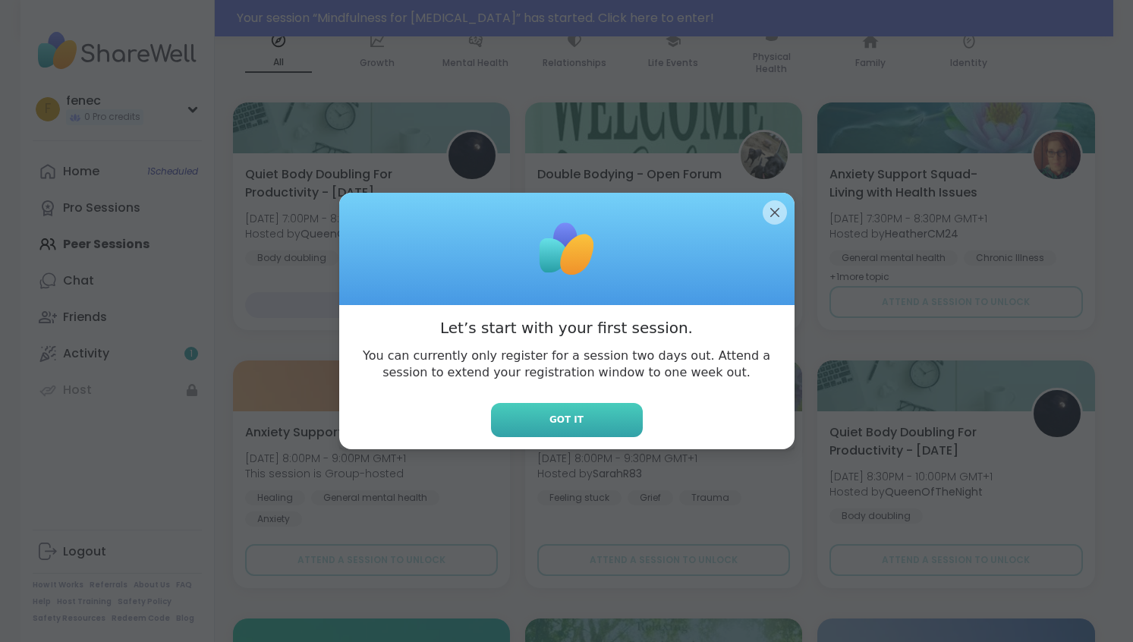
click at [583, 420] on button "Got it" at bounding box center [567, 420] width 152 height 34
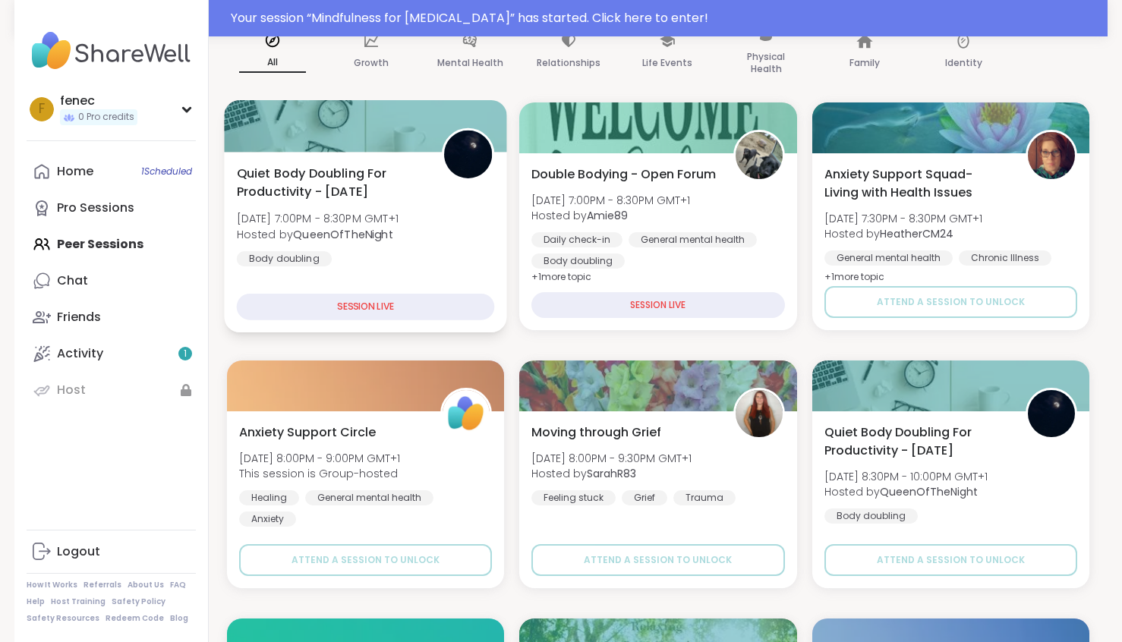
click at [419, 306] on div "SESSION LIVE" at bounding box center [366, 307] width 258 height 27
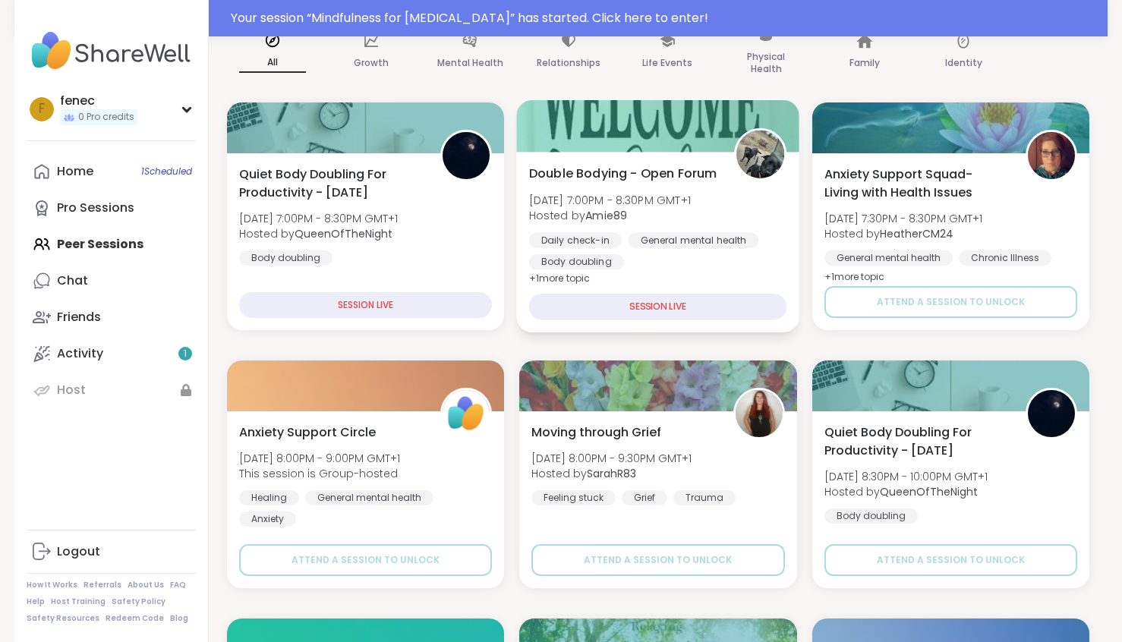
click at [594, 315] on div "SESSION LIVE" at bounding box center [658, 307] width 258 height 27
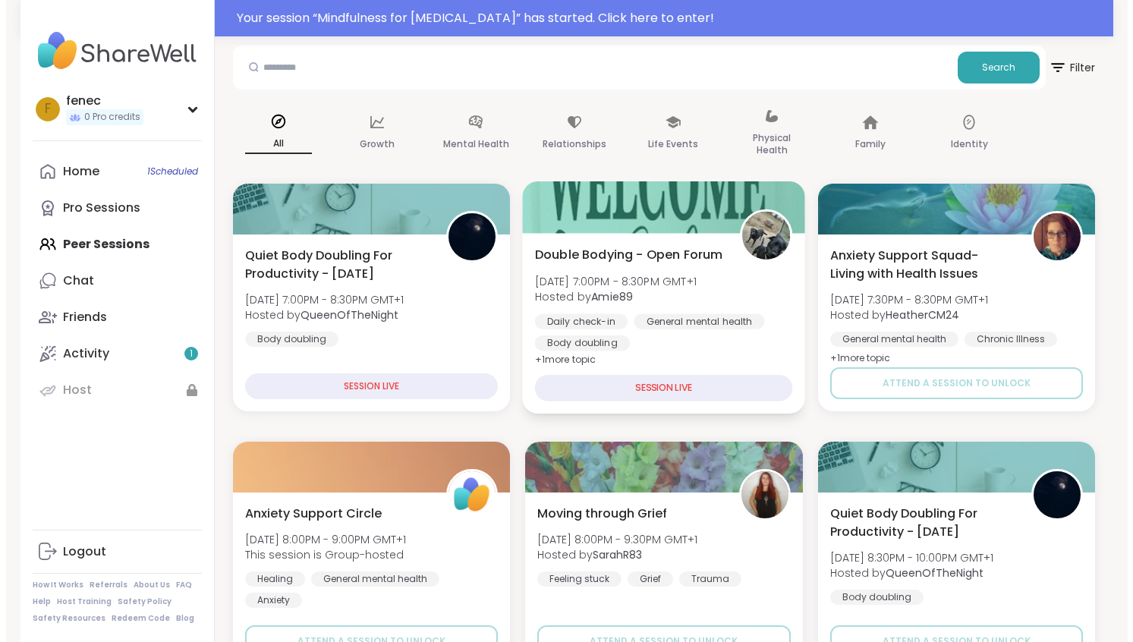
scroll to position [0, 0]
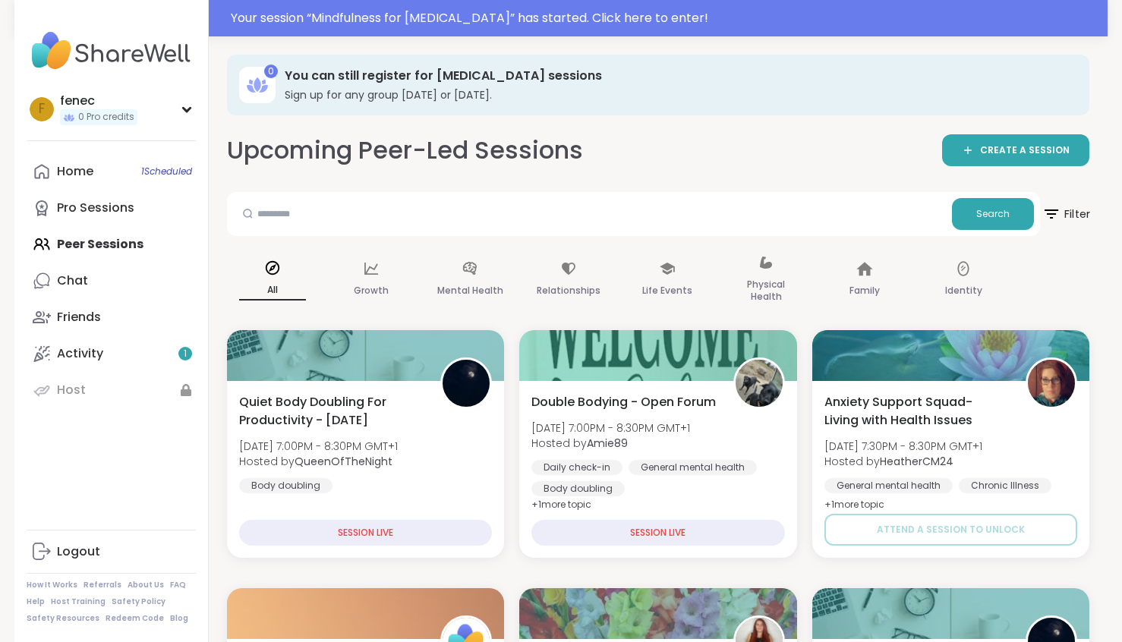
click at [1059, 215] on icon at bounding box center [1050, 213] width 19 height 19
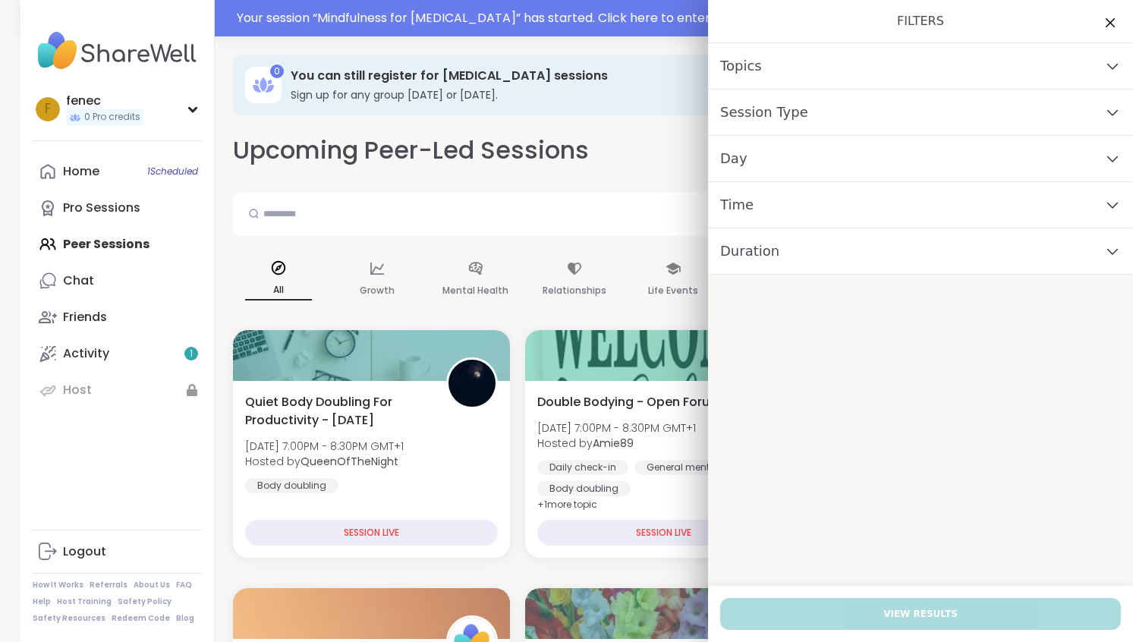
click at [1104, 108] on icon at bounding box center [1112, 112] width 17 height 11
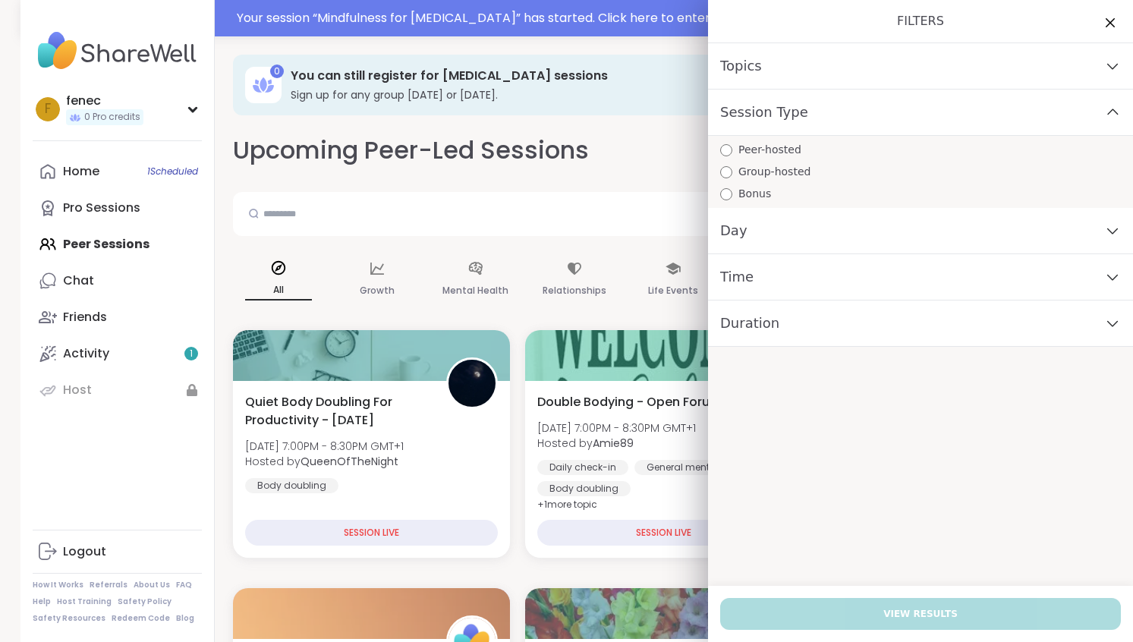
click at [745, 66] on span "Topics" at bounding box center [741, 65] width 42 height 21
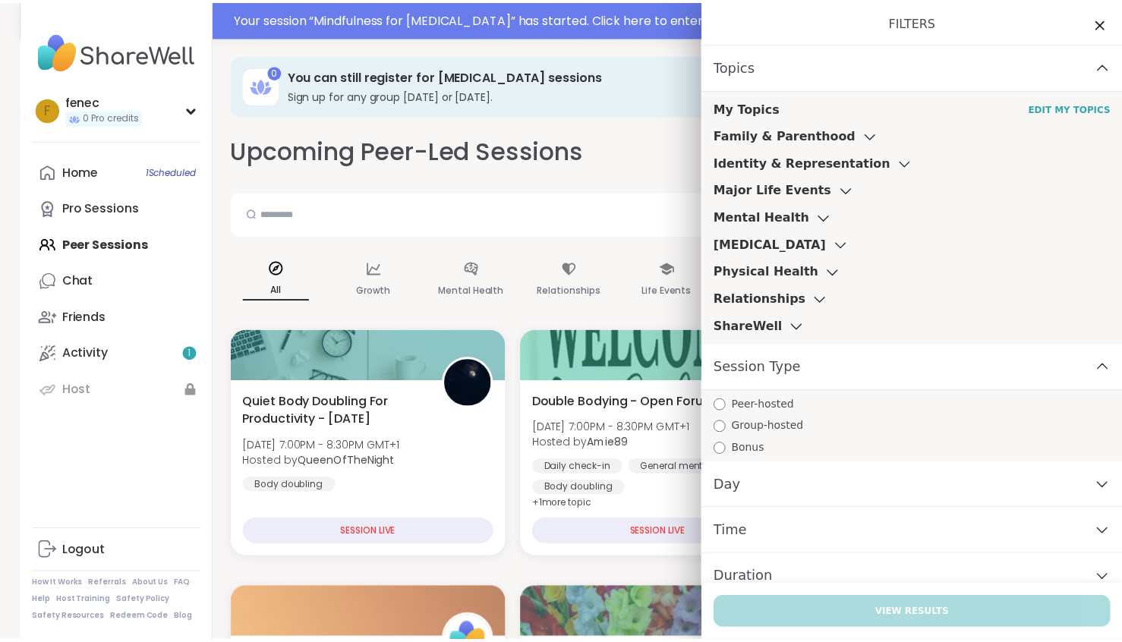
scroll to position [16, 0]
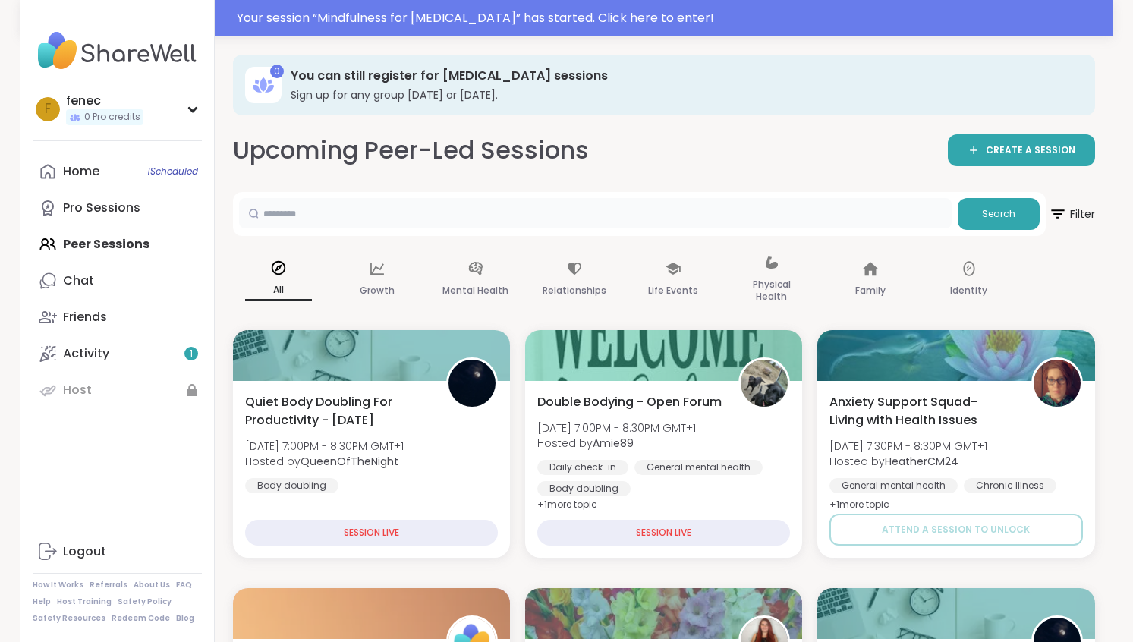
click at [594, 200] on input "text" at bounding box center [595, 213] width 713 height 30
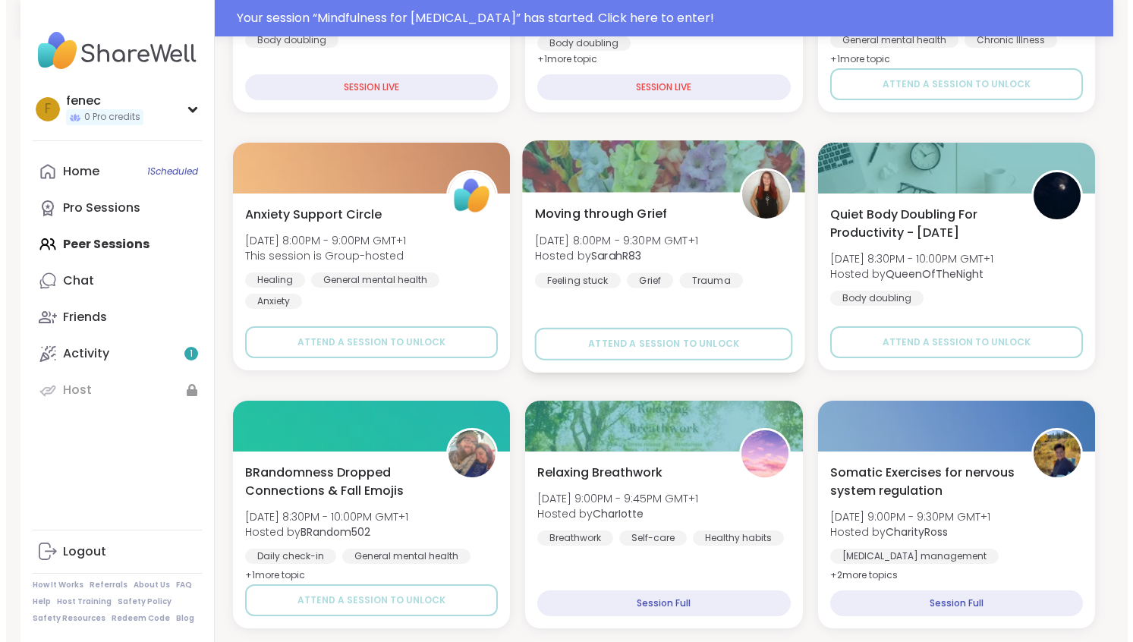
scroll to position [607, 0]
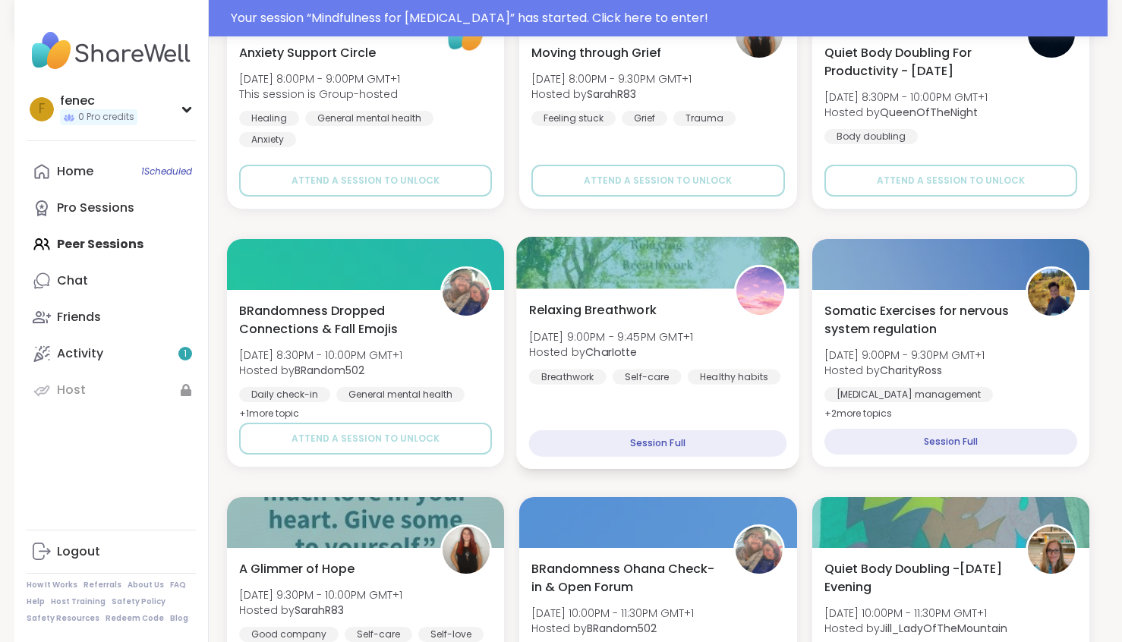
click at [640, 449] on div "Session Full" at bounding box center [658, 443] width 258 height 27
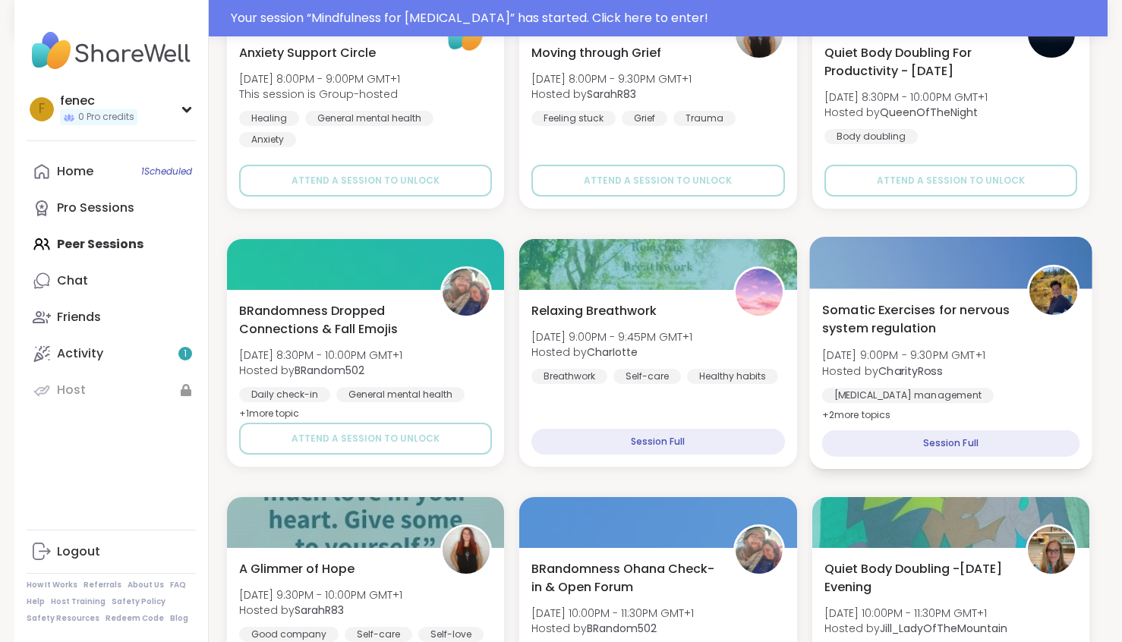
click at [915, 446] on div "Session Full" at bounding box center [950, 443] width 258 height 27
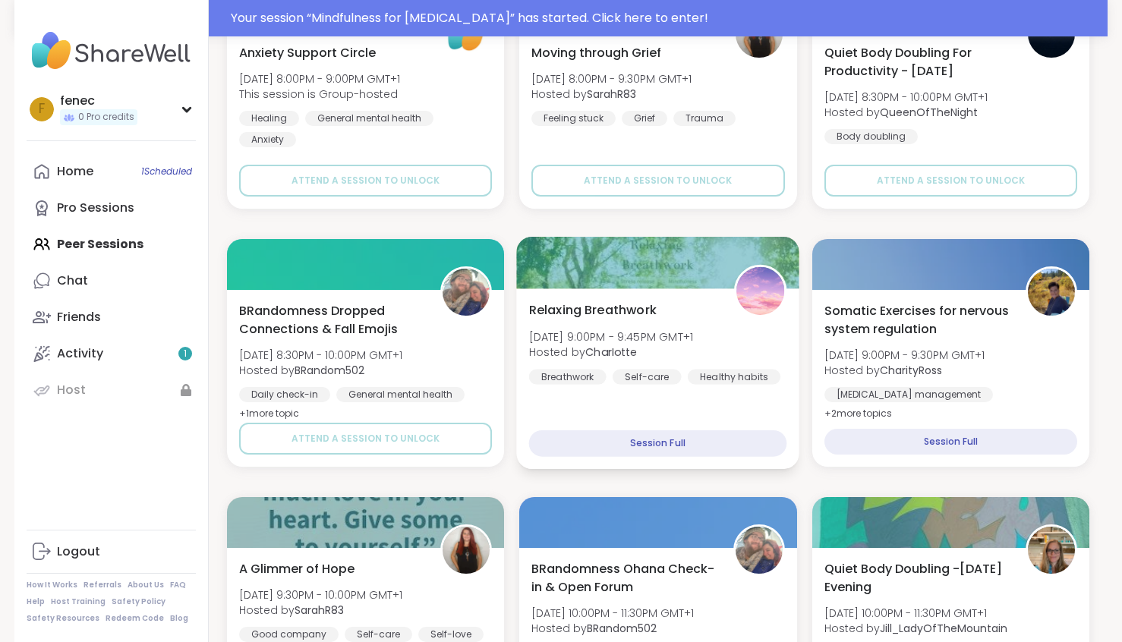
click at [728, 328] on div "Relaxing Breathwork Mon, Sep 08 | 9:00PM - 9:45PM GMT+1 Hosted by CharIotte Bre…" at bounding box center [658, 342] width 258 height 83
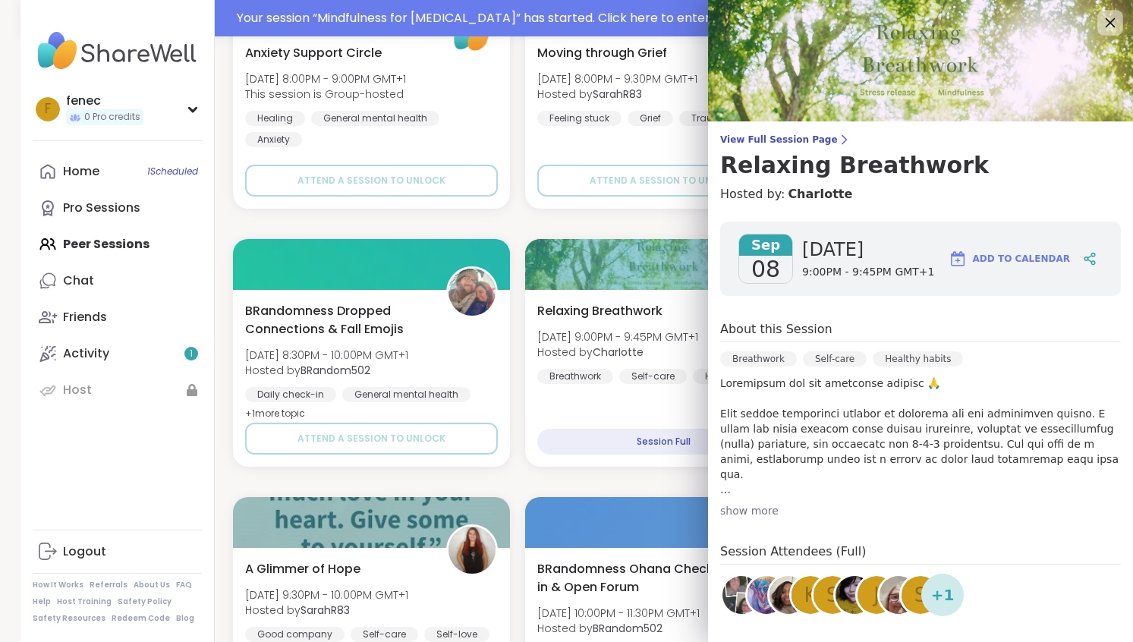
click at [1101, 18] on icon at bounding box center [1110, 22] width 19 height 19
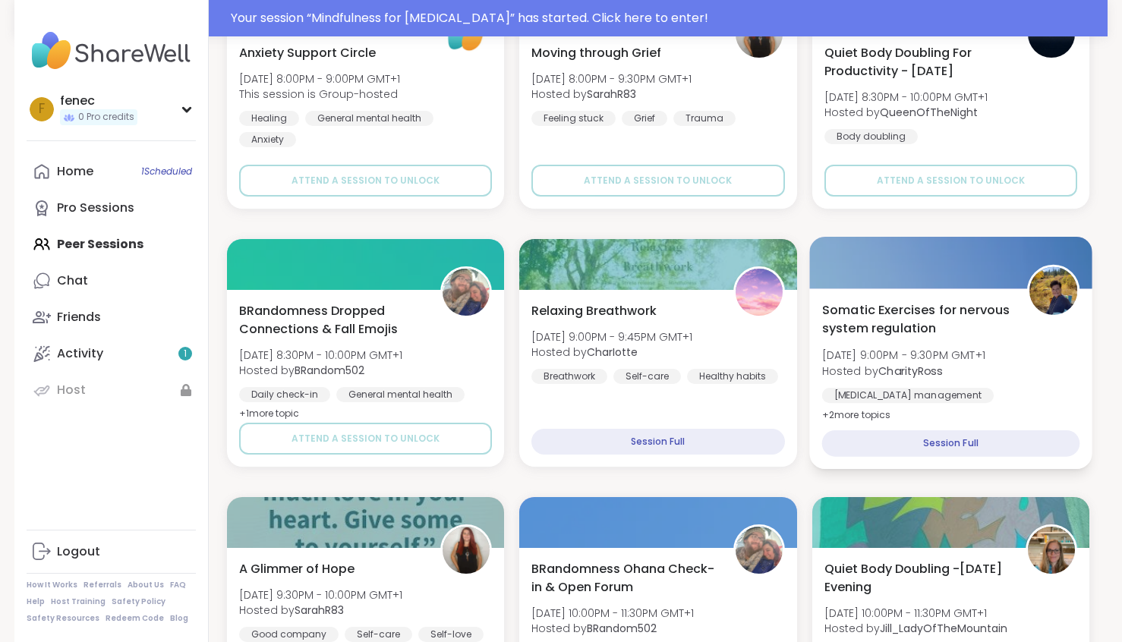
click at [964, 286] on div at bounding box center [950, 263] width 283 height 52
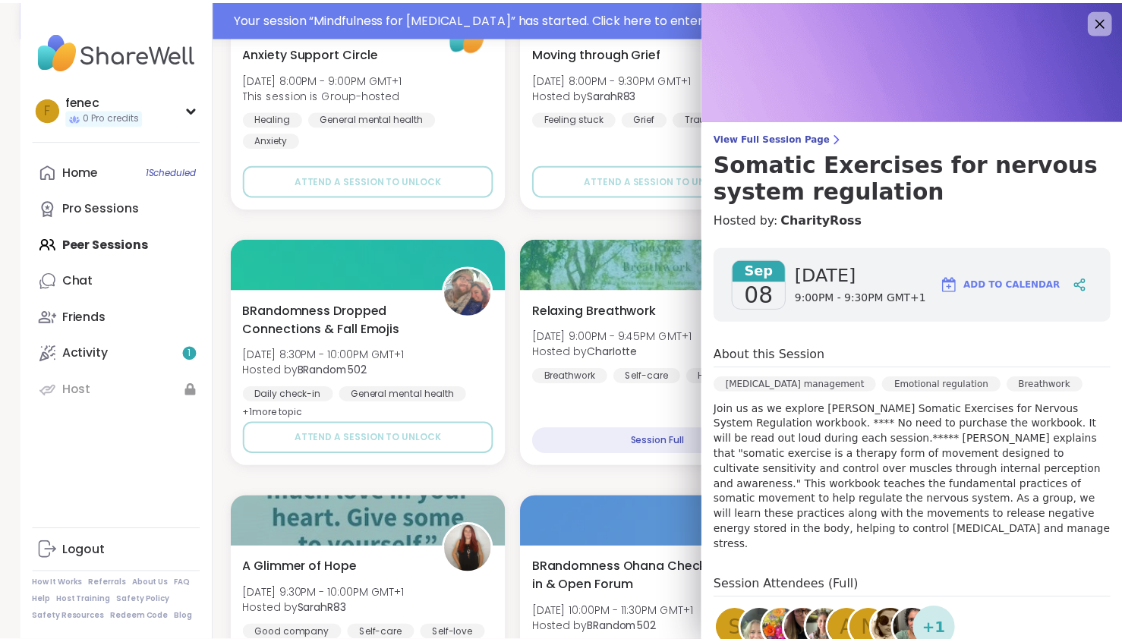
scroll to position [0, 0]
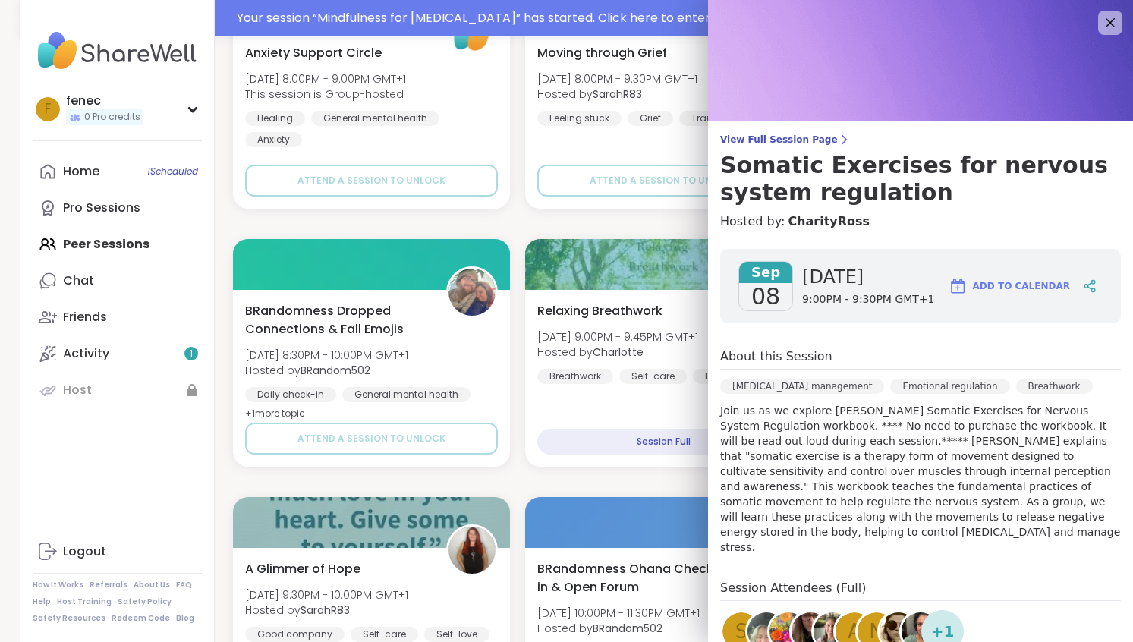
click at [1014, 285] on span "Add to Calendar" at bounding box center [1021, 286] width 97 height 14
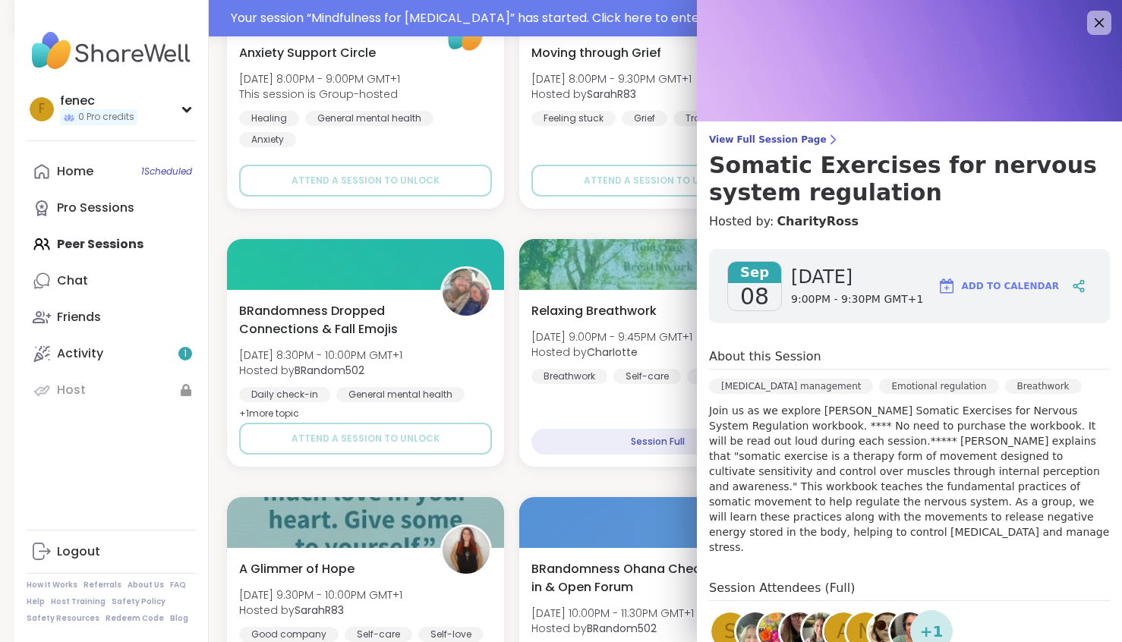
click at [968, 285] on span "Add to Calendar" at bounding box center [1010, 286] width 97 height 14
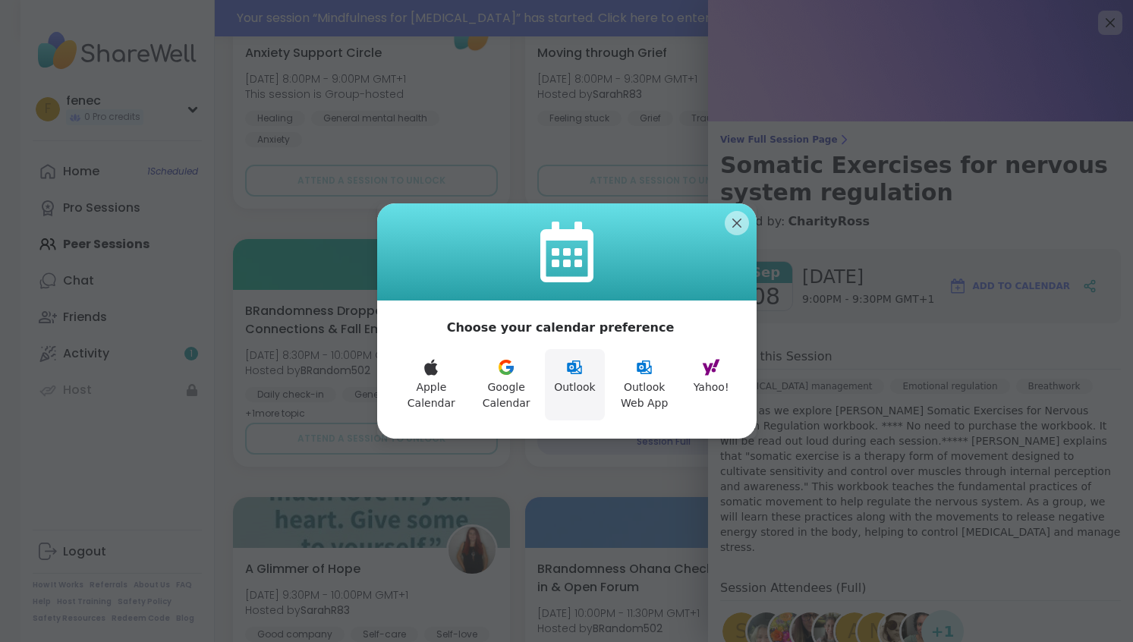
click at [572, 388] on button "Outlook" at bounding box center [575, 384] width 60 height 71
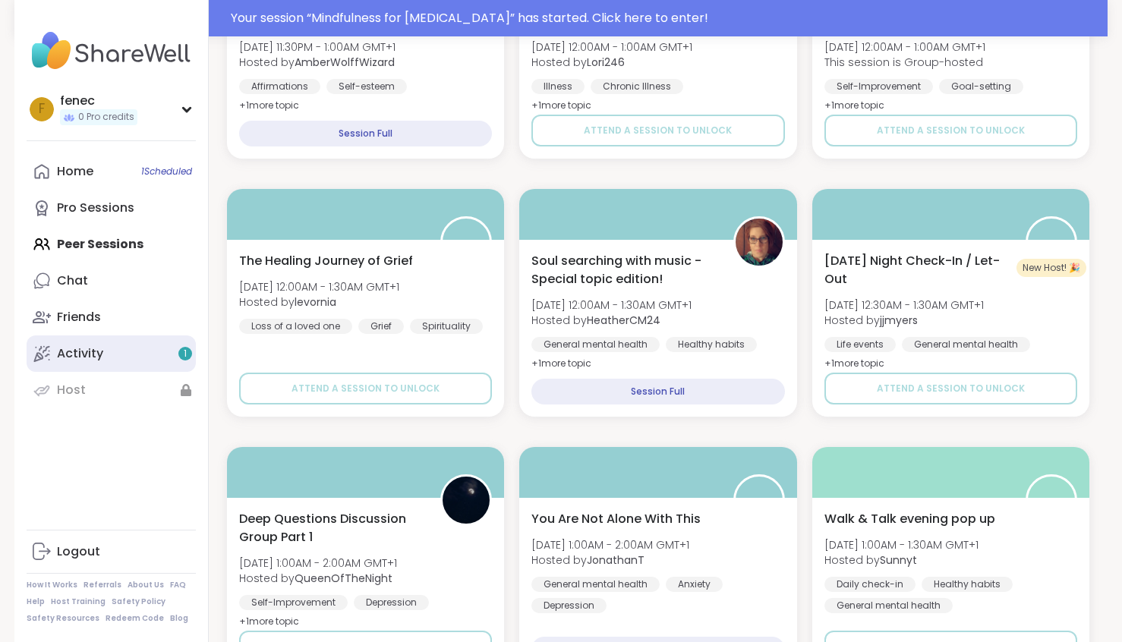
scroll to position [1678, 0]
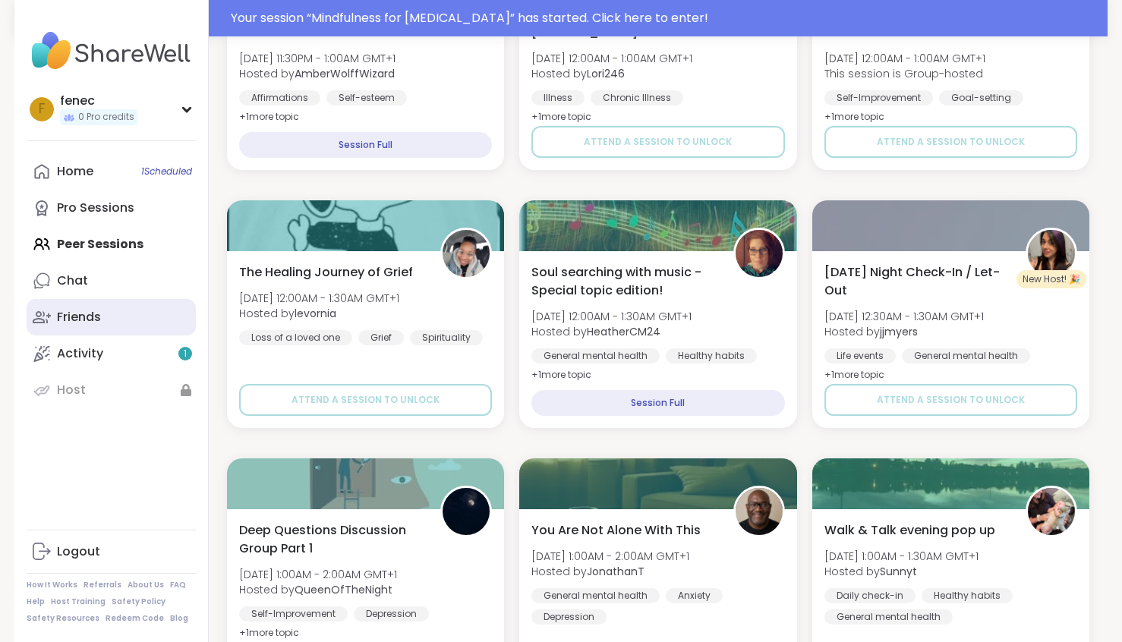
click at [88, 326] on div "Friends" at bounding box center [79, 317] width 44 height 17
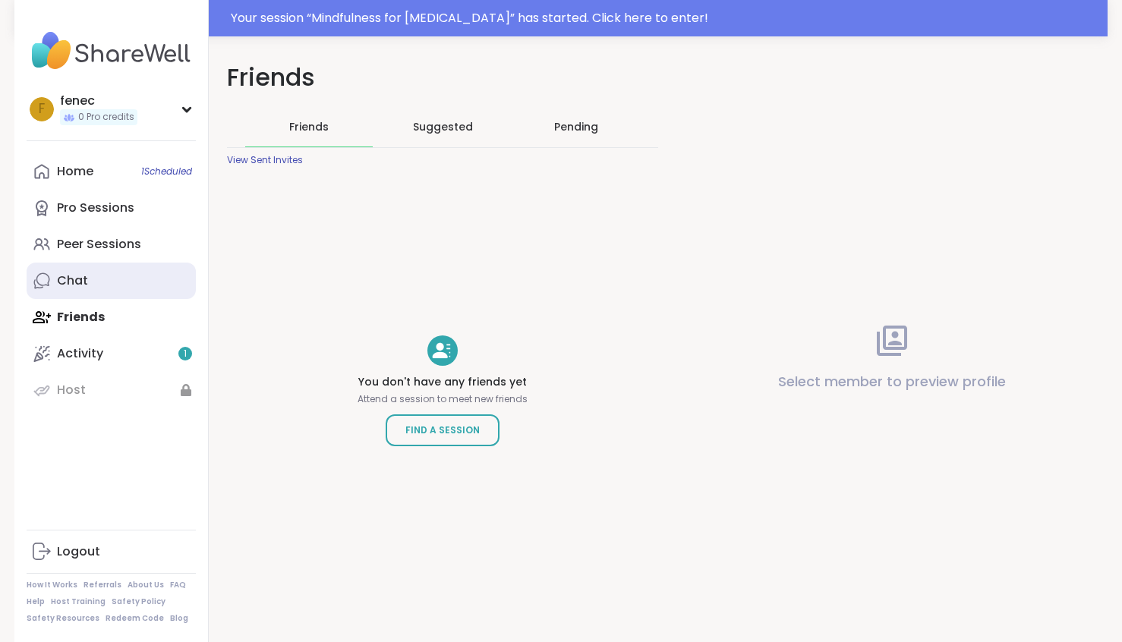
click at [70, 285] on div "Chat" at bounding box center [72, 280] width 31 height 17
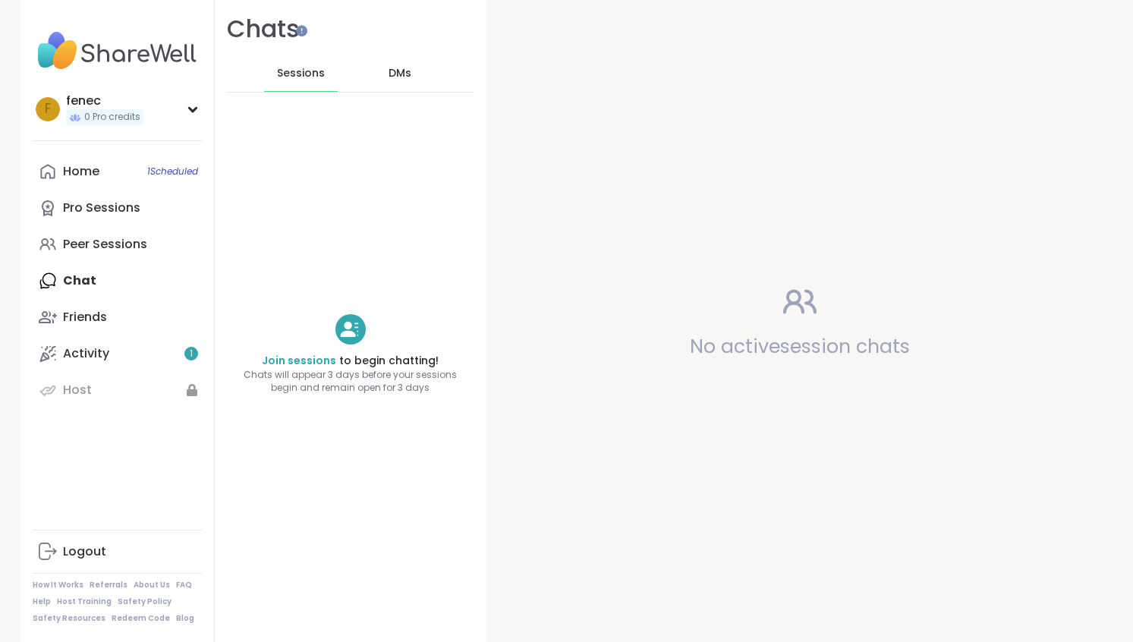
click at [394, 82] on div "DMs" at bounding box center [400, 73] width 74 height 36
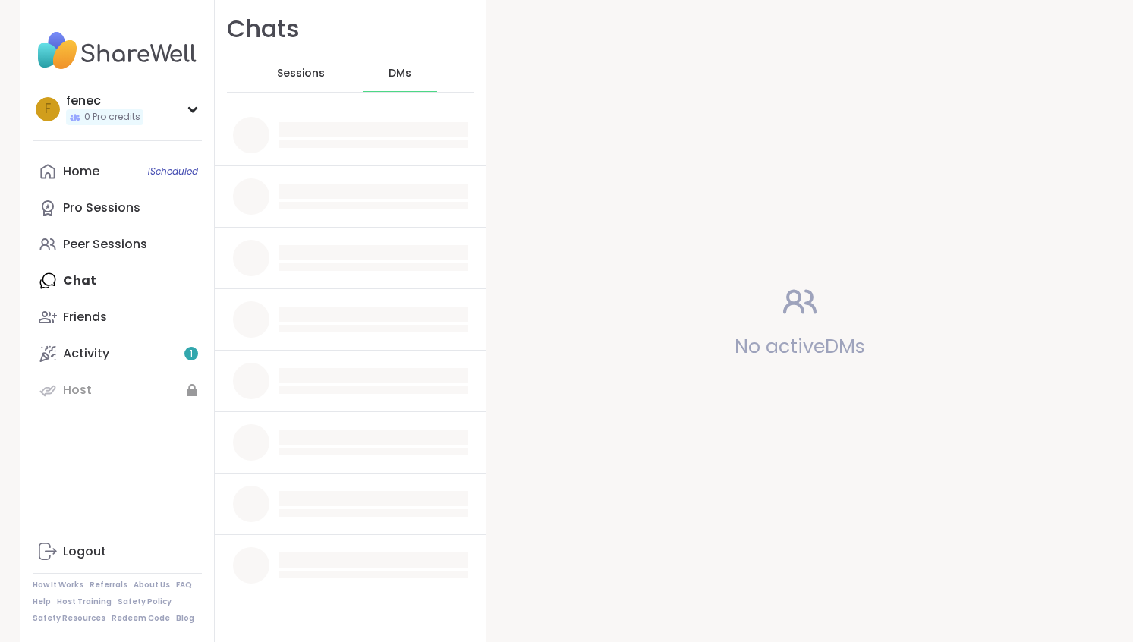
click at [297, 72] on span "Sessions" at bounding box center [301, 73] width 48 height 15
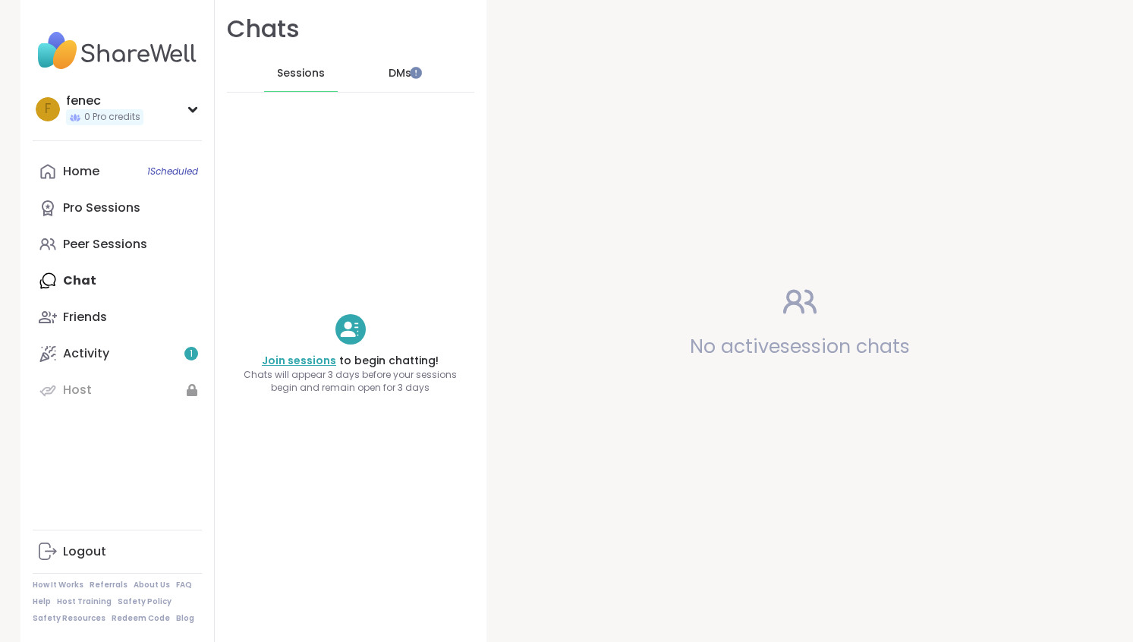
click at [306, 364] on link "Join sessions" at bounding box center [299, 360] width 74 height 15
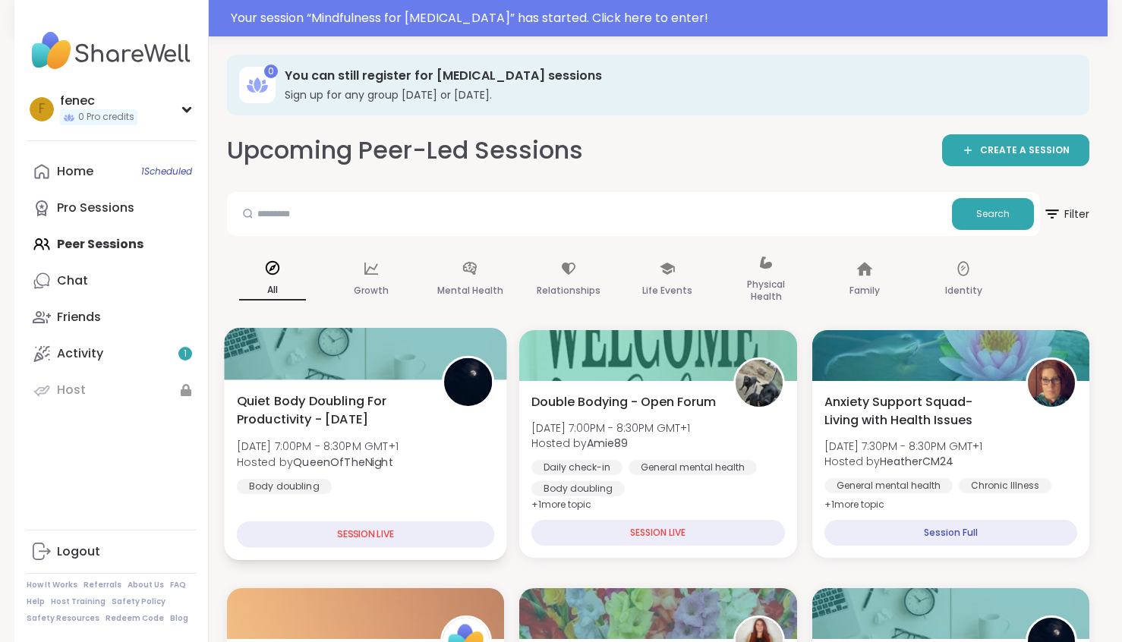
scroll to position [76, 0]
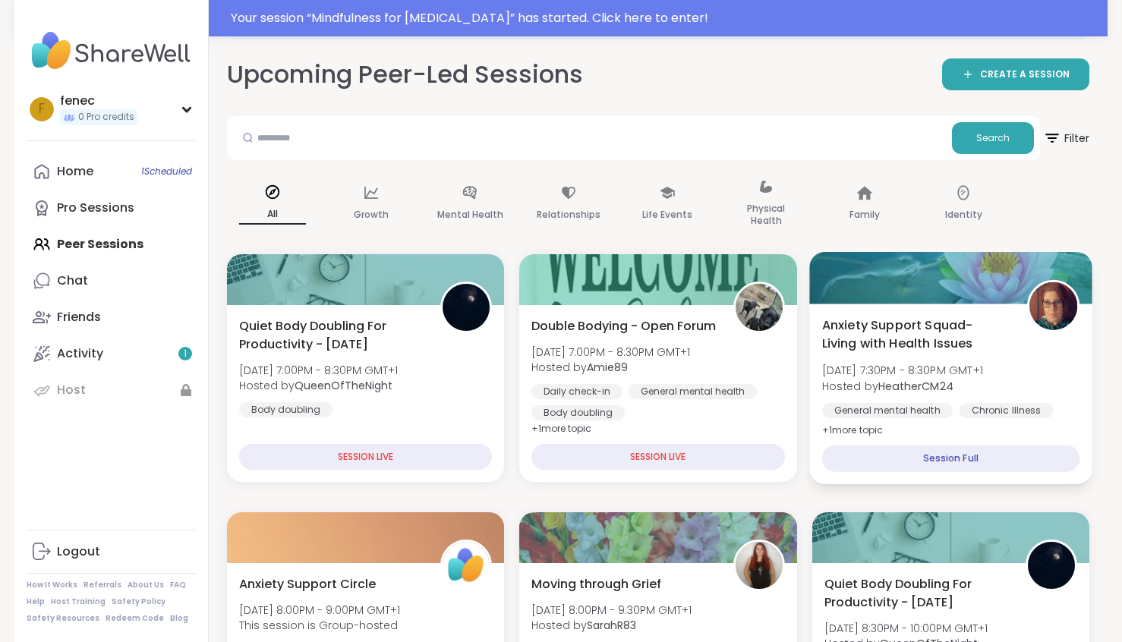
click at [945, 455] on div "Session Full" at bounding box center [950, 459] width 258 height 27
click at [994, 337] on span "Anxiety Support Squad- Living with Health Issues" at bounding box center [915, 334] width 188 height 37
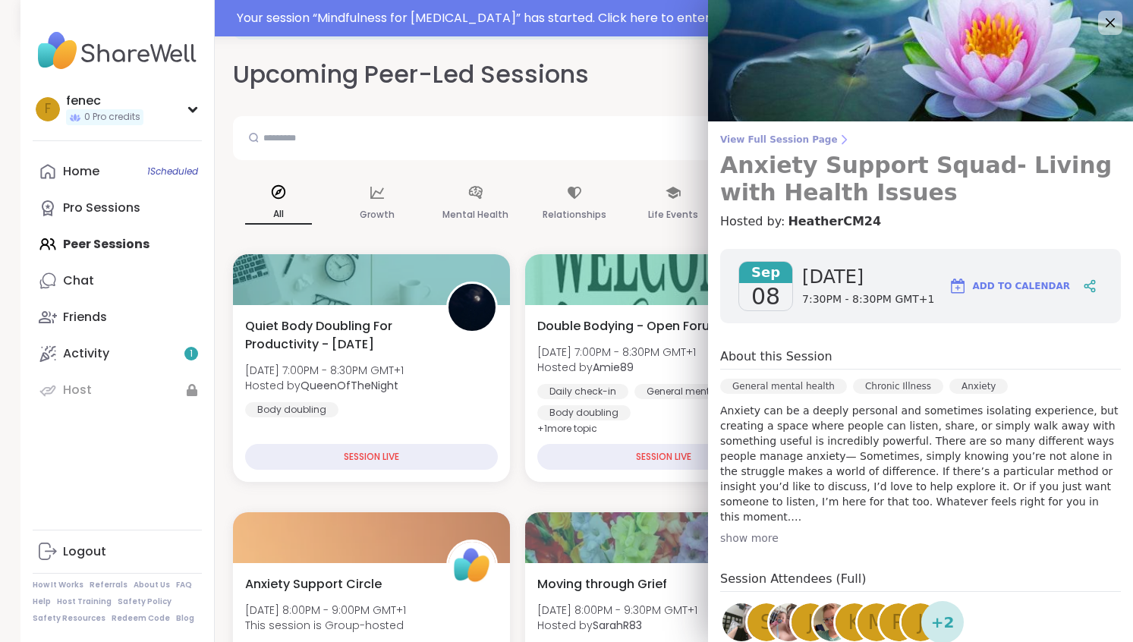
click at [774, 138] on span "View Full Session Page" at bounding box center [920, 140] width 401 height 12
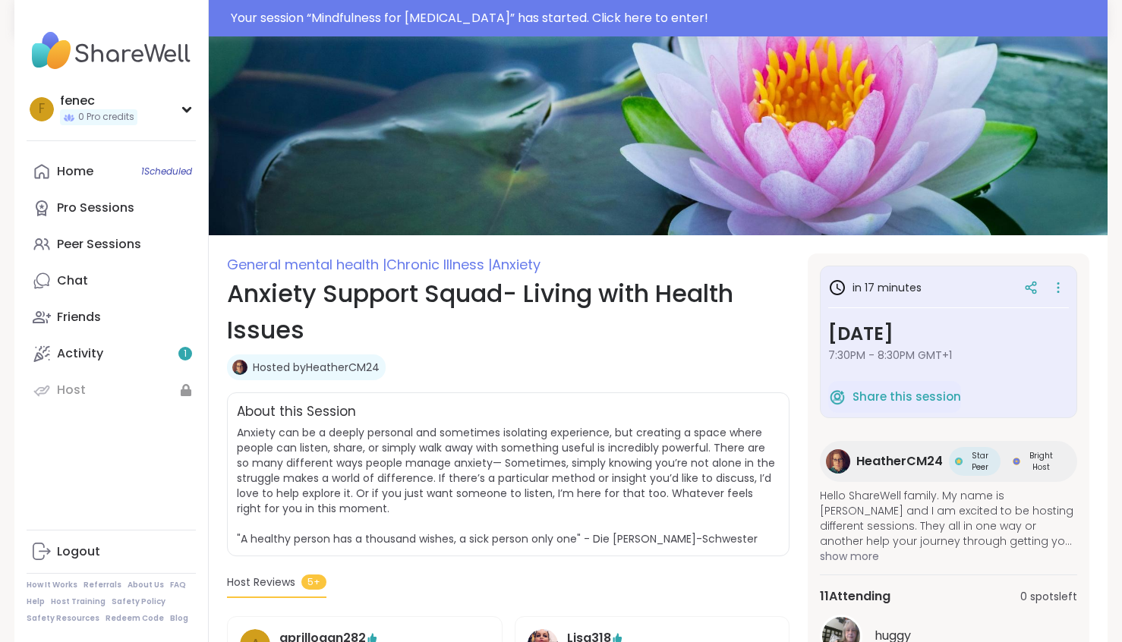
click at [1038, 464] on span "Bright Host" at bounding box center [1041, 461] width 36 height 23
click at [94, 180] on link "Home 1 Scheduled" at bounding box center [111, 171] width 169 height 36
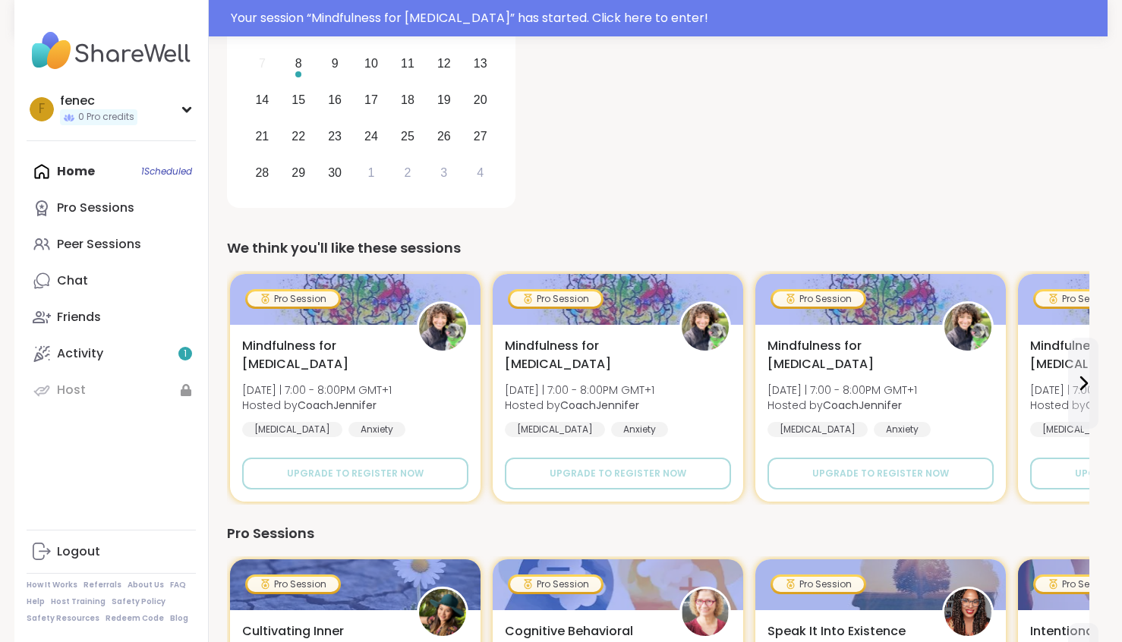
scroll to position [379, 0]
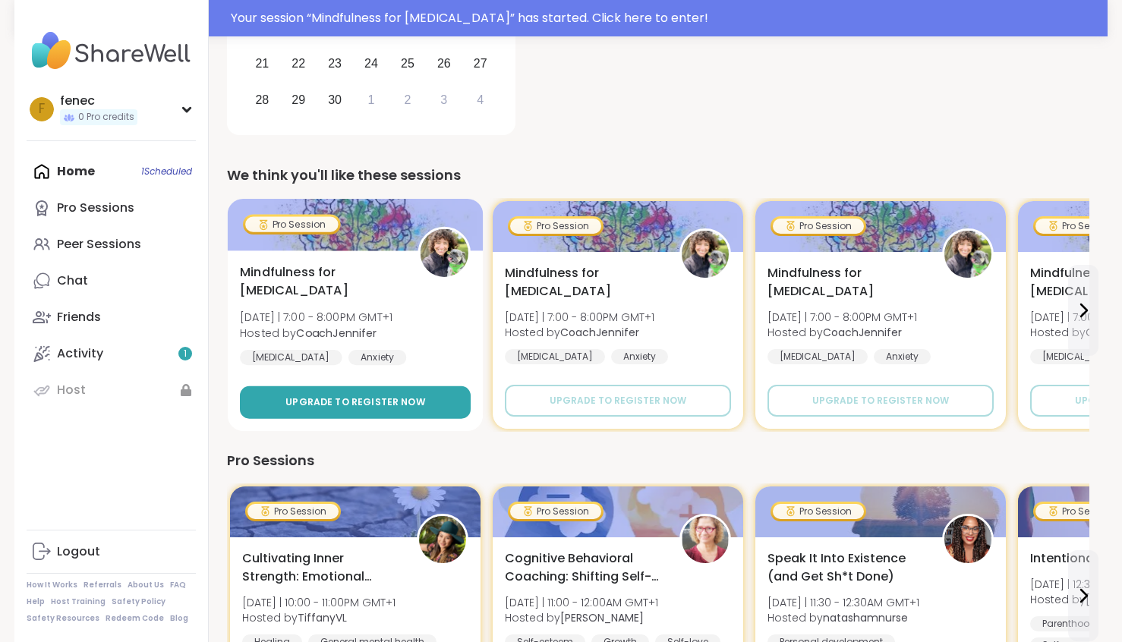
click at [384, 397] on span "Upgrade to register now" at bounding box center [355, 402] width 140 height 14
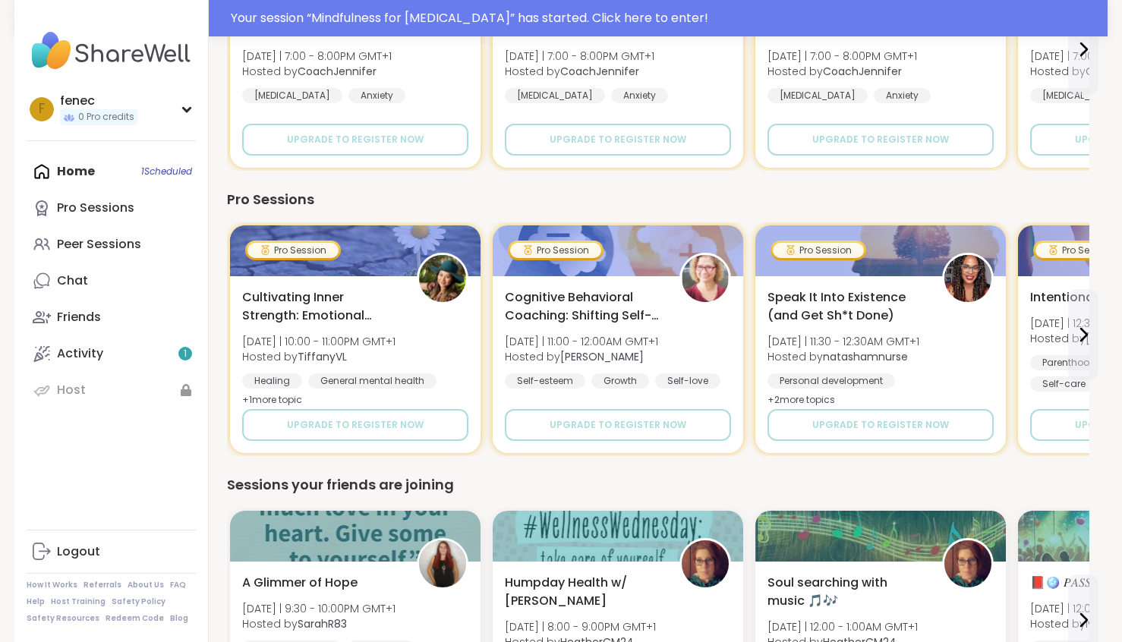
scroll to position [683, 0]
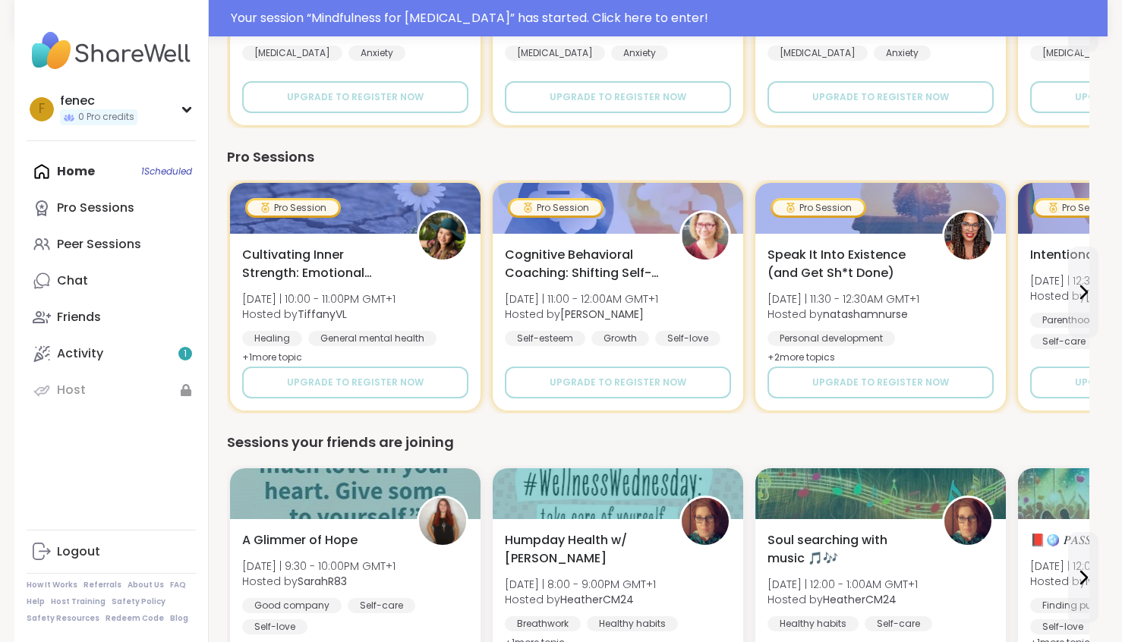
click at [163, 58] on img at bounding box center [111, 50] width 169 height 53
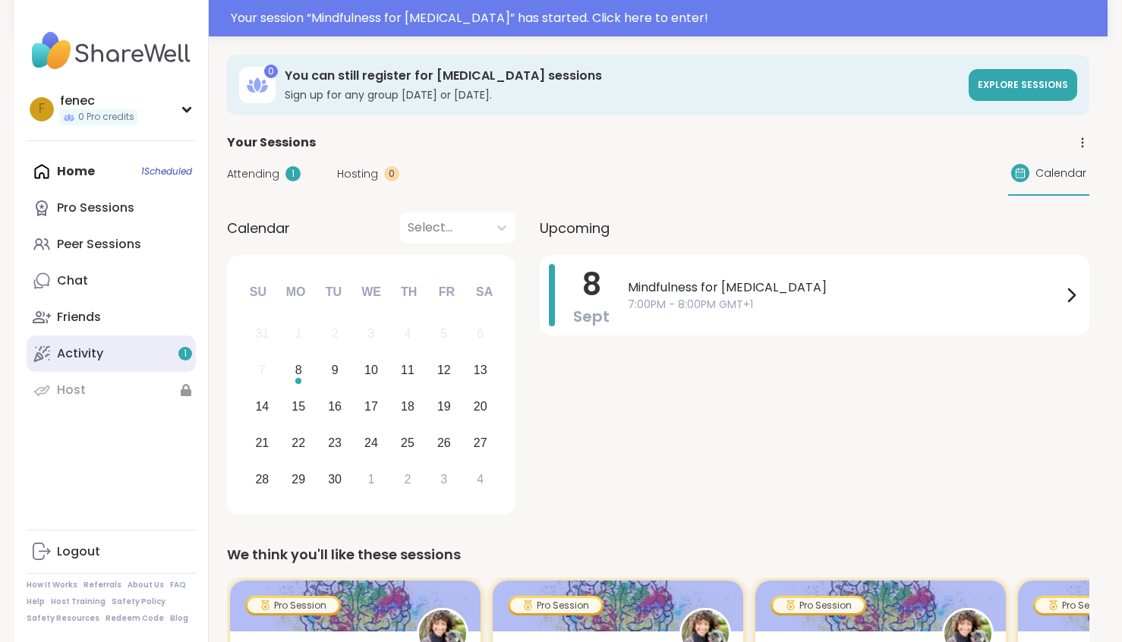
click at [134, 359] on link "Activity 1" at bounding box center [111, 353] width 169 height 36
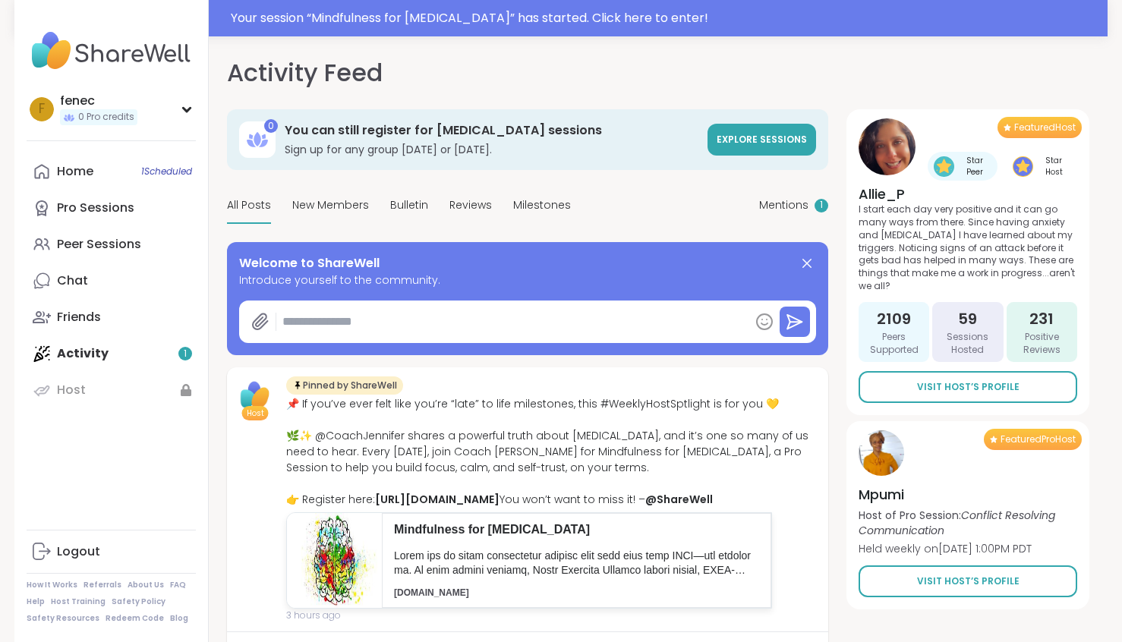
click at [399, 328] on textarea at bounding box center [512, 322] width 473 height 30
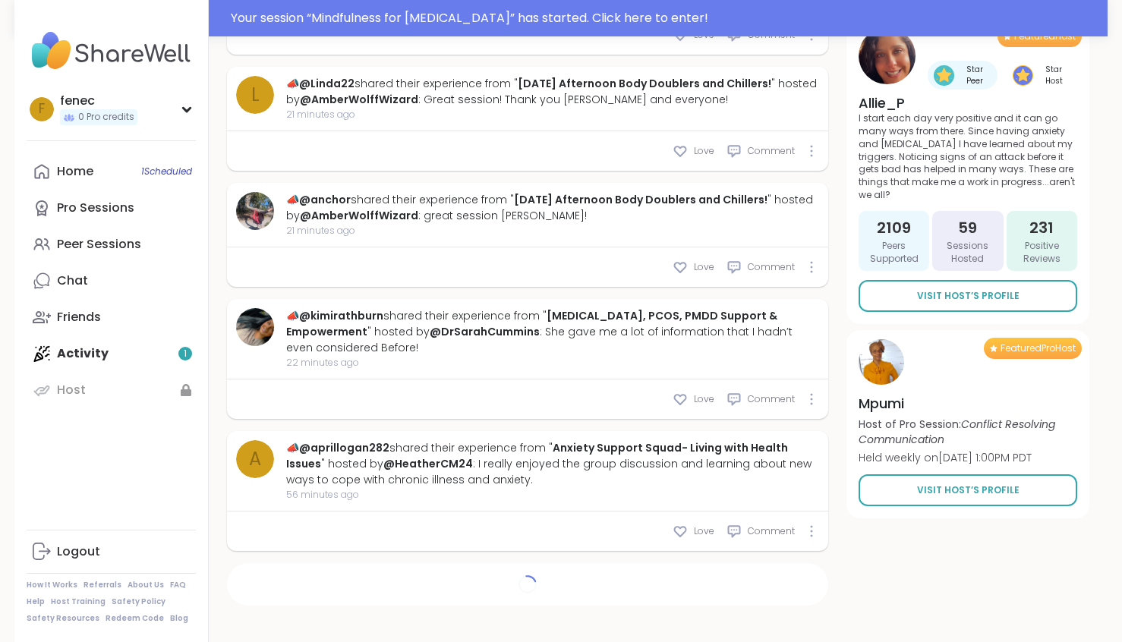
scroll to position [1510, 0]
type textarea "*"
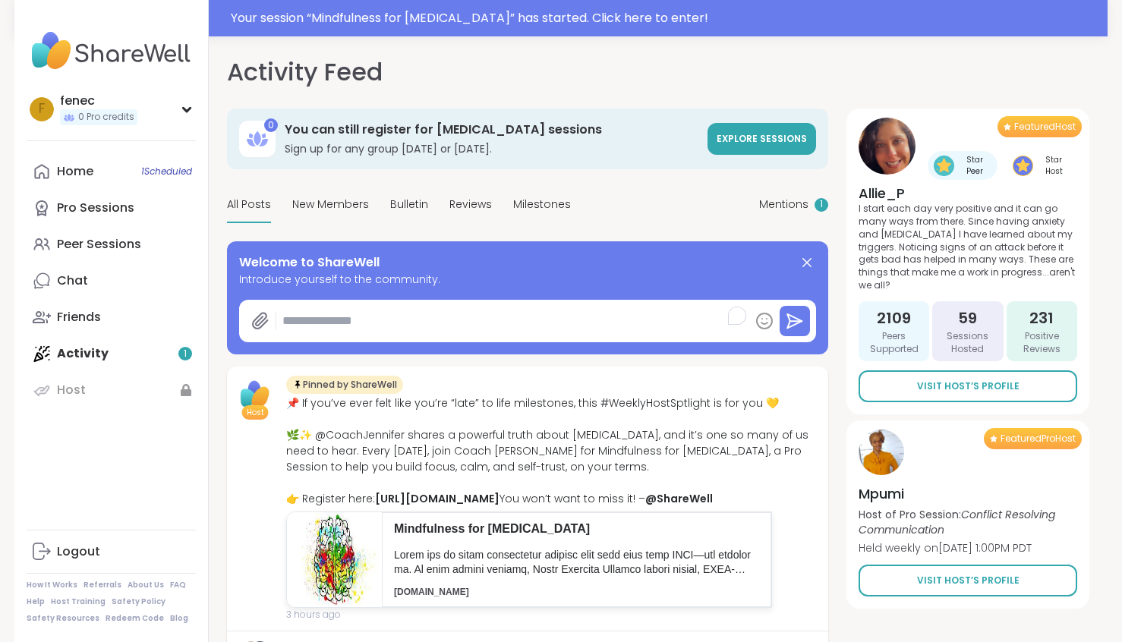
scroll to position [0, 0]
click at [745, 140] on span "Explore sessions" at bounding box center [761, 139] width 90 height 13
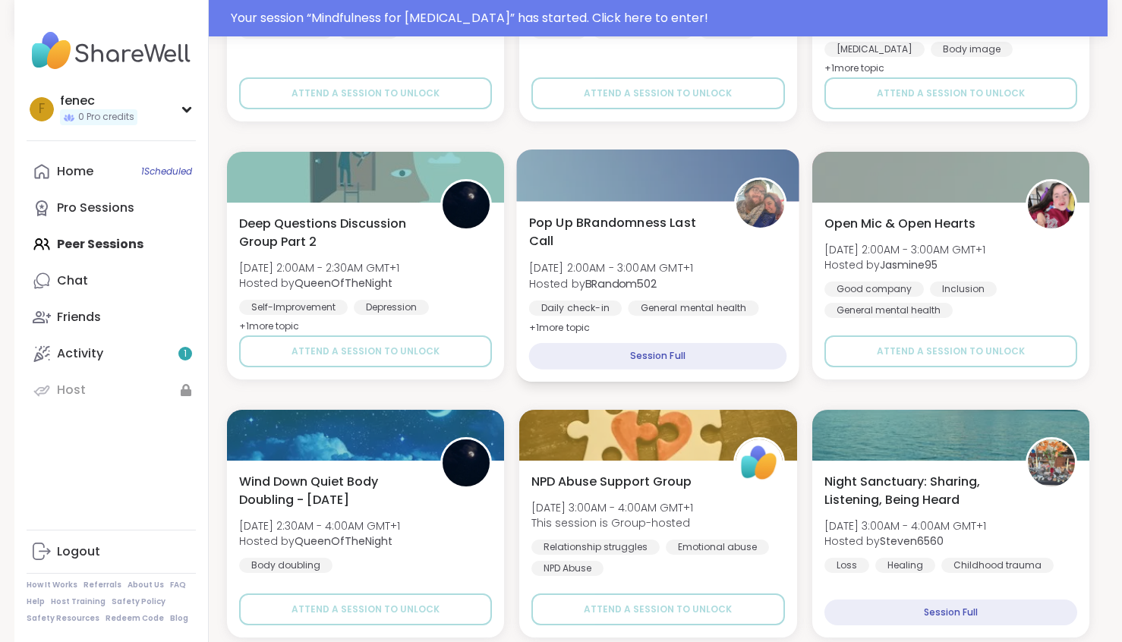
scroll to position [2817, 0]
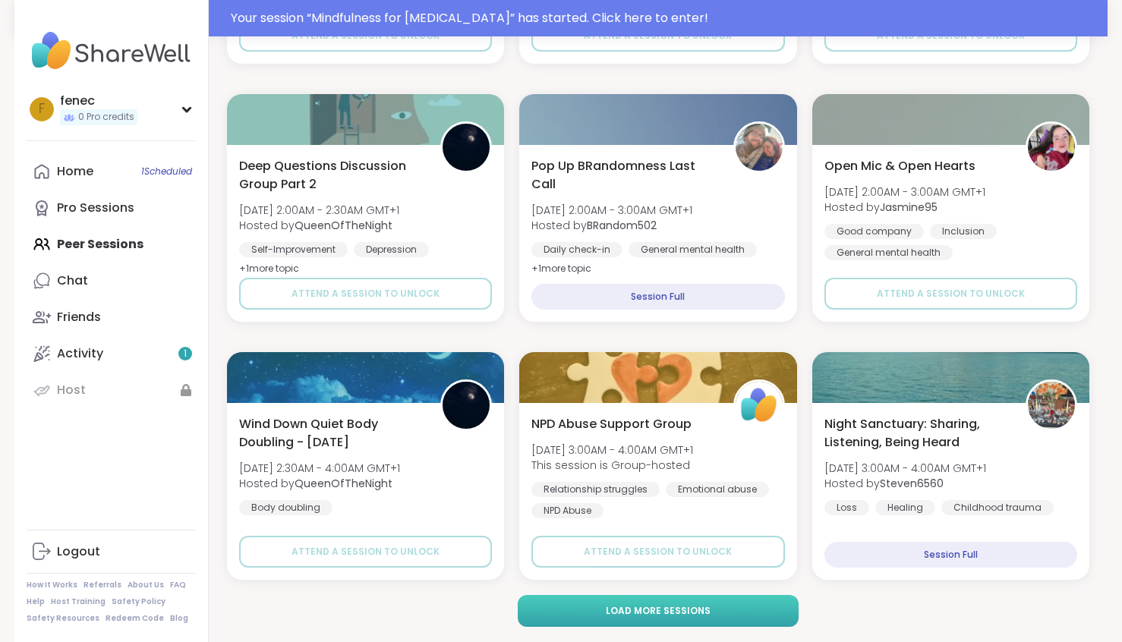
click at [698, 619] on button "Load more sessions" at bounding box center [659, 611] width 282 height 32
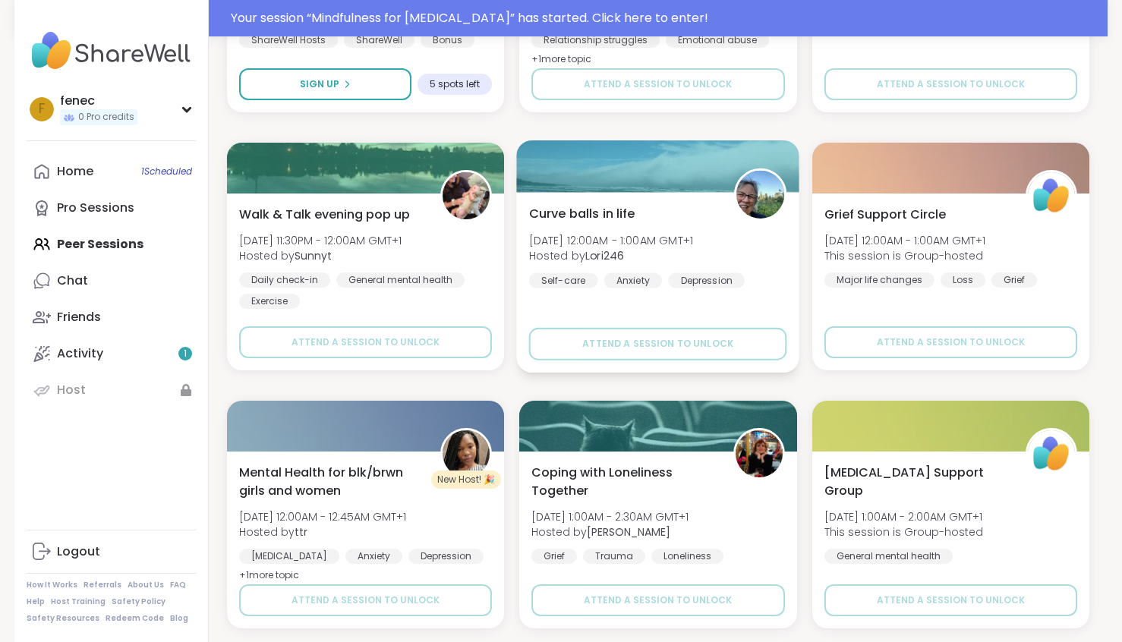
scroll to position [5913, 0]
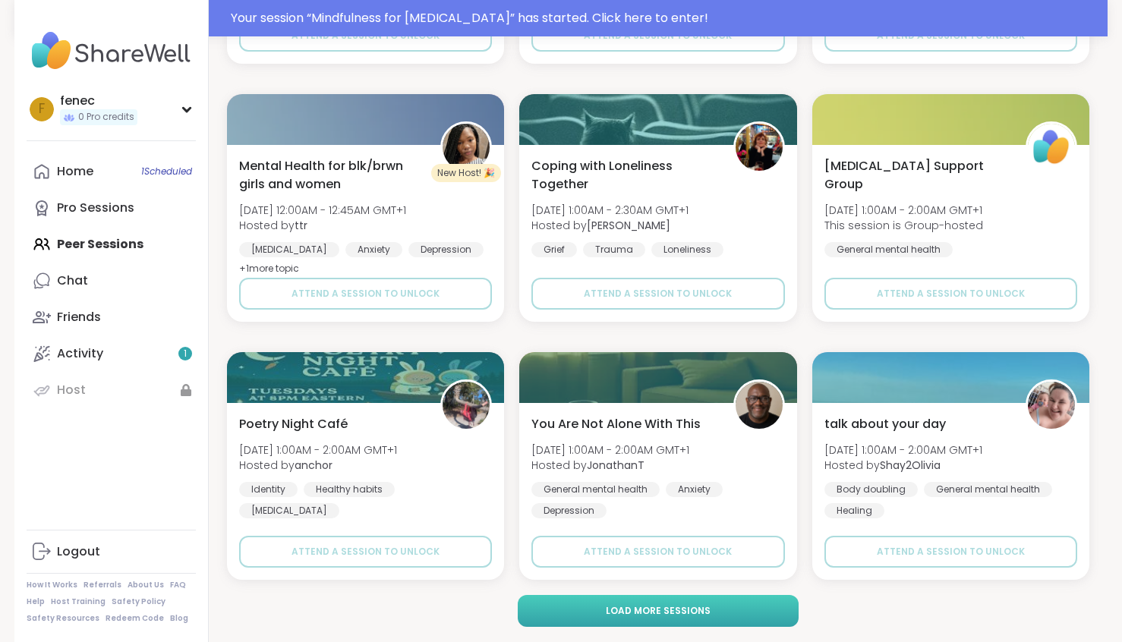
click at [693, 609] on span "Load more sessions" at bounding box center [658, 611] width 105 height 14
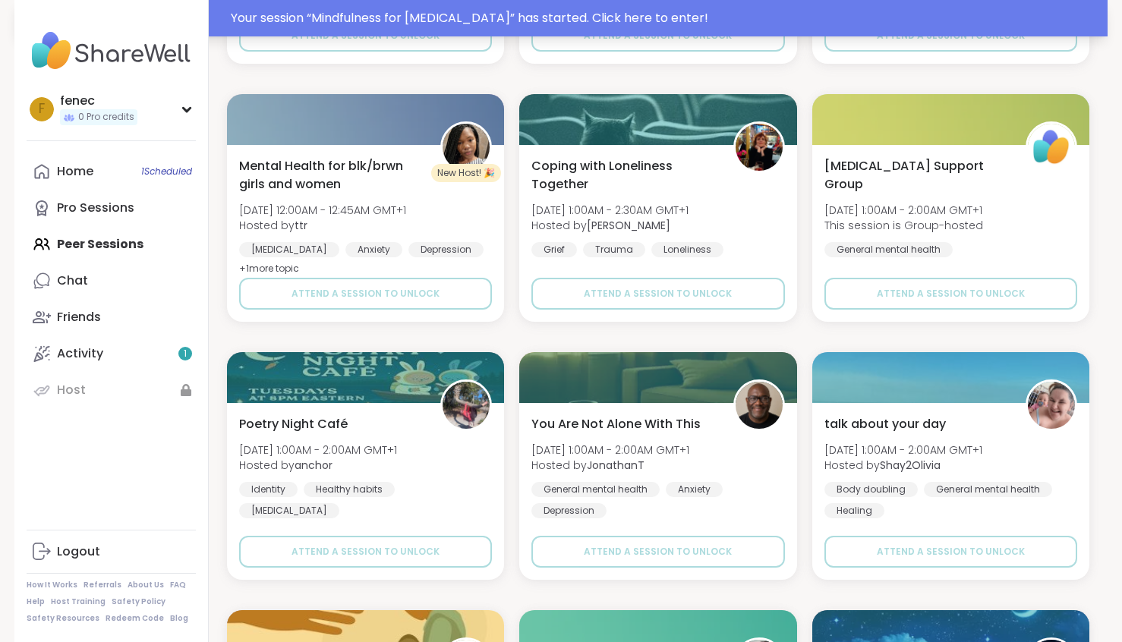
click at [559, 21] on div "Your session “ Mindfulness for ADHD ” has started. Click here to enter!" at bounding box center [665, 18] width 868 height 18
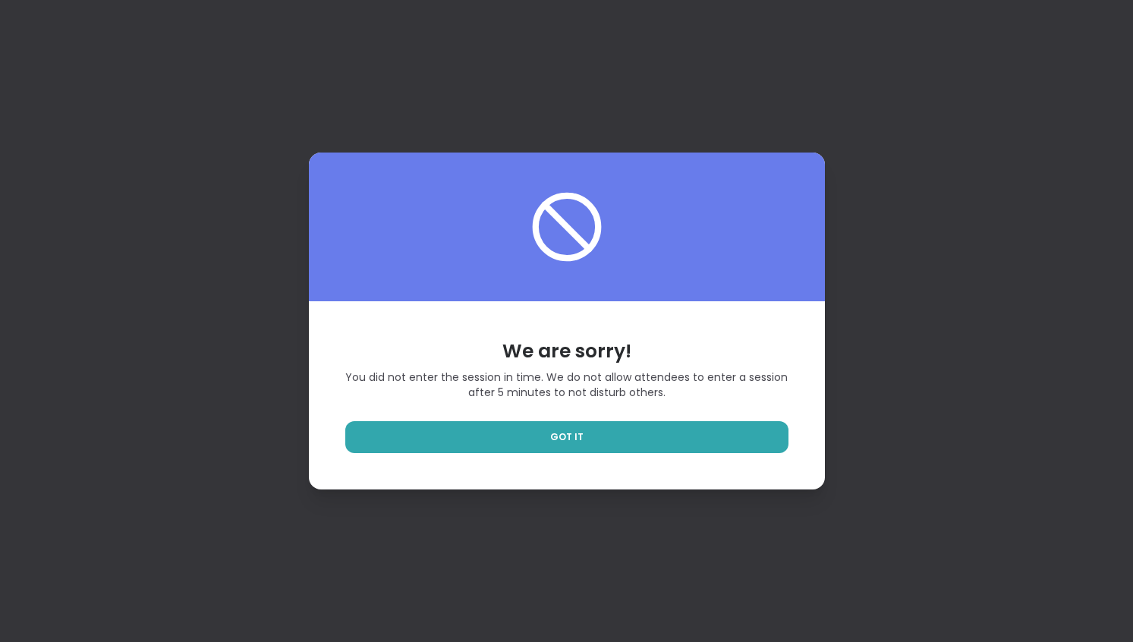
click at [598, 377] on span "You did not enter the session in time. We do not allow attendees to enter a ses…" at bounding box center [566, 385] width 443 height 30
click at [638, 440] on link "GOT IT" at bounding box center [566, 437] width 443 height 32
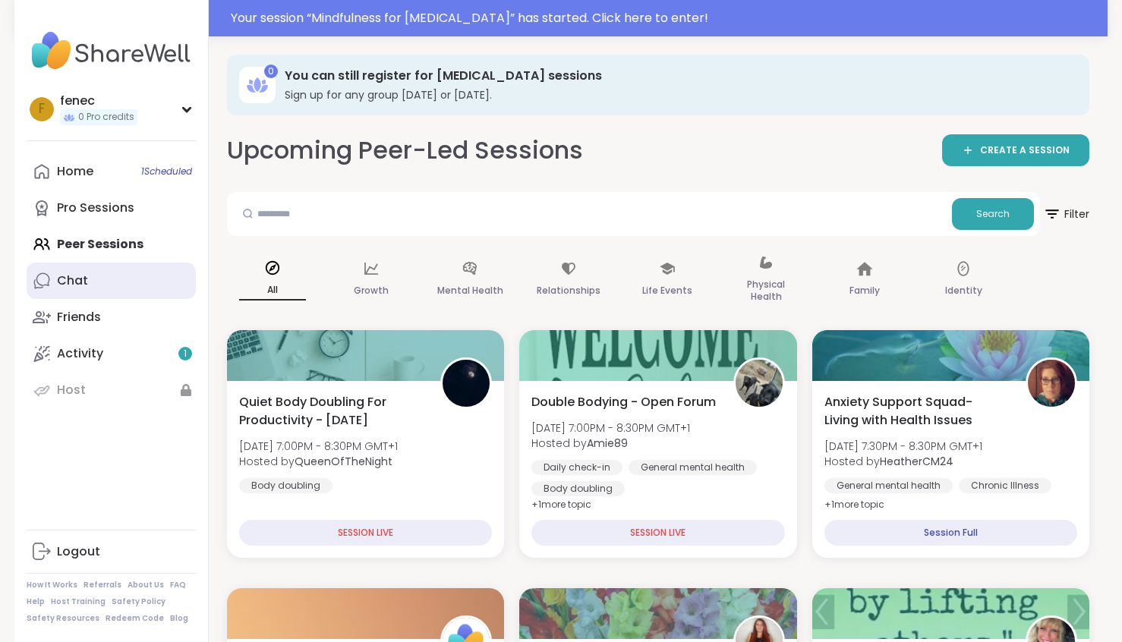
click at [79, 280] on div "Chat" at bounding box center [72, 280] width 31 height 17
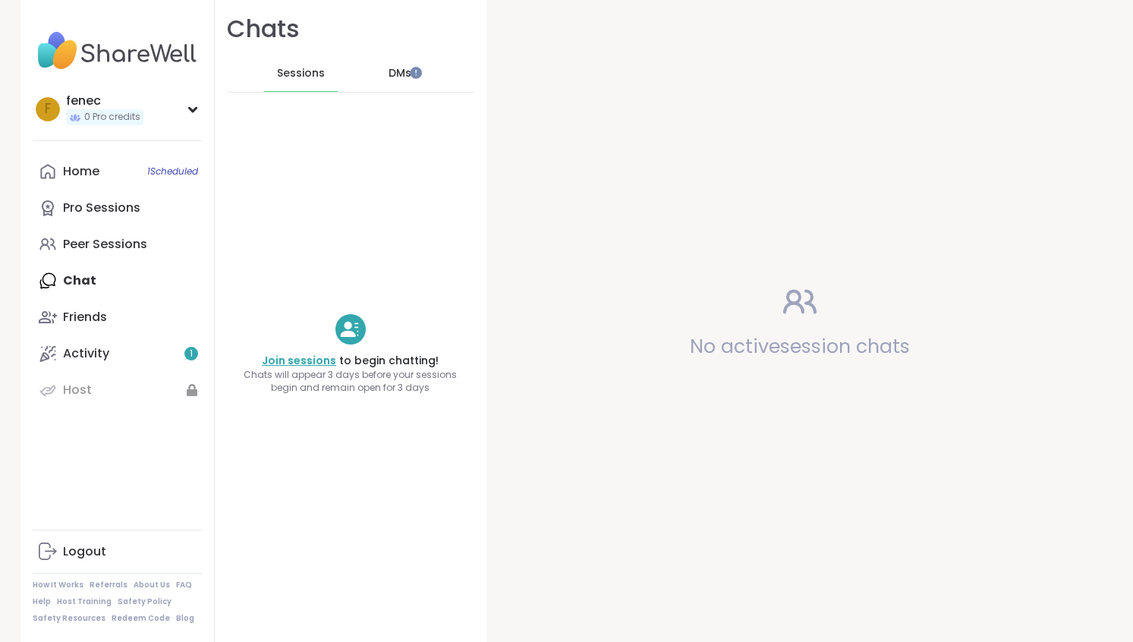
click at [306, 359] on link "Join sessions" at bounding box center [299, 360] width 74 height 15
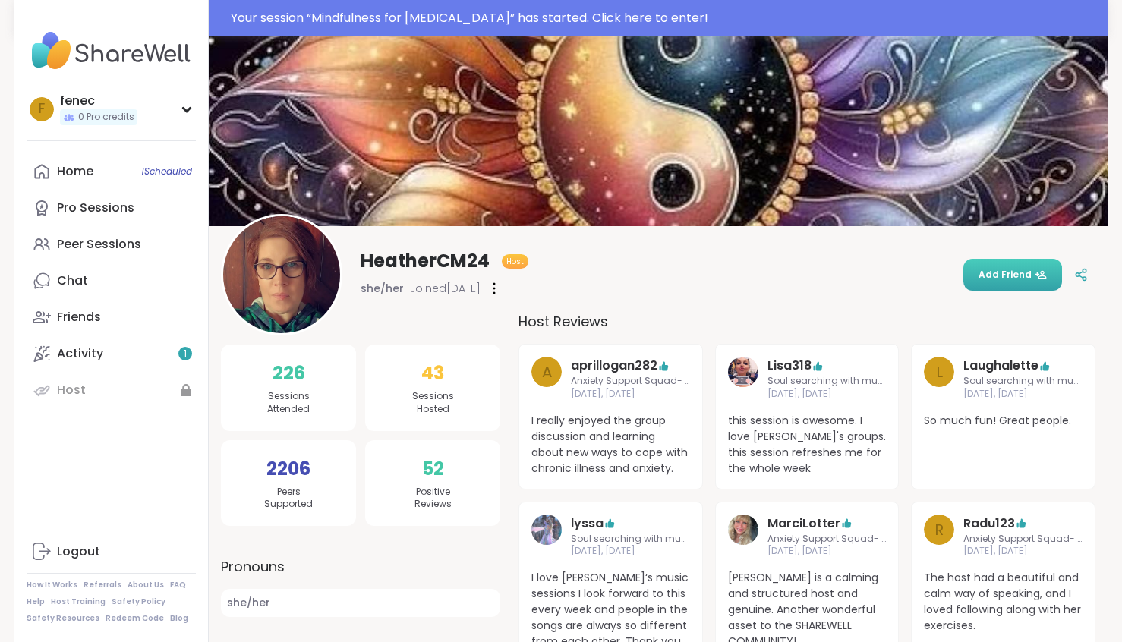
click at [1011, 272] on span "Add Friend" at bounding box center [1012, 275] width 68 height 14
click at [496, 285] on icon at bounding box center [494, 288] width 3 height 12
click at [632, 274] on div "HeatherCM24 Host she/her Joined [DATE] Flag Member Restrict Member Cancel Invite" at bounding box center [658, 274] width 874 height 121
